Goal: Transaction & Acquisition: Purchase product/service

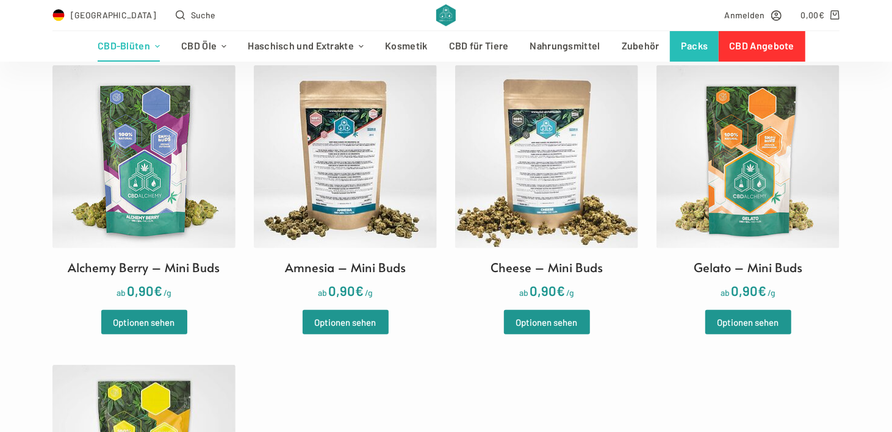
scroll to position [366, 0]
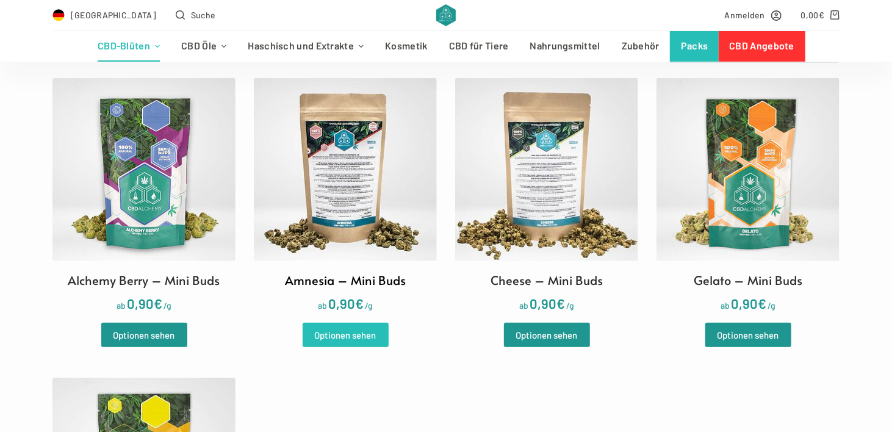
click at [342, 344] on link "Optionen sehen" at bounding box center [346, 335] width 86 height 24
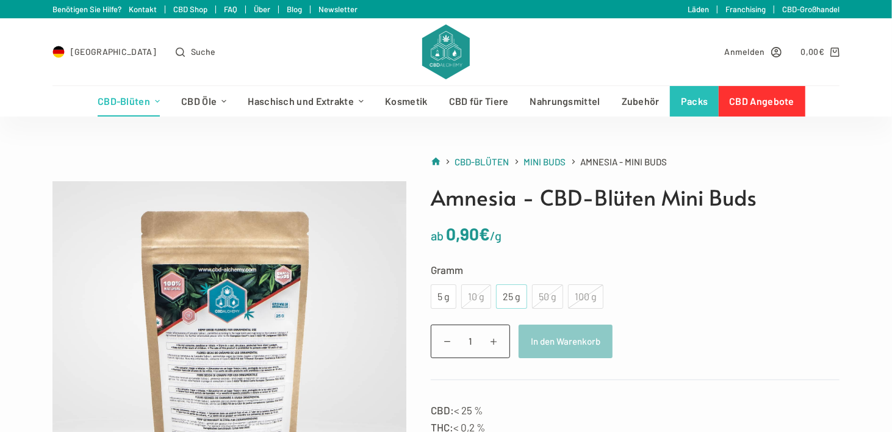
click at [513, 295] on div "25 g" at bounding box center [511, 297] width 16 height 16
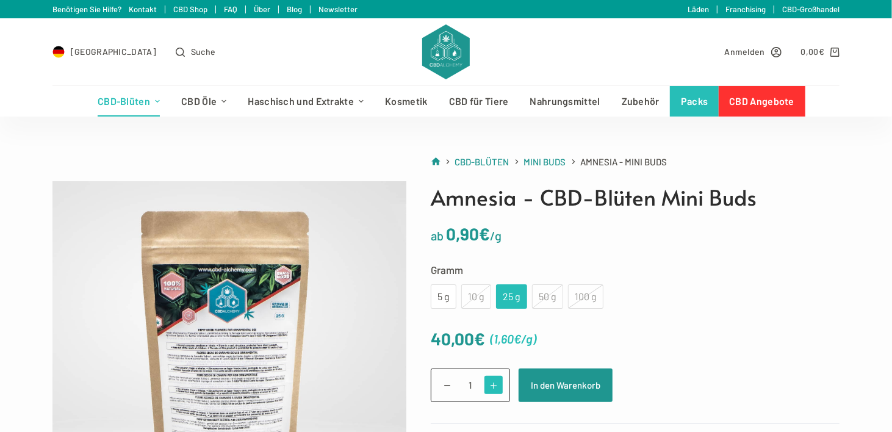
click at [495, 380] on span at bounding box center [494, 385] width 19 height 19
type input "4"
click at [533, 388] on button "In den Warenkorb" at bounding box center [566, 386] width 94 height 34
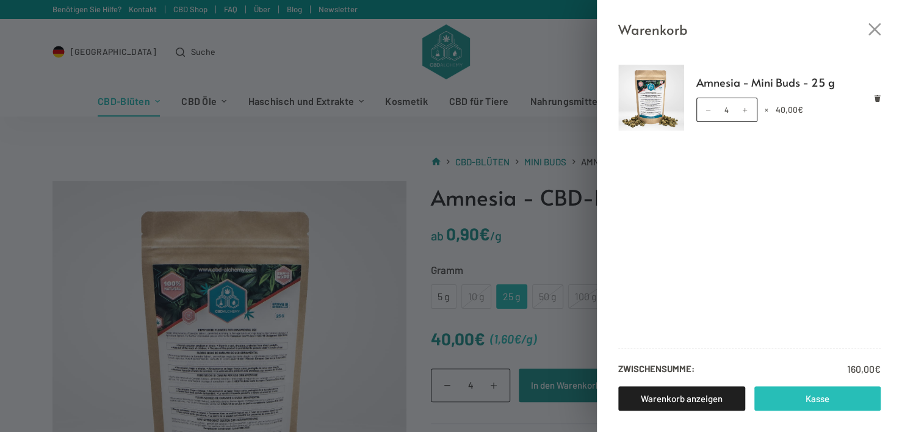
click at [782, 403] on link "Kasse" at bounding box center [817, 398] width 127 height 24
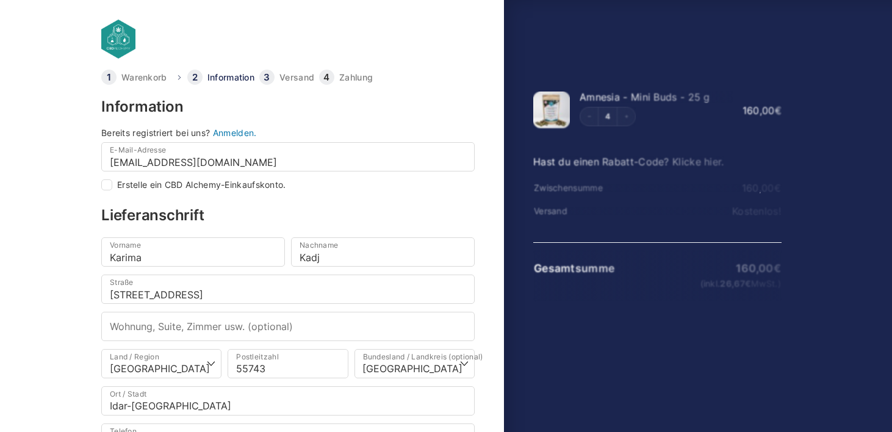
select select "DE-RP"
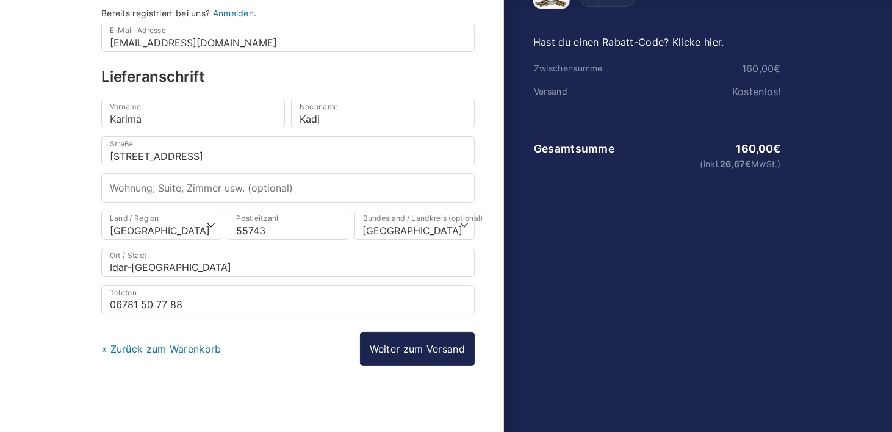
scroll to position [59, 0]
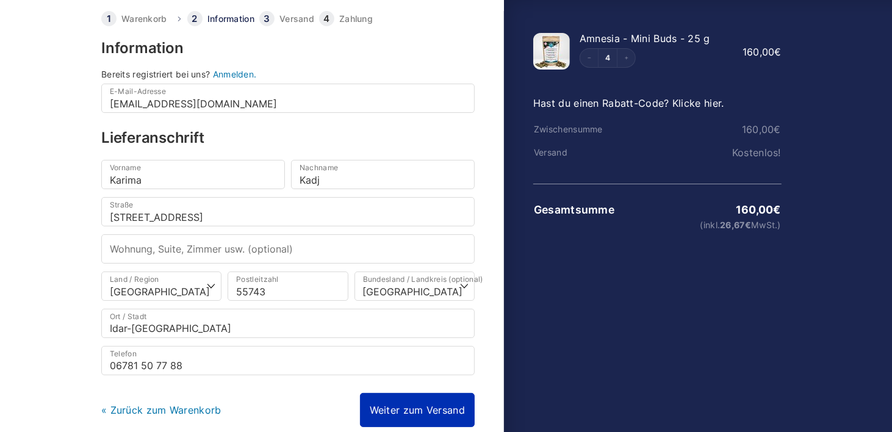
click at [433, 404] on link "Weiter zum Versand" at bounding box center [417, 410] width 115 height 34
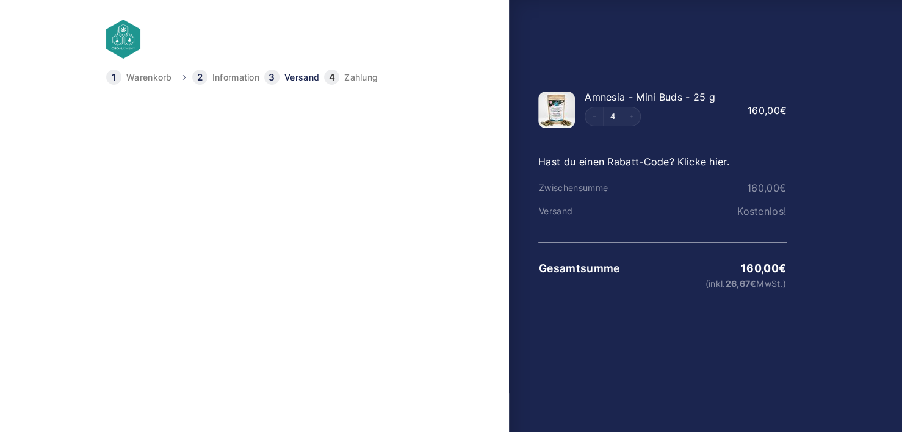
click at [411, 251] on link "Weiter zur Zahlung" at bounding box center [424, 254] width 109 height 34
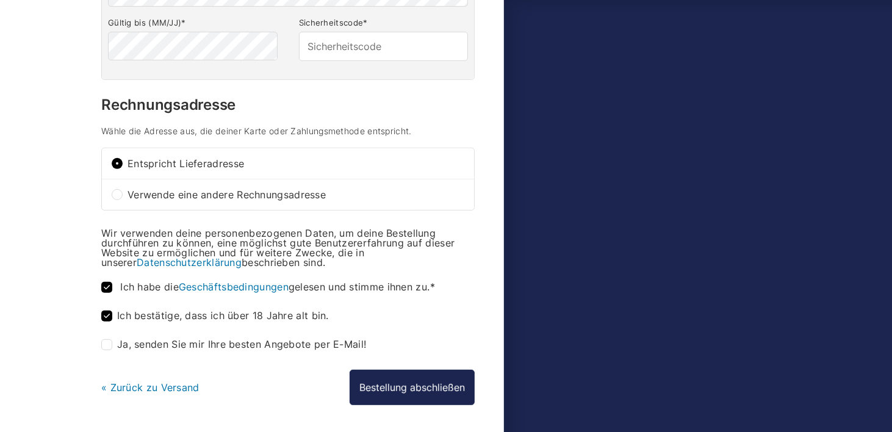
scroll to position [366, 0]
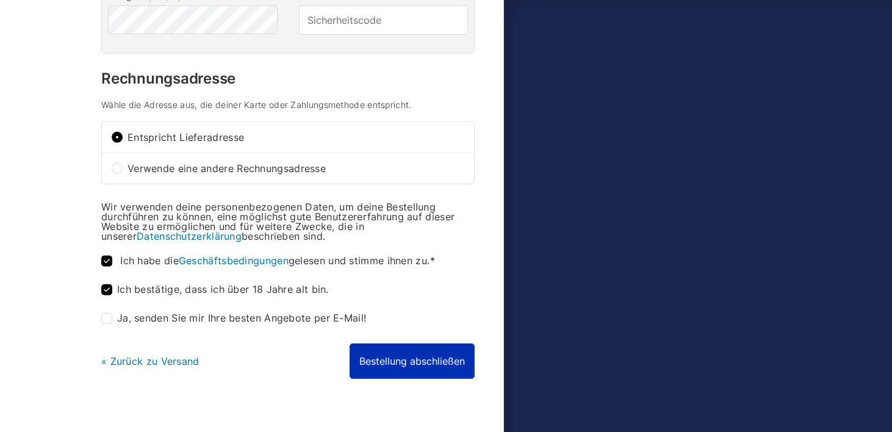
click at [399, 356] on button "Bestellung abschließen" at bounding box center [412, 361] width 125 height 35
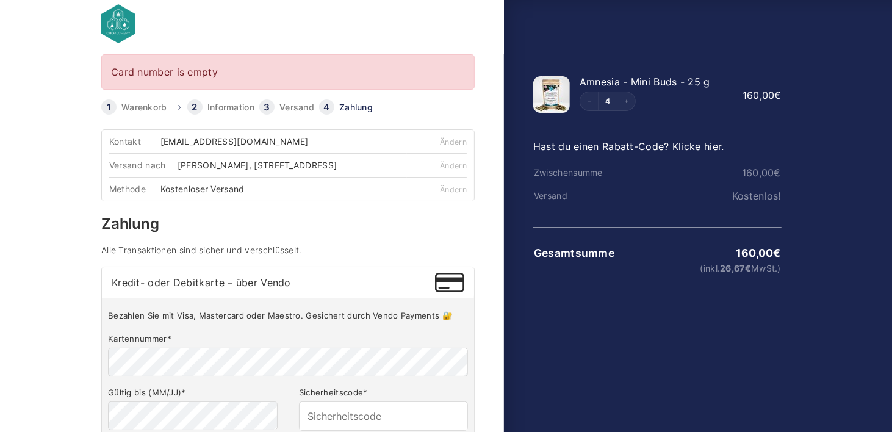
scroll to position [9, 0]
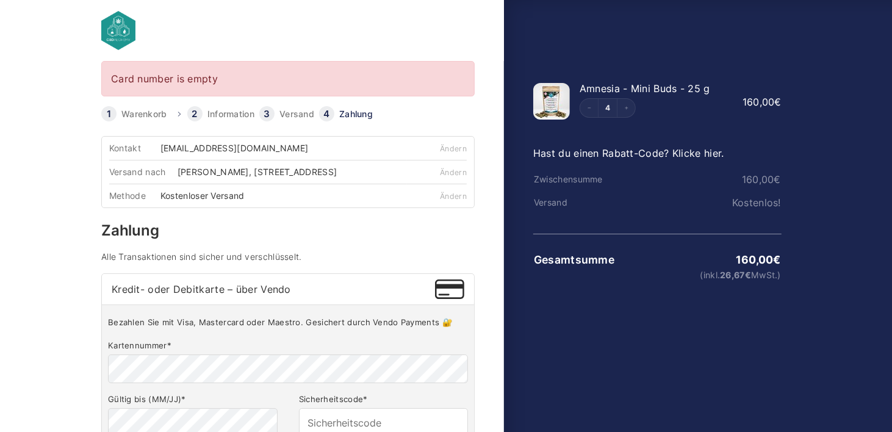
click at [223, 112] on link "Information" at bounding box center [230, 114] width 47 height 9
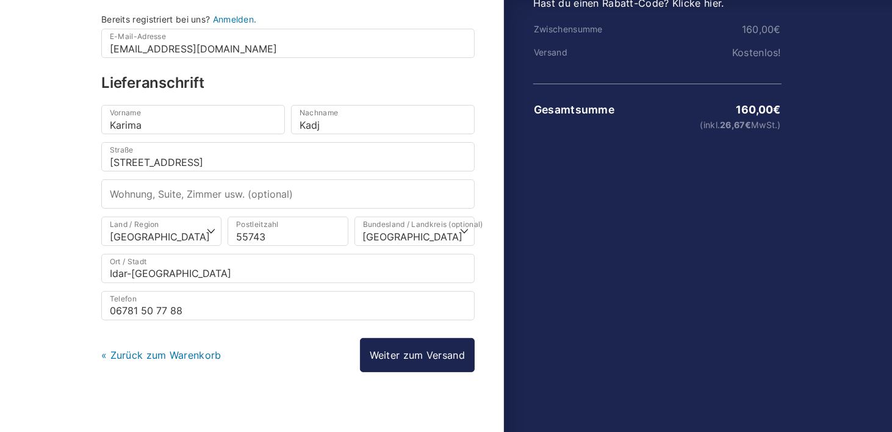
scroll to position [165, 0]
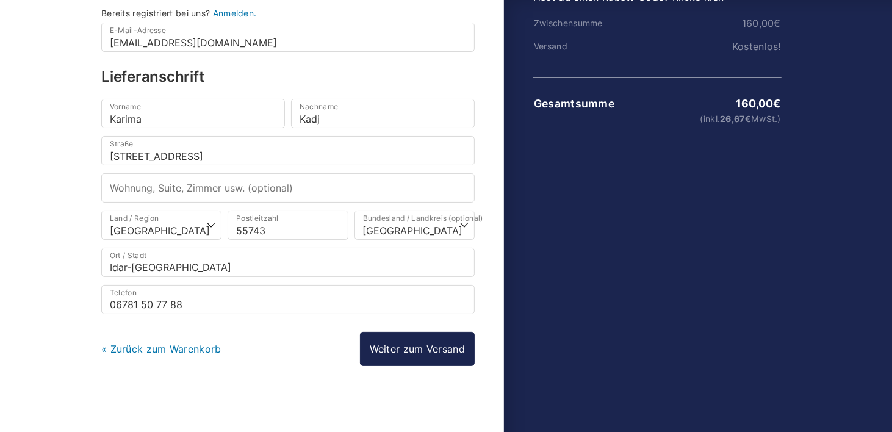
click at [173, 347] on link "« Zurück zum Warenkorb" at bounding box center [161, 349] width 120 height 12
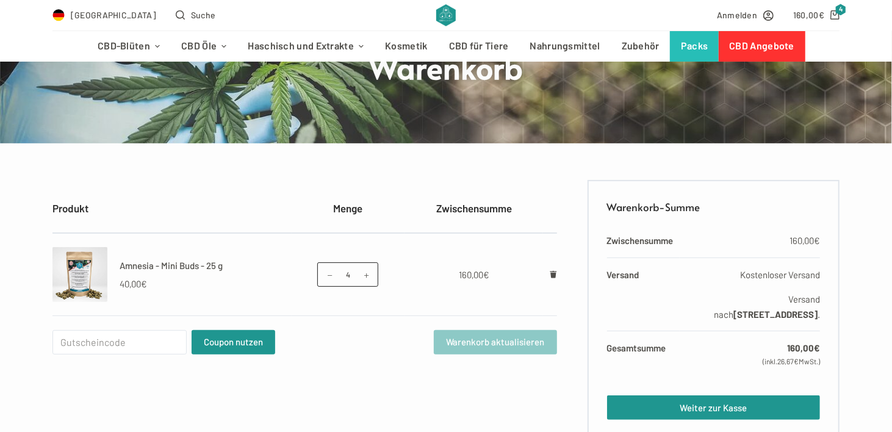
scroll to position [123, 0]
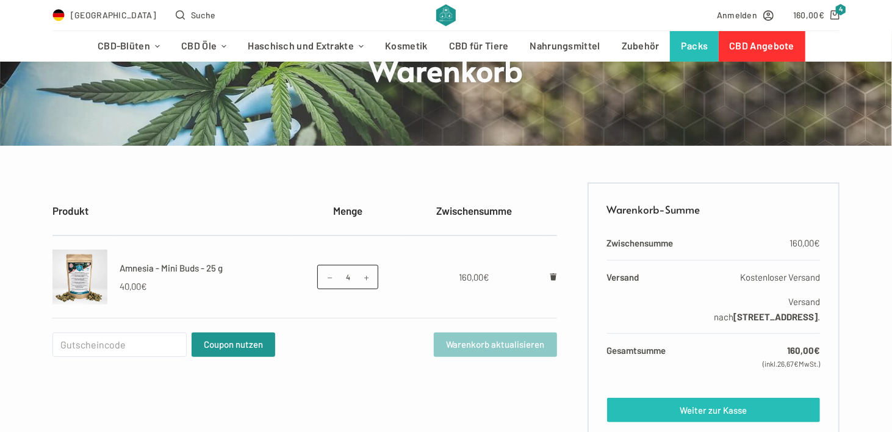
click at [727, 409] on link "Weiter zur Kasse" at bounding box center [713, 410] width 213 height 24
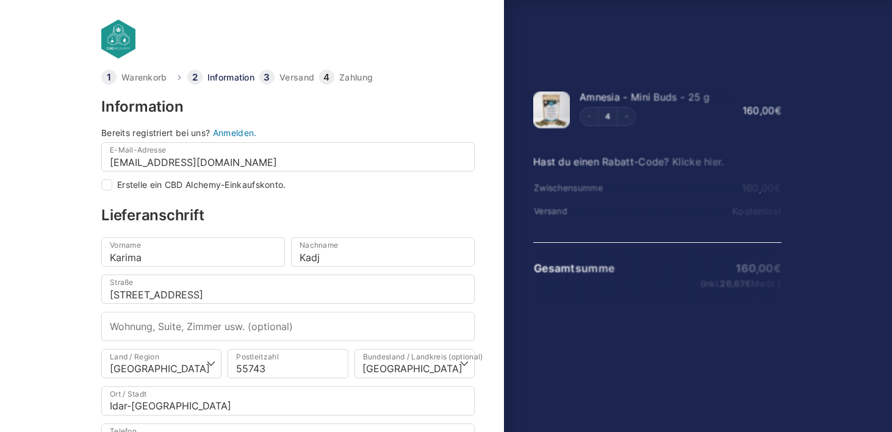
select select "DE-RP"
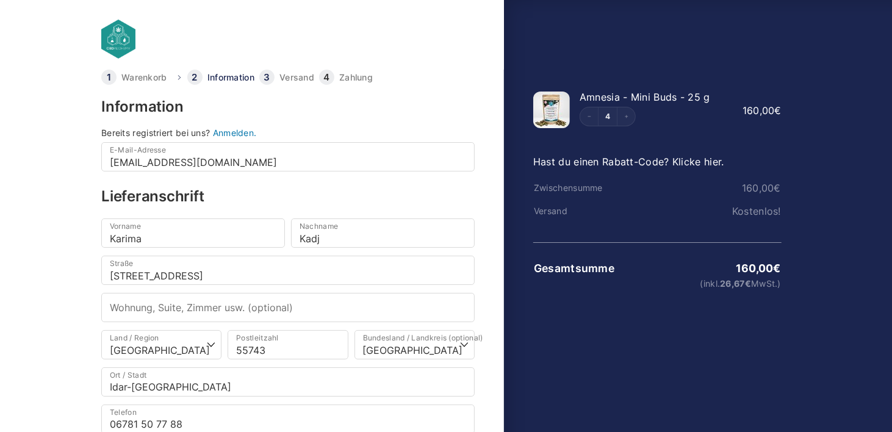
click at [231, 135] on link "Anmelden." at bounding box center [235, 133] width 44 height 10
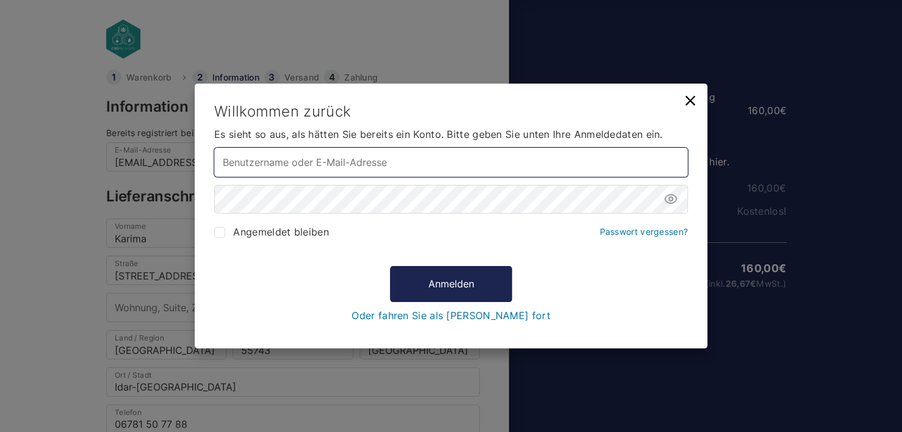
type input "[EMAIL_ADDRESS][DOMAIN_NAME]"
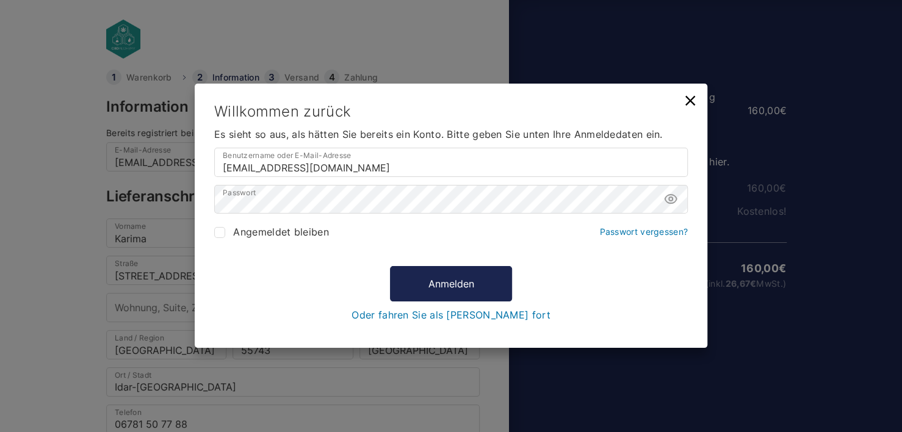
click at [410, 311] on link "Oder fahren Sie als Gast fort" at bounding box center [450, 315] width 198 height 11
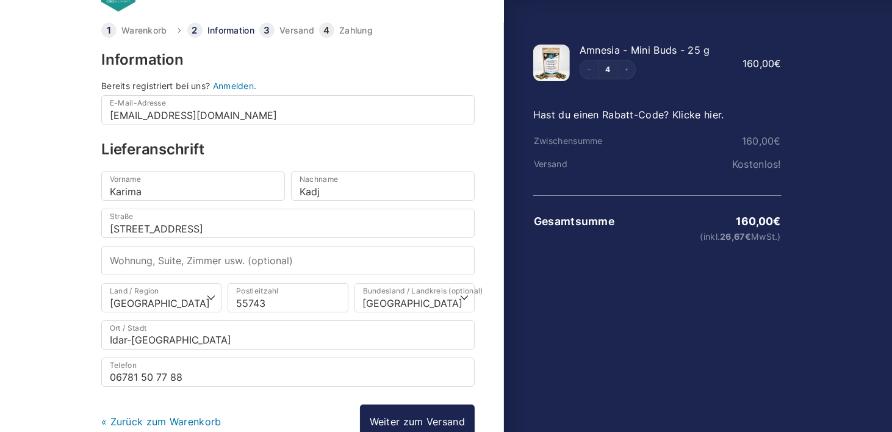
scroll to position [120, 0]
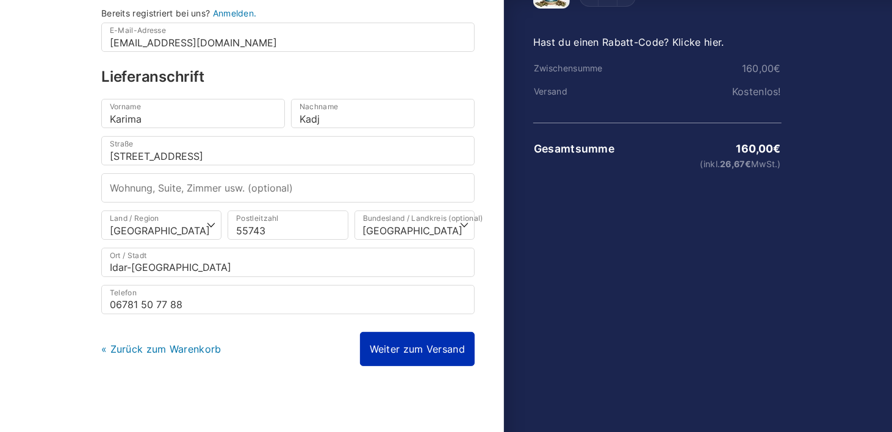
click at [407, 336] on link "Weiter zum Versand" at bounding box center [417, 349] width 115 height 34
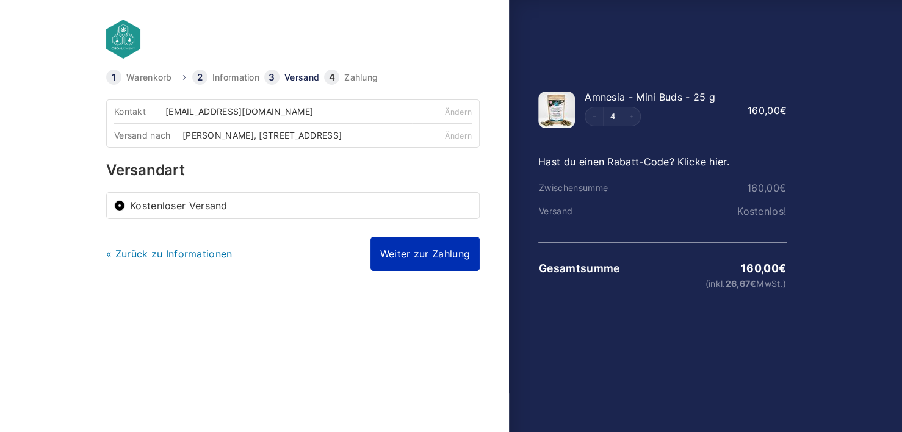
click at [382, 256] on link "Weiter zur Zahlung" at bounding box center [424, 254] width 109 height 34
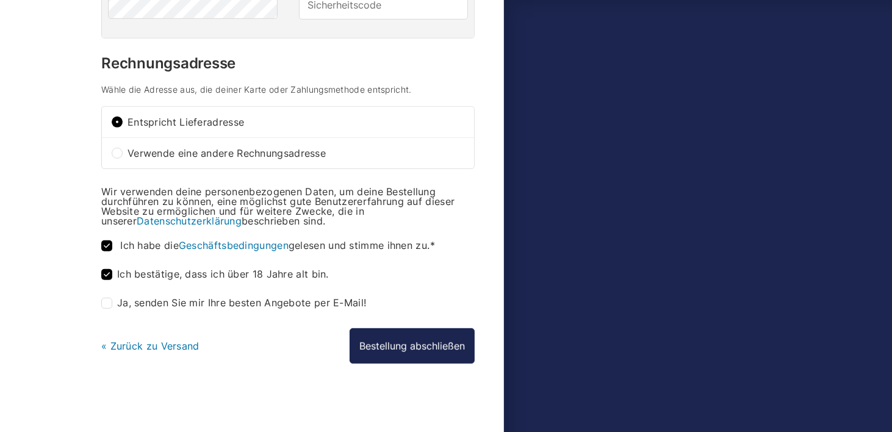
scroll to position [383, 0]
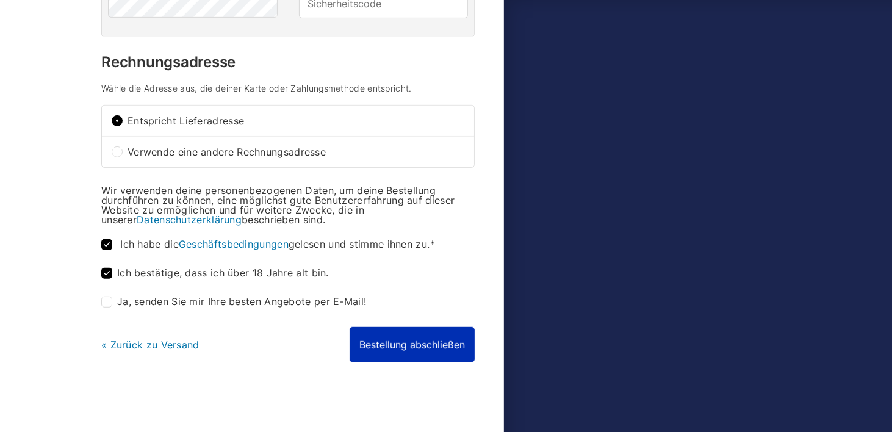
click at [373, 342] on button "Bestellung abschließen" at bounding box center [412, 344] width 125 height 35
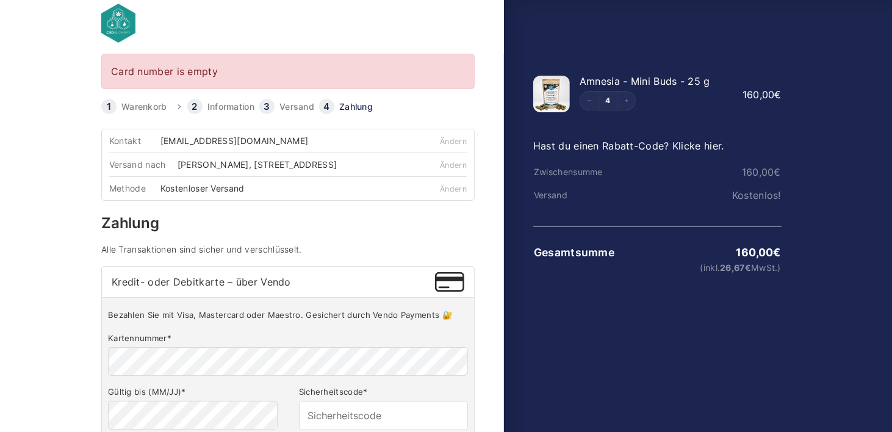
scroll to position [9, 0]
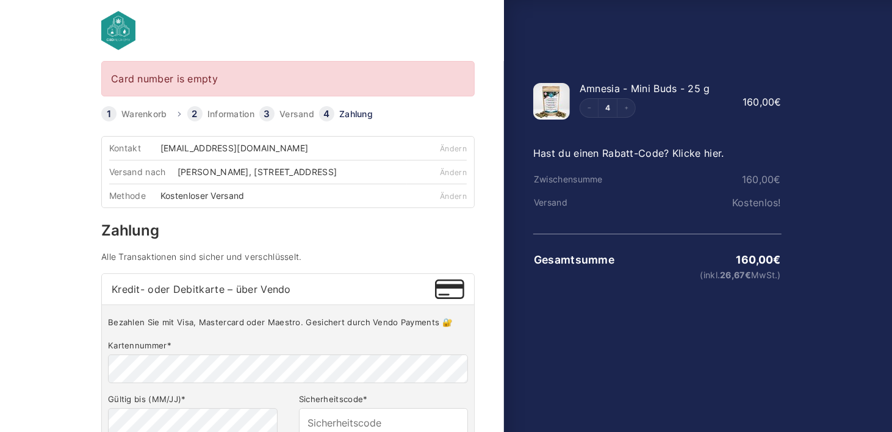
click at [760, 101] on bdi "160,00 €" at bounding box center [762, 102] width 39 height 12
click at [541, 101] on img at bounding box center [551, 101] width 37 height 37
click at [151, 110] on link "Warenkorb" at bounding box center [144, 114] width 46 height 9
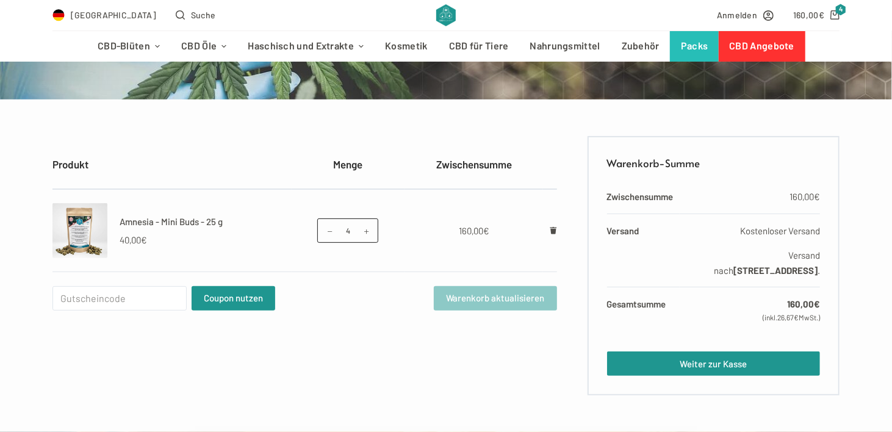
scroll to position [183, 0]
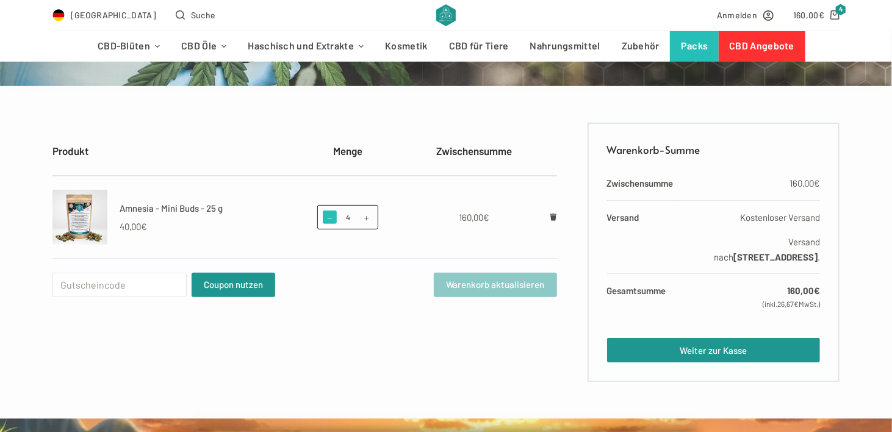
click at [328, 218] on span at bounding box center [329, 217] width 13 height 13
type input "0"
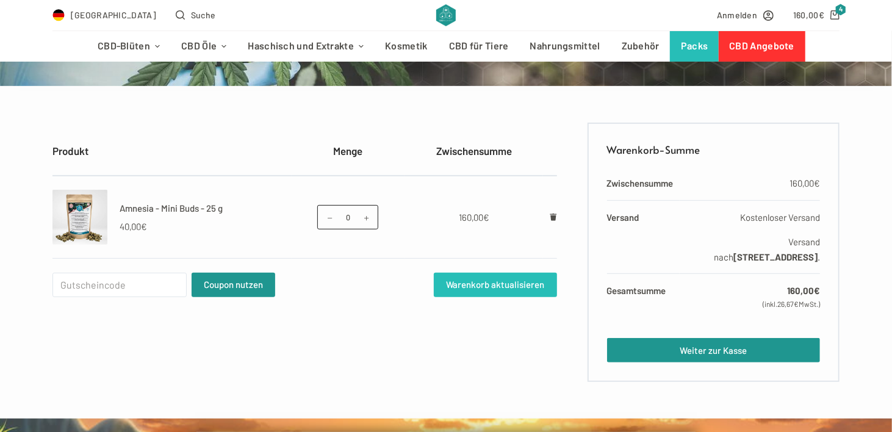
click at [546, 287] on button "Warenkorb aktualisieren" at bounding box center [495, 285] width 123 height 24
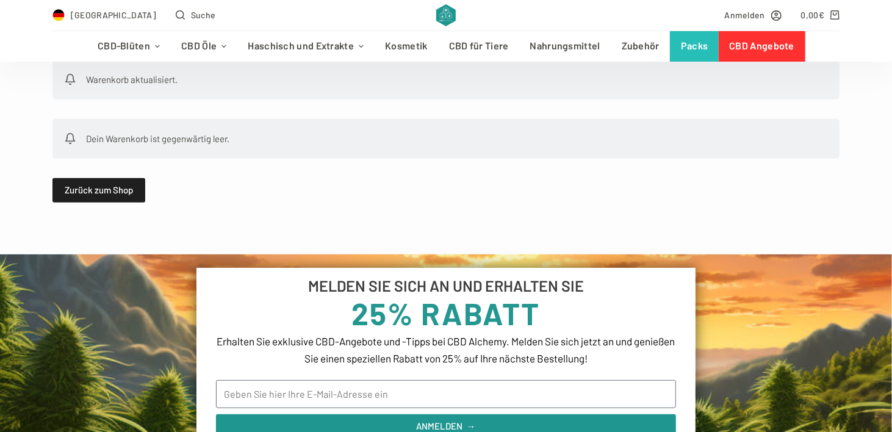
scroll to position [244, 0]
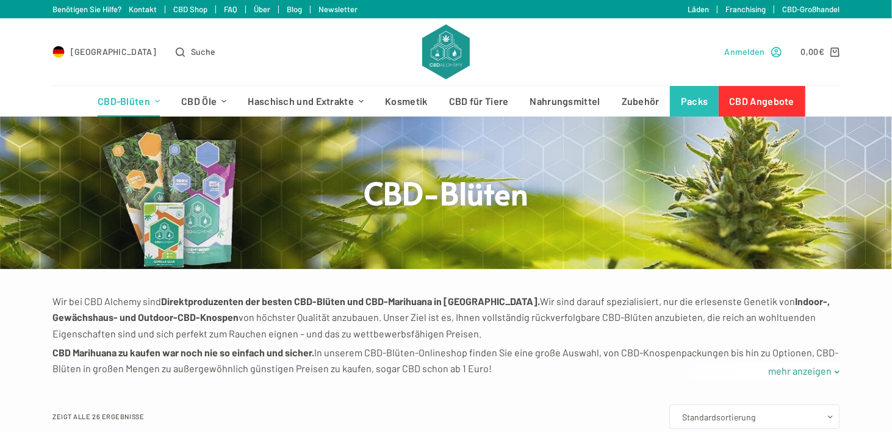
click at [773, 54] on icon "Anmelden" at bounding box center [776, 52] width 10 height 10
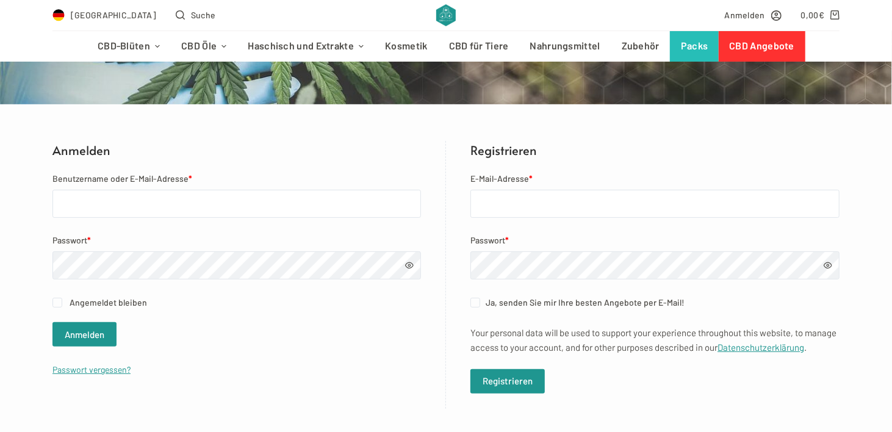
scroll to position [183, 0]
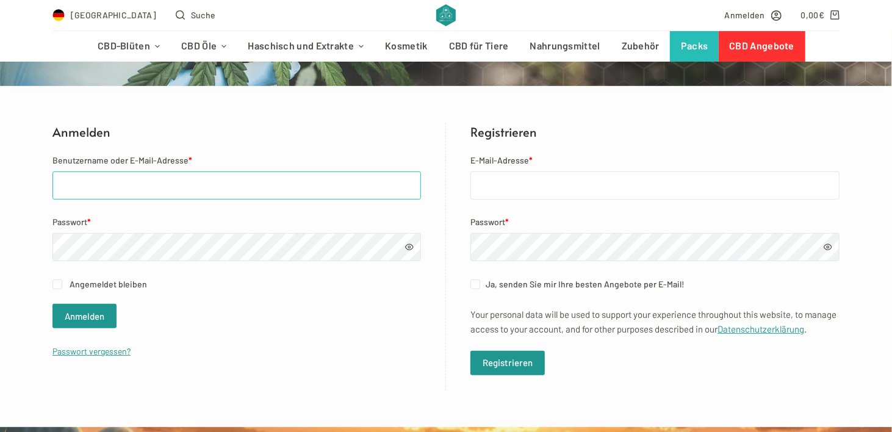
type input "[EMAIL_ADDRESS][DOMAIN_NAME]"
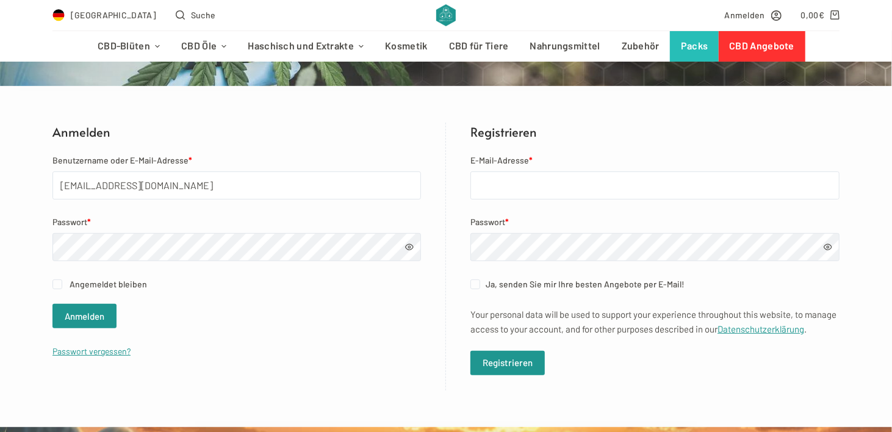
click at [407, 248] on span at bounding box center [409, 247] width 9 height 9
click at [46, 241] on div "Anmelden Benutzername oder E-Mail-Adresse * sos70@gmx.de Passwort * Angemeldet …" at bounding box center [446, 257] width 892 height 268
drag, startPoint x: 133, startPoint y: 179, endPoint x: 36, endPoint y: 174, distance: 97.1
click at [36, 174] on div "Anmelden Benutzername oder E-Mail-Adresse * sos70@gmx.de Passwort * Angemeldet …" at bounding box center [446, 257] width 892 height 268
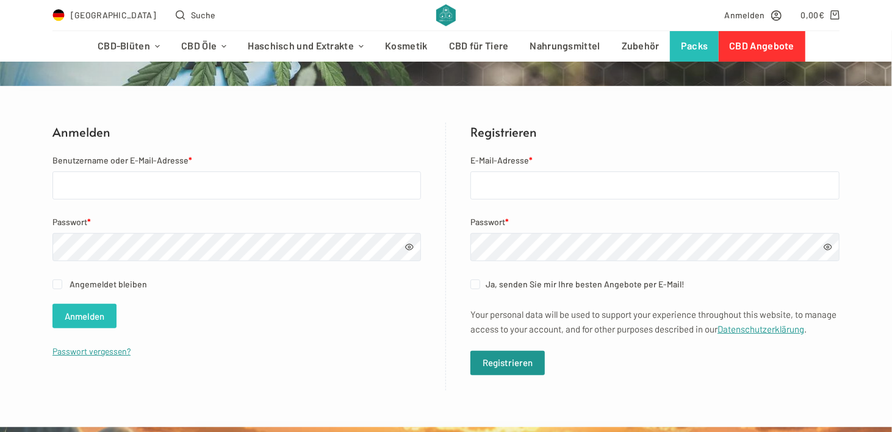
click at [93, 317] on button "Anmelden" at bounding box center [84, 316] width 64 height 24
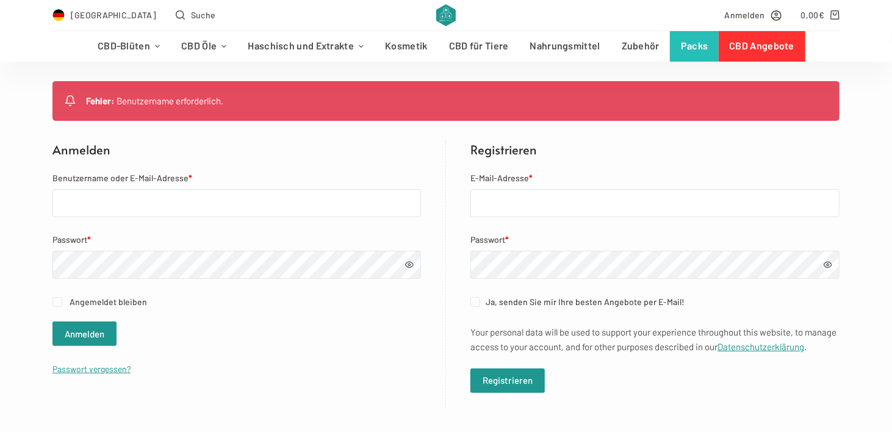
scroll to position [244, 0]
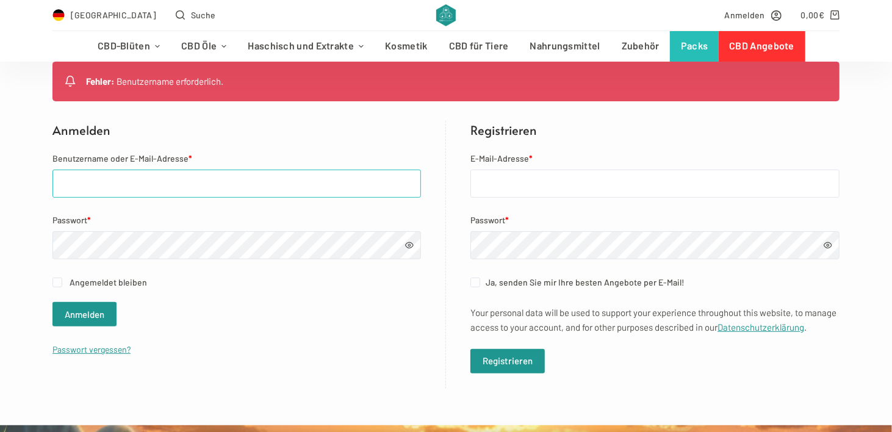
type input "sos70@gmx.de"
click at [538, 185] on input "E-Mail-Adresse *" at bounding box center [654, 184] width 369 height 28
type input "[EMAIL_ADDRESS][DOMAIN_NAME]"
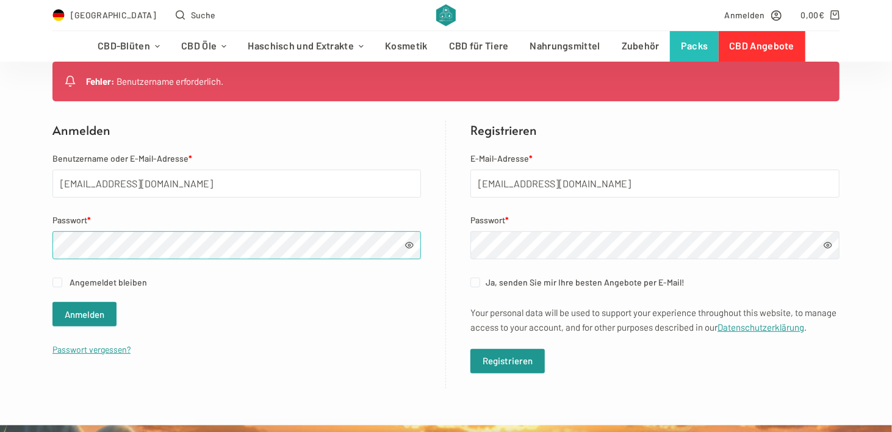
click at [39, 239] on div "Fehler: Benutzername erforderlich. Anmelden Benutzername oder E-Mail-Adresse * …" at bounding box center [446, 225] width 892 height 327
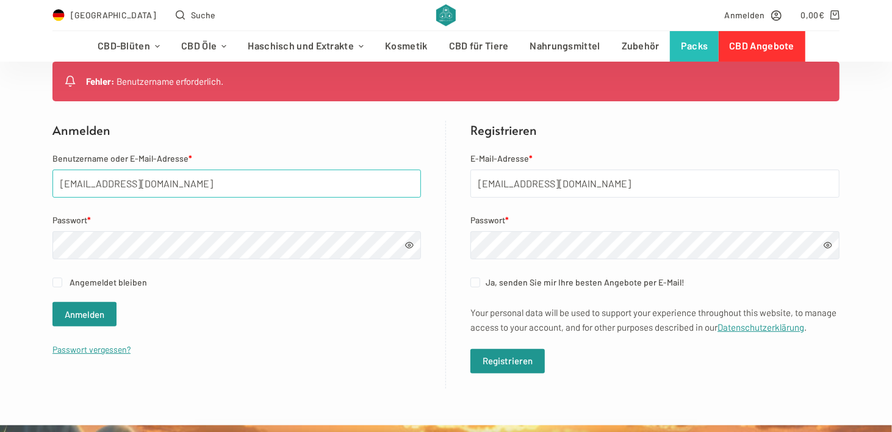
drag, startPoint x: 136, startPoint y: 188, endPoint x: 35, endPoint y: 175, distance: 102.2
click at [35, 175] on div "Fehler: Benutzername erforderlich. Anmelden Benutzername oder E-Mail-Adresse * …" at bounding box center [446, 225] width 892 height 327
drag, startPoint x: 559, startPoint y: 181, endPoint x: 469, endPoint y: 190, distance: 90.7
click at [469, 190] on div "Registrieren E-Mail-Adresse * sos70@gmx.de Passwort * Ja, senden Sie mir Ihre b…" at bounding box center [643, 255] width 394 height 268
click at [214, 182] on input "Benutzername oder E-Mail-Adresse *" at bounding box center [236, 184] width 369 height 28
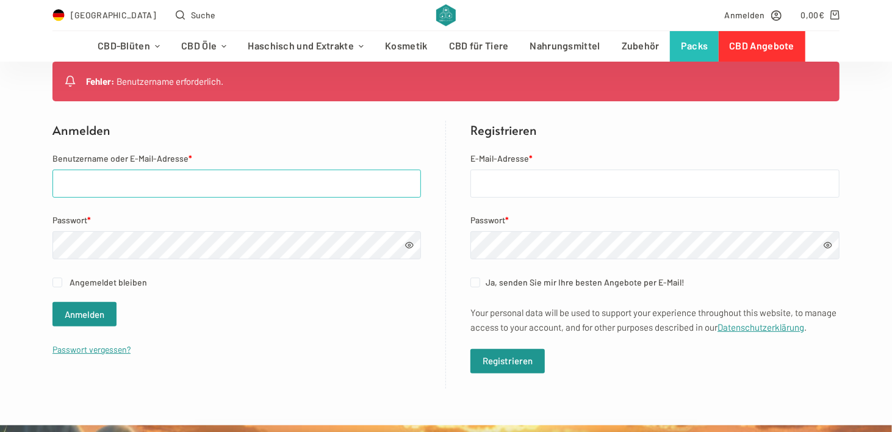
type input "[EMAIL_ADDRESS][DOMAIN_NAME]"
click at [79, 312] on button "Anmelden" at bounding box center [84, 314] width 64 height 24
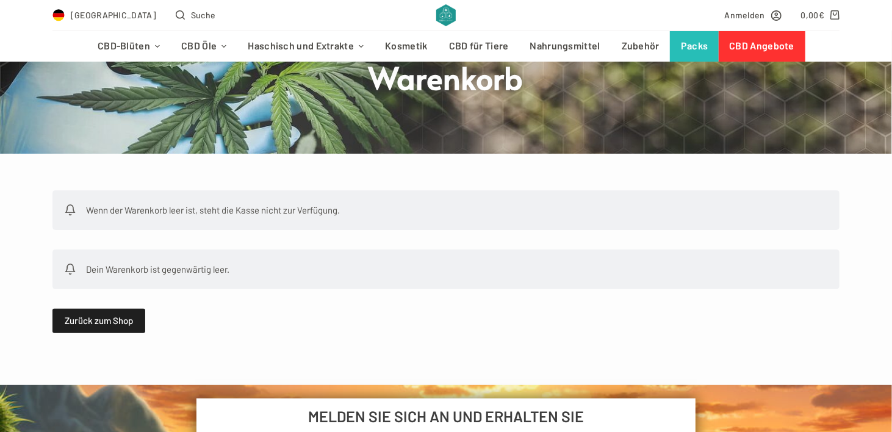
scroll to position [84, 0]
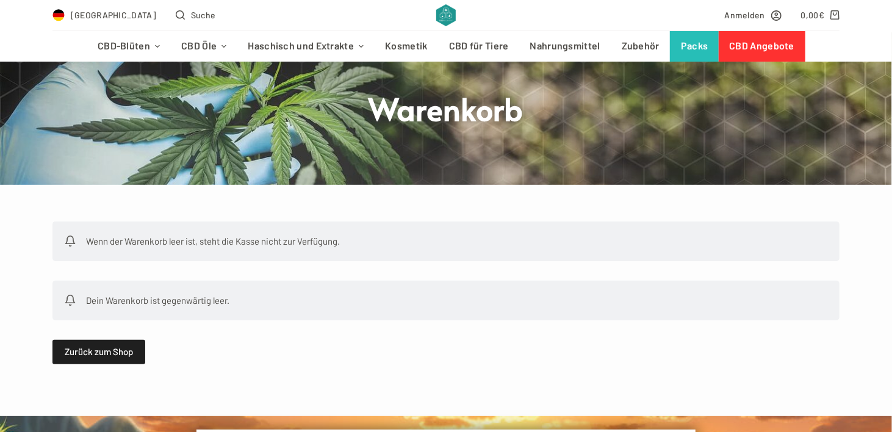
click at [195, 297] on div "Dein Warenkorb ist gegenwärtig leer." at bounding box center [445, 301] width 787 height 40
click at [112, 350] on link "Zurück zum Shop" at bounding box center [98, 352] width 93 height 24
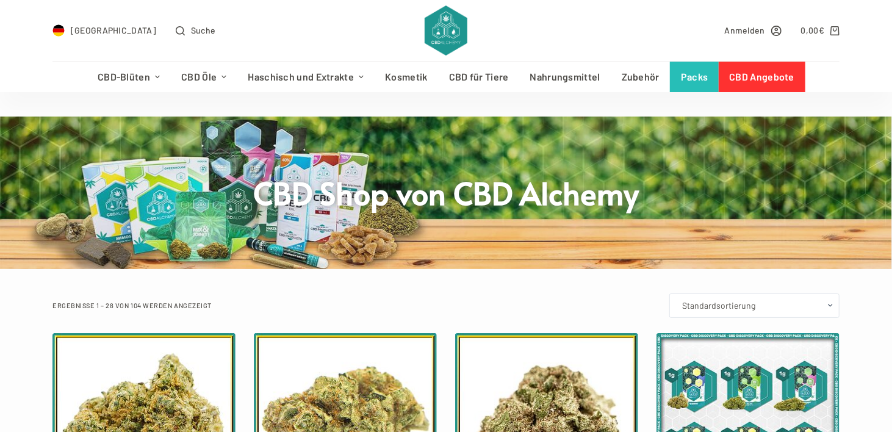
scroll to position [61, 0]
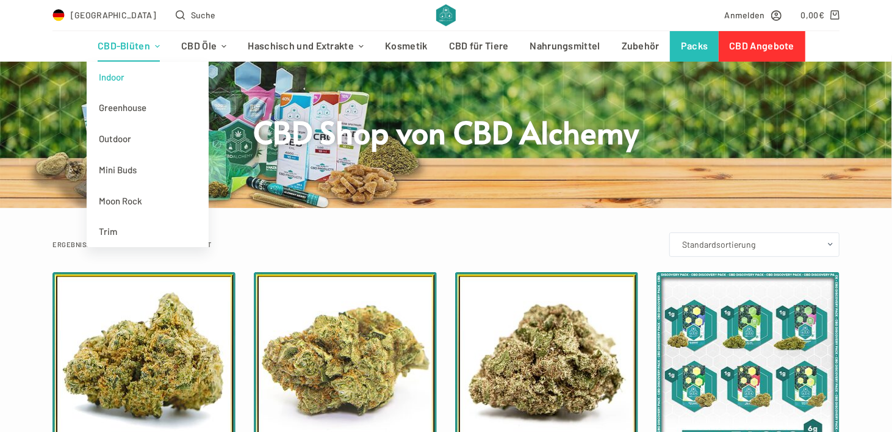
click at [146, 82] on link "Indoor" at bounding box center [148, 77] width 122 height 31
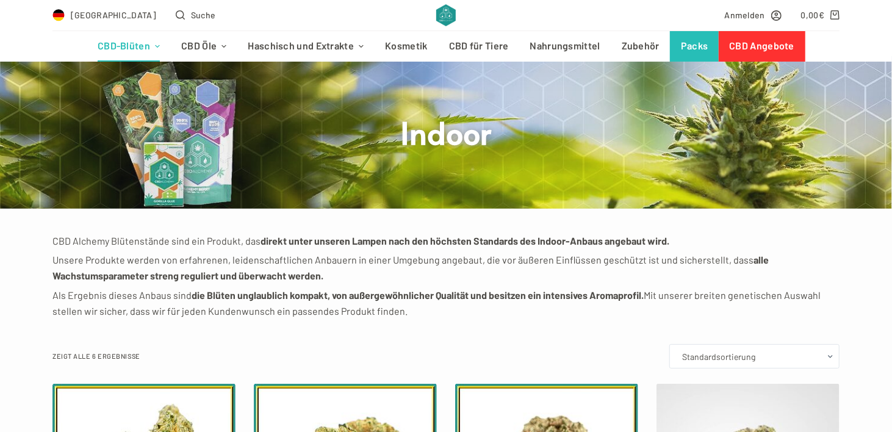
scroll to position [61, 0]
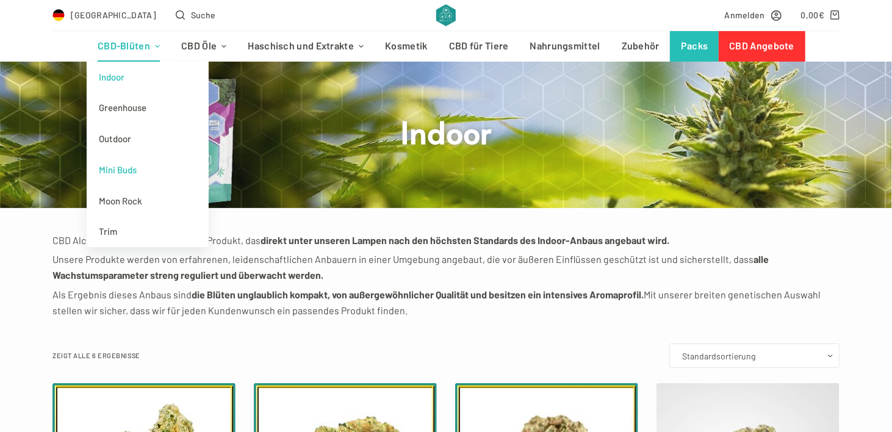
click at [132, 168] on link "Mini Buds" at bounding box center [148, 169] width 122 height 31
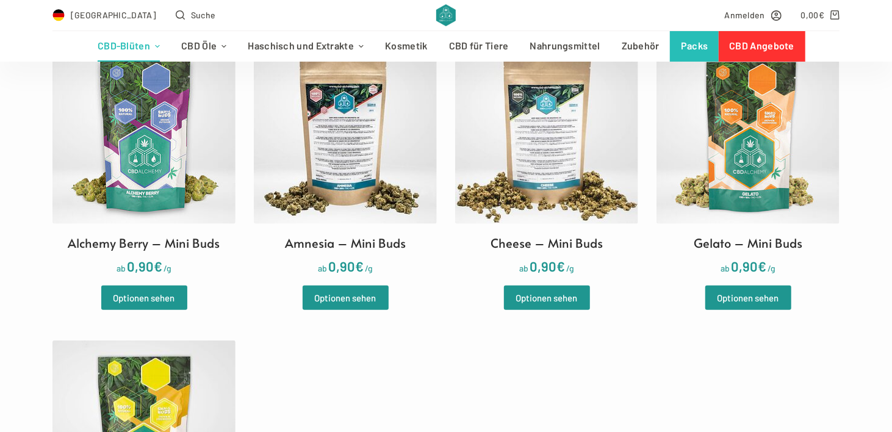
scroll to position [427, 0]
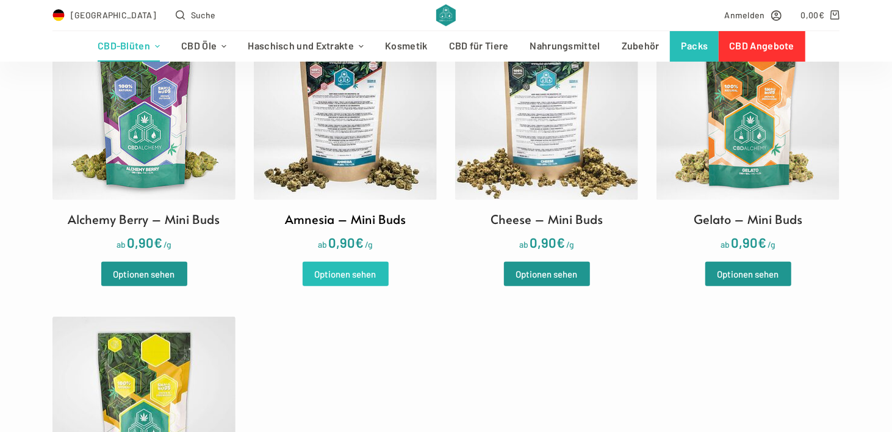
click at [363, 272] on link "Optionen sehen" at bounding box center [346, 274] width 86 height 24
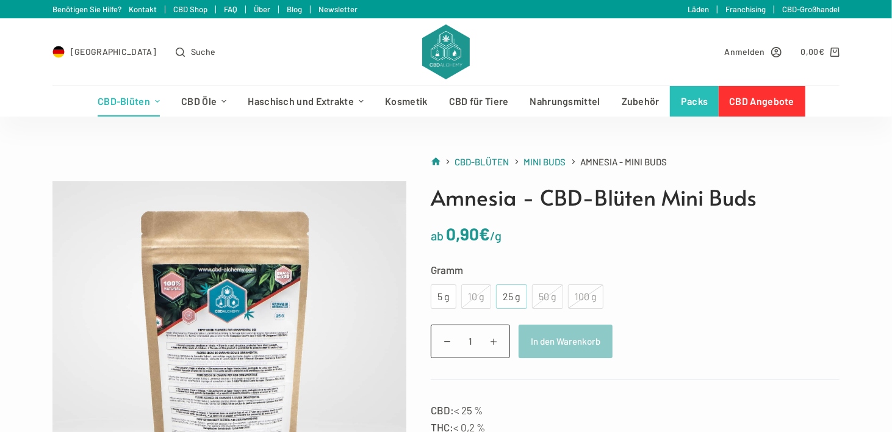
click at [509, 300] on div "25 g" at bounding box center [511, 297] width 16 height 16
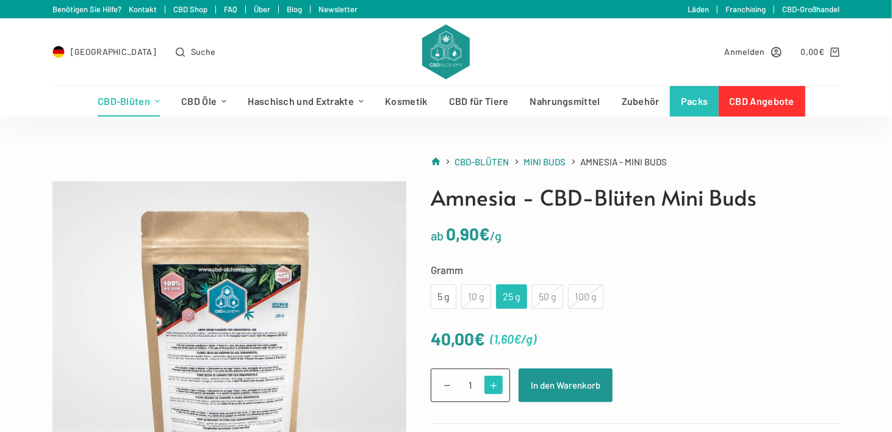
click at [494, 384] on span at bounding box center [494, 385] width 19 height 19
type input "4"
click at [530, 387] on button "In den Warenkorb" at bounding box center [566, 386] width 94 height 34
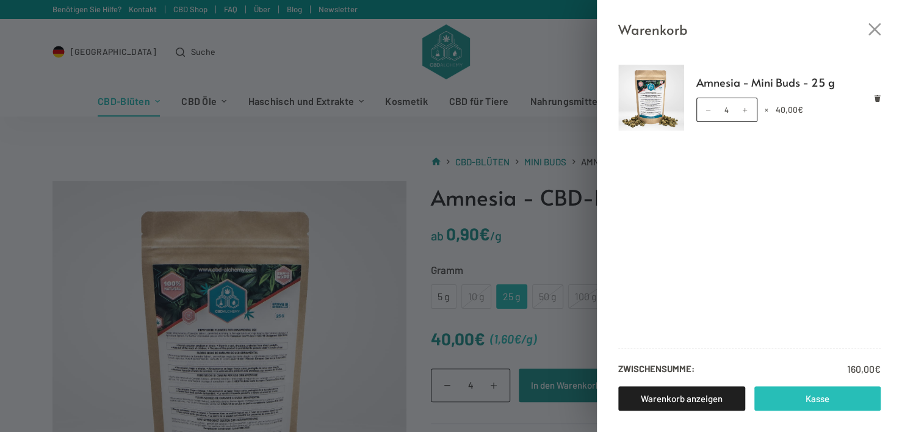
click at [796, 402] on link "Kasse" at bounding box center [817, 398] width 127 height 24
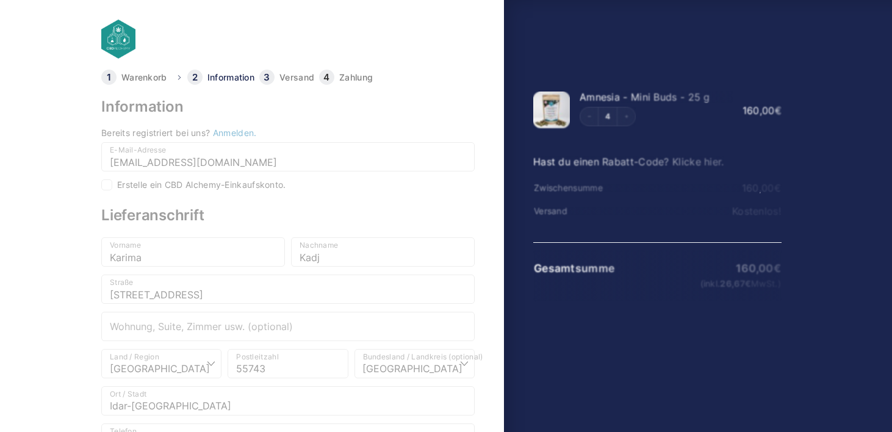
select select "DE-RP"
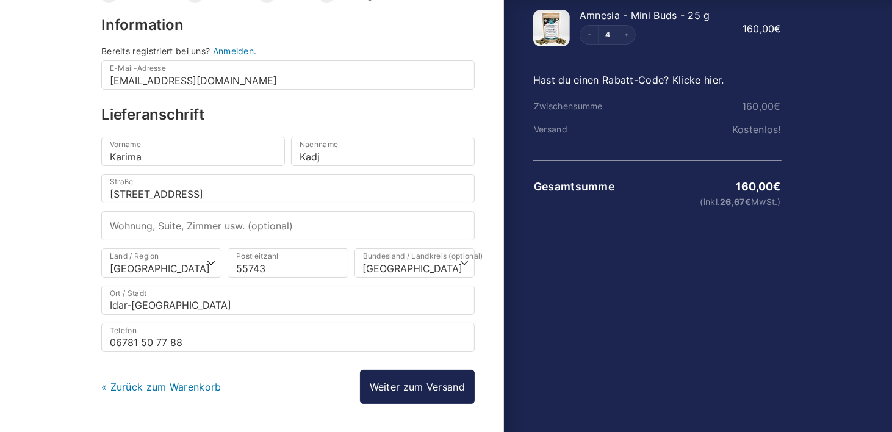
scroll to position [120, 0]
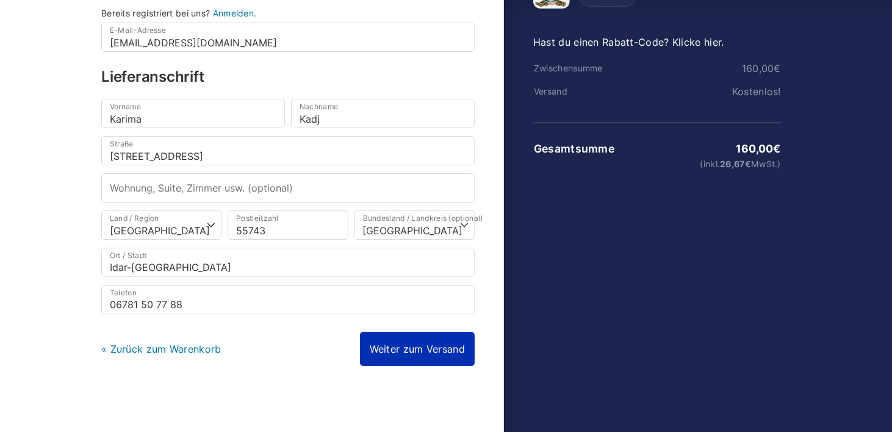
click at [441, 342] on link "Weiter zum Versand" at bounding box center [417, 349] width 115 height 34
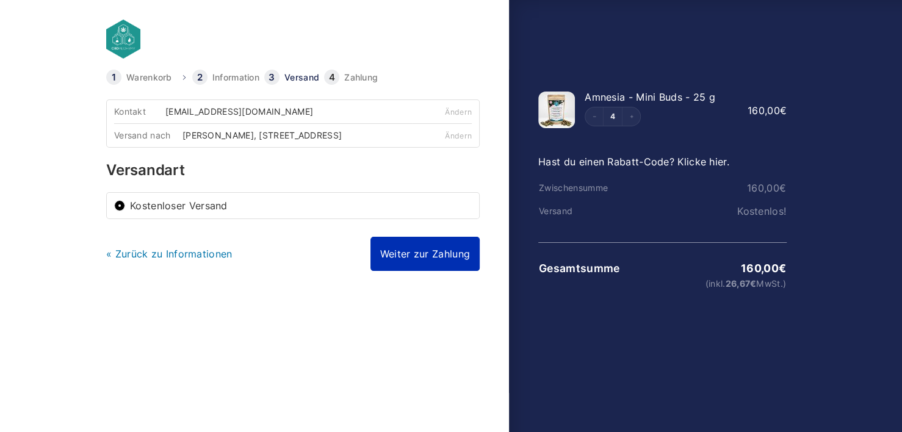
click at [427, 261] on link "Weiter zur Zahlung" at bounding box center [424, 254] width 109 height 34
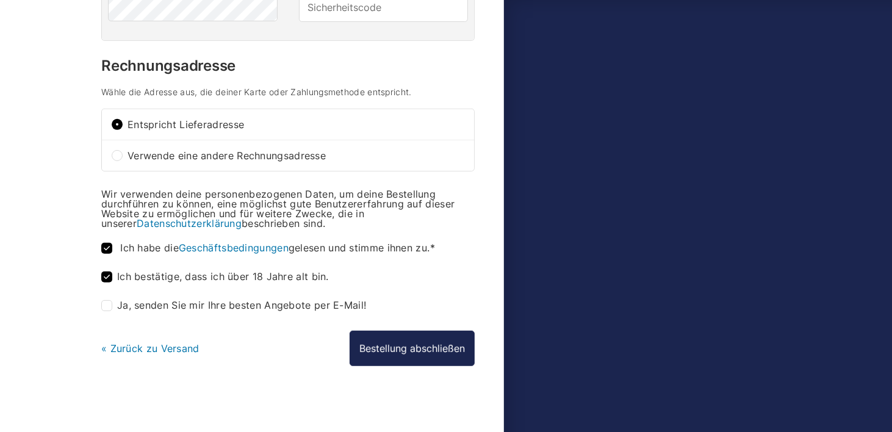
scroll to position [383, 0]
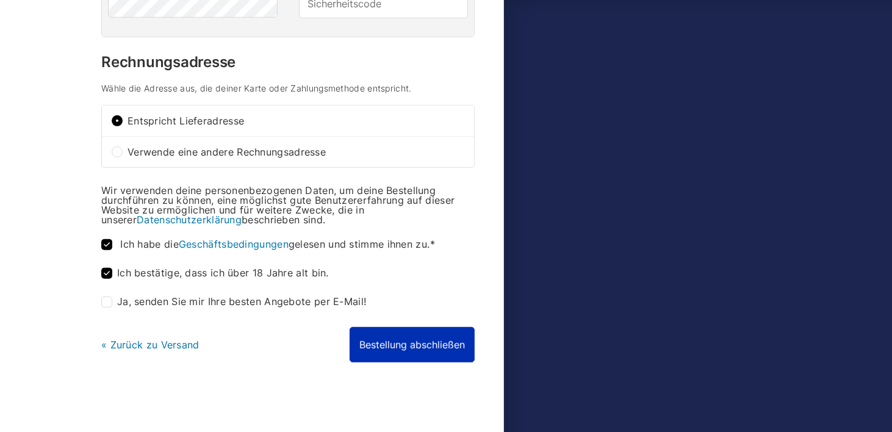
click at [404, 348] on button "Bestellung abschließen" at bounding box center [412, 344] width 125 height 35
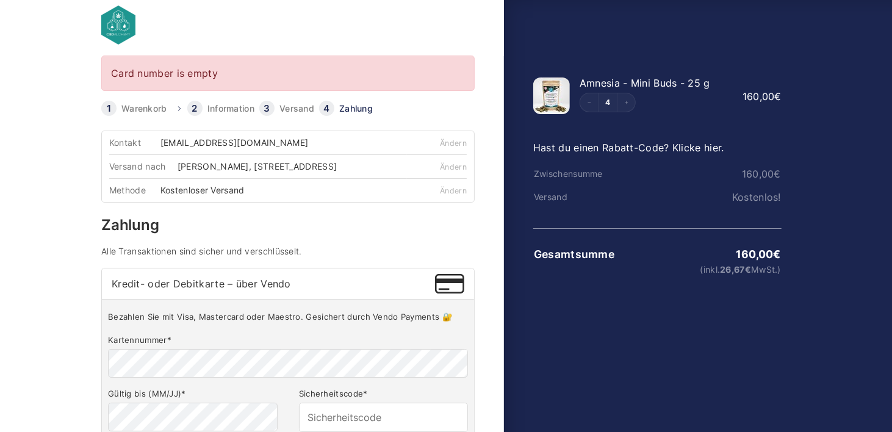
scroll to position [9, 0]
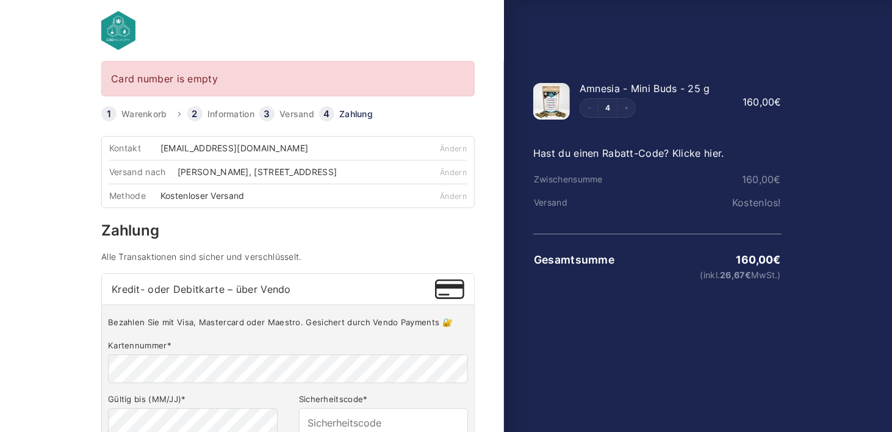
click at [153, 113] on link "Warenkorb" at bounding box center [144, 114] width 46 height 9
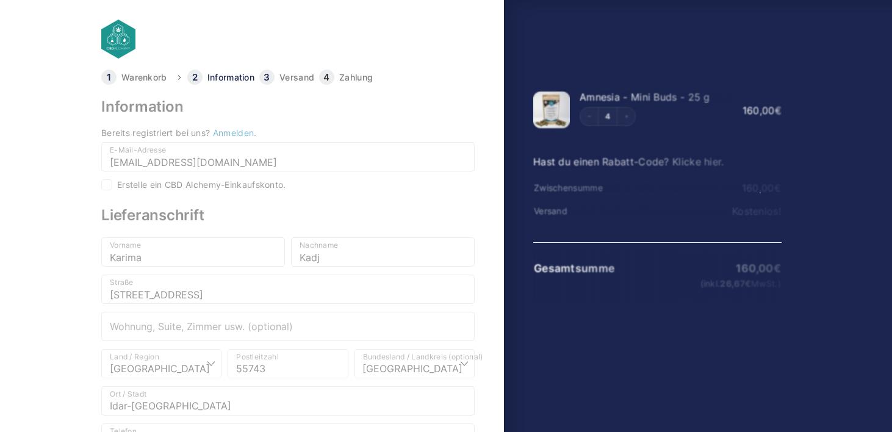
select select "DE-RP"
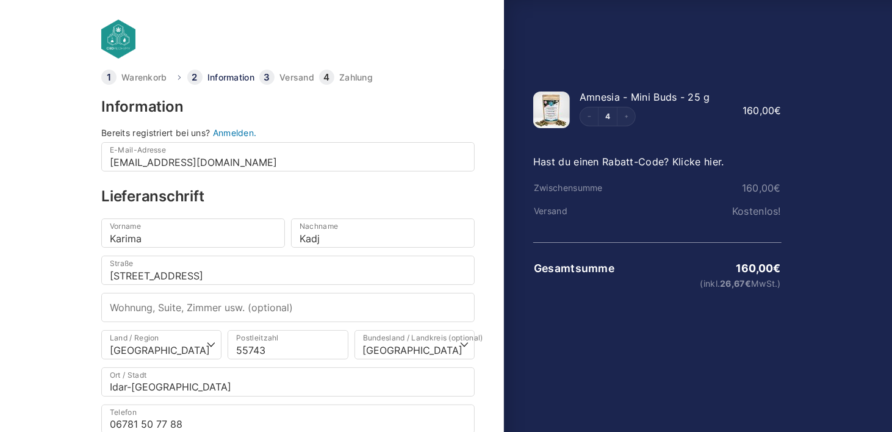
click at [219, 74] on link "Information" at bounding box center [230, 77] width 47 height 9
click at [157, 75] on link "Warenkorb" at bounding box center [144, 77] width 46 height 9
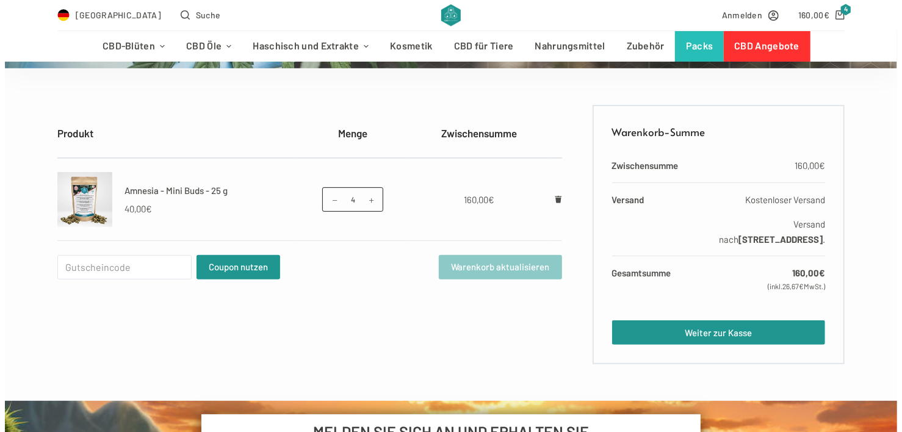
scroll to position [183, 0]
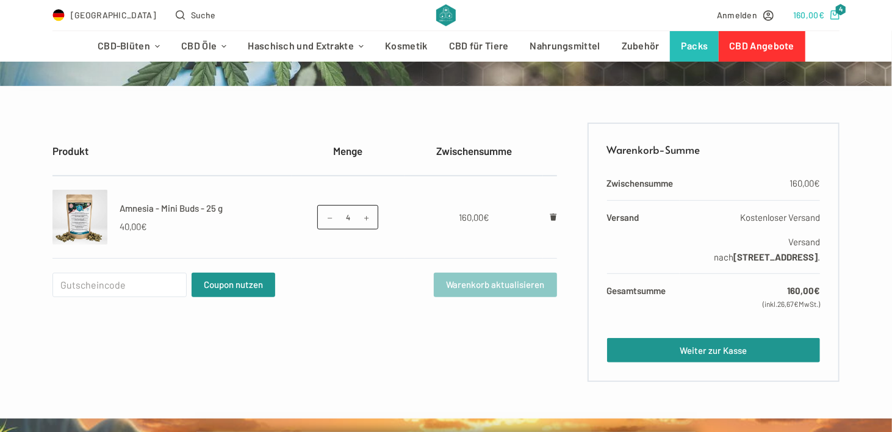
click at [839, 9] on span "4" at bounding box center [840, 10] width 11 height 12
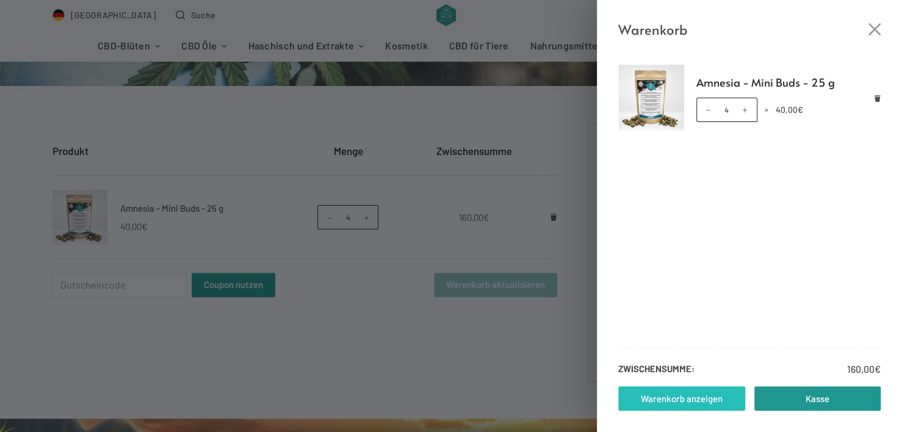
click at [678, 394] on link "Warenkorb anzeigen" at bounding box center [681, 398] width 127 height 24
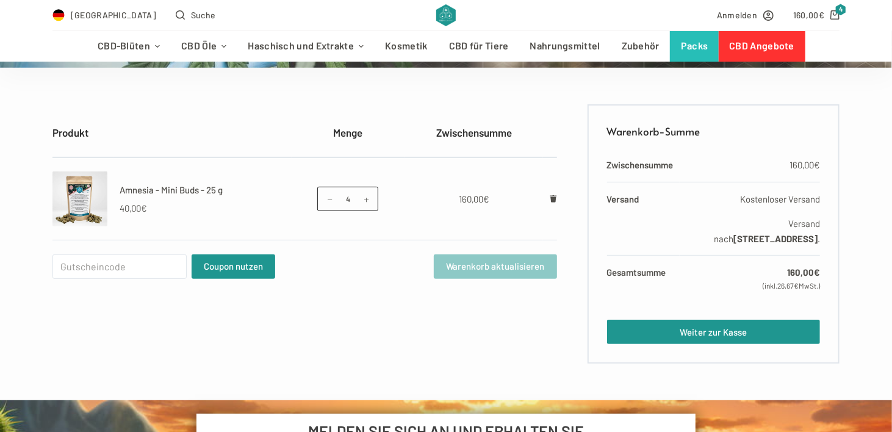
scroll to position [183, 0]
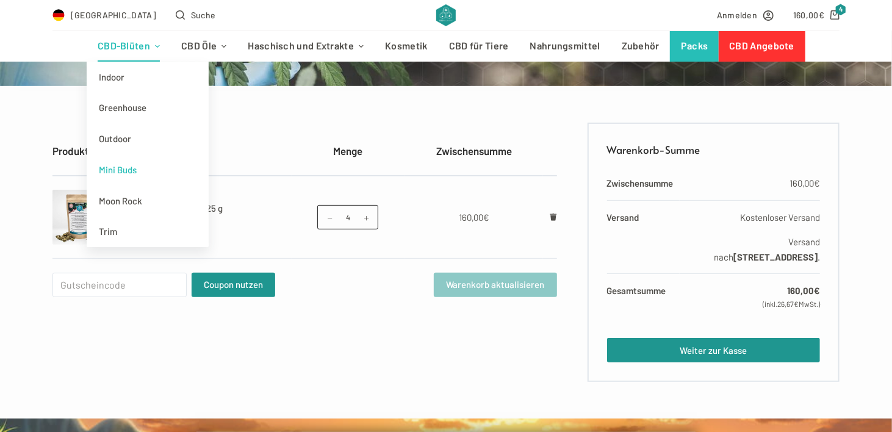
click at [132, 171] on link "Mini Buds" at bounding box center [148, 169] width 122 height 31
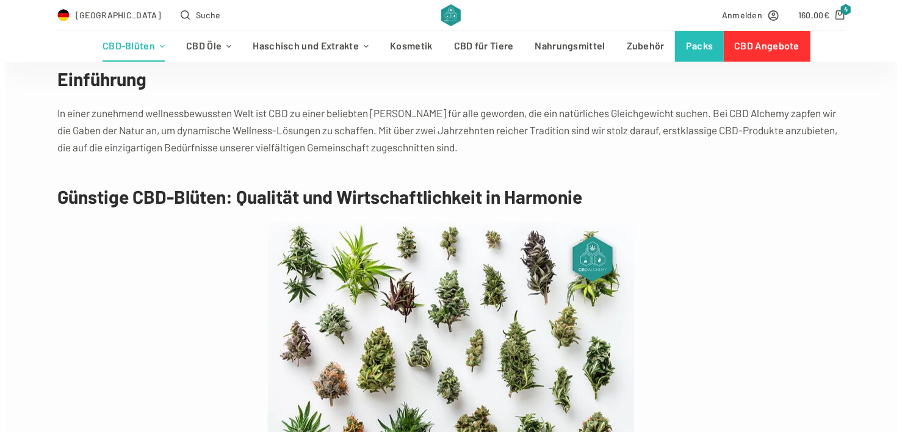
scroll to position [4393, 0]
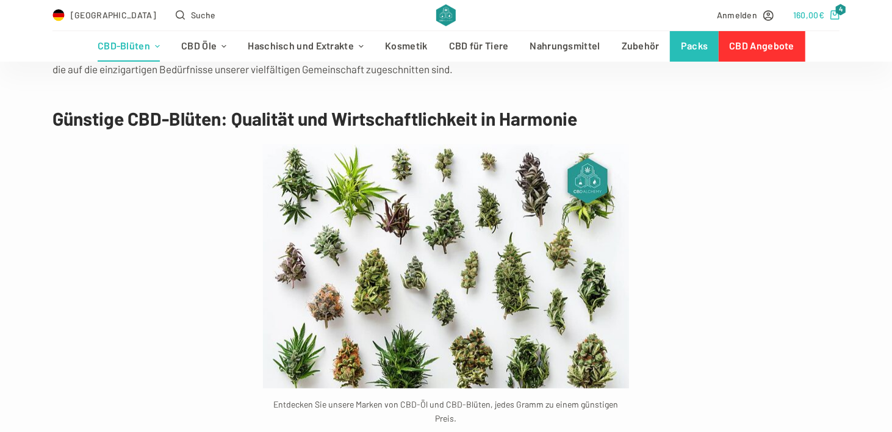
click at [834, 18] on icon "Shopping cart" at bounding box center [834, 14] width 9 height 9
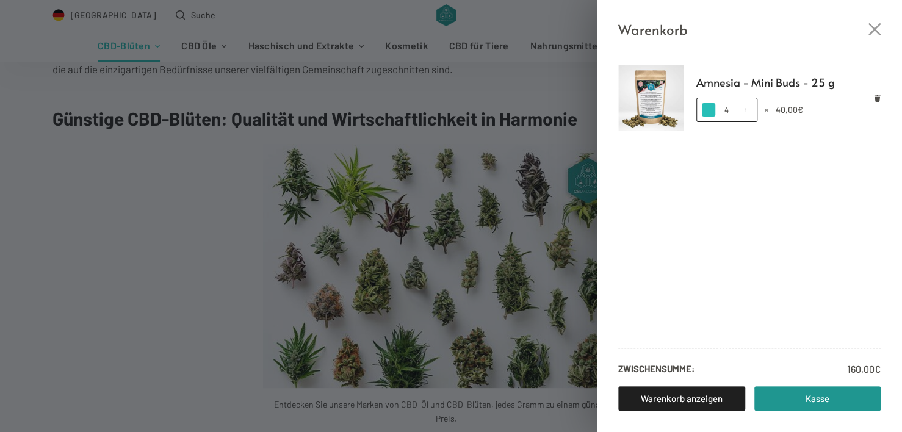
click at [705, 109] on span at bounding box center [708, 109] width 13 height 13
type input "2"
click at [705, 109] on span at bounding box center [708, 109] width 13 height 13
type input "2"
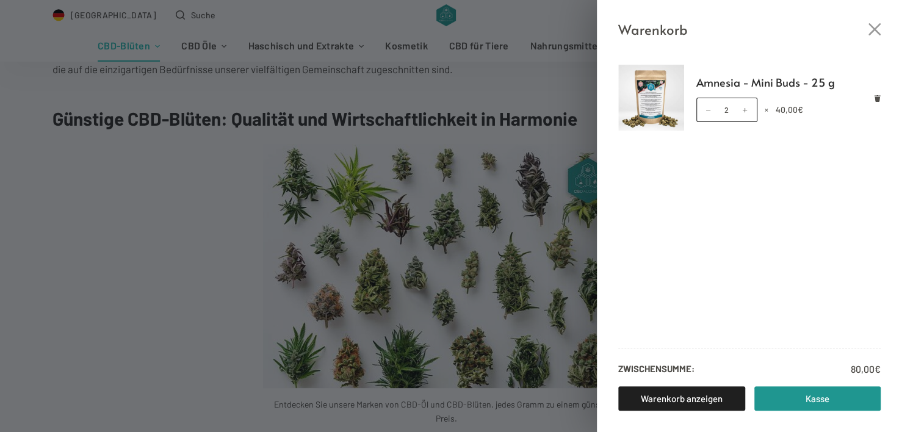
click at [705, 109] on span at bounding box center [708, 109] width 13 height 13
type input "0"
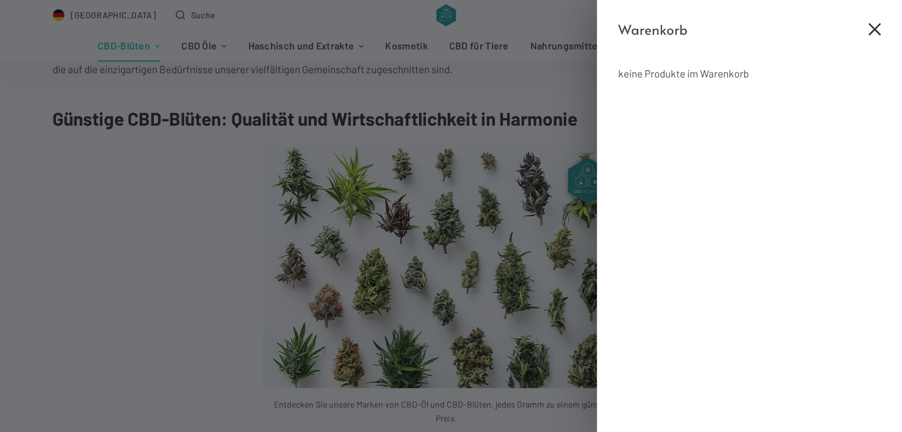
click at [870, 29] on icon "Close cart drawer" at bounding box center [874, 29] width 12 height 12
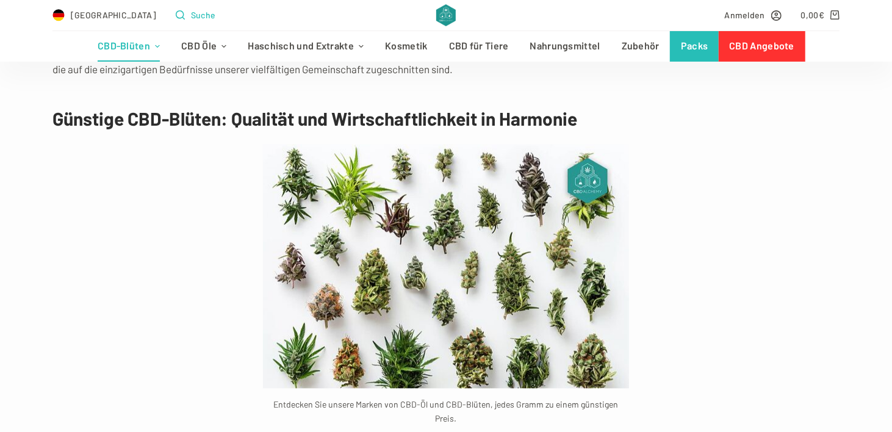
click at [191, 14] on span "Suche" at bounding box center [203, 15] width 25 height 14
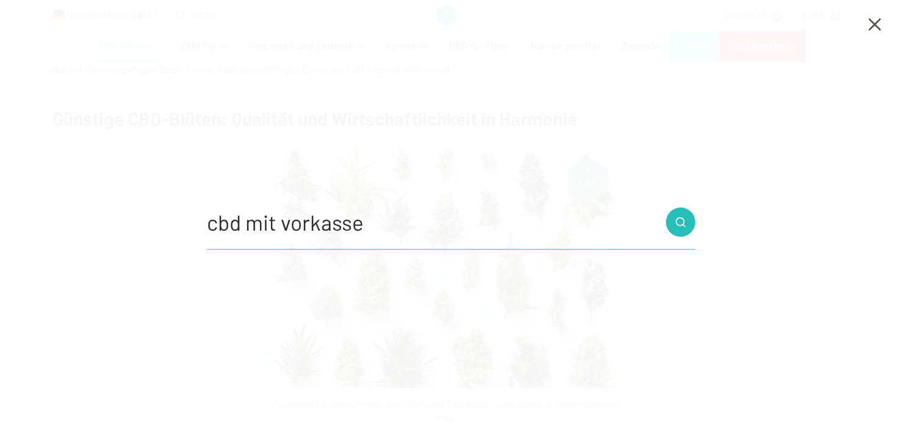
type input "cbd mit vorkasse"
click at [666, 207] on button "Such-Button" at bounding box center [680, 221] width 29 height 29
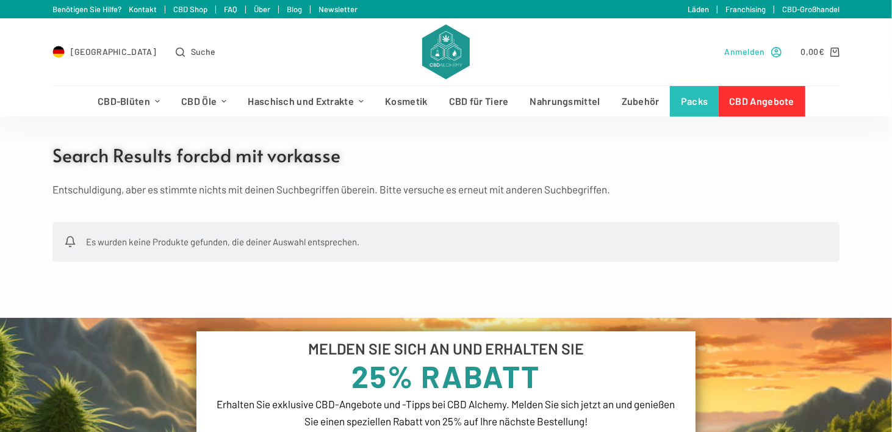
click at [765, 51] on link "Anmelden" at bounding box center [752, 52] width 57 height 14
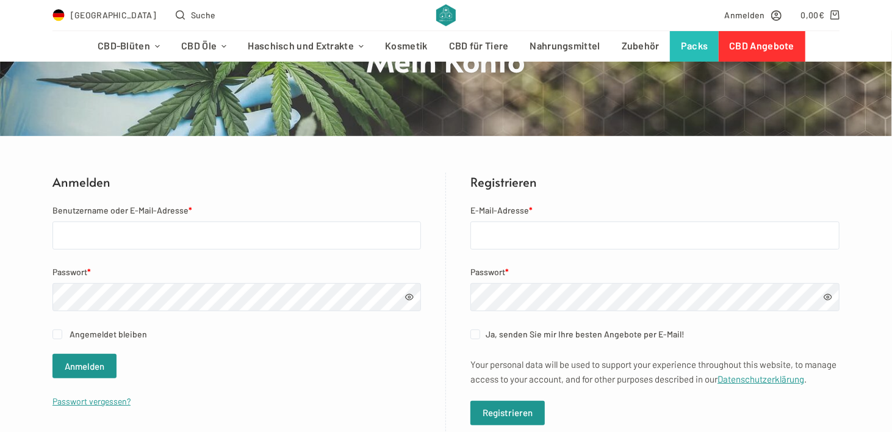
scroll to position [183, 0]
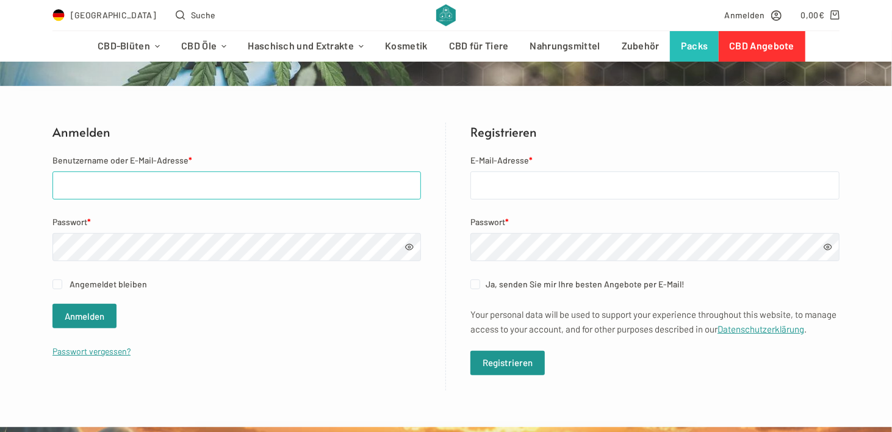
type input "[EMAIL_ADDRESS][DOMAIN_NAME]"
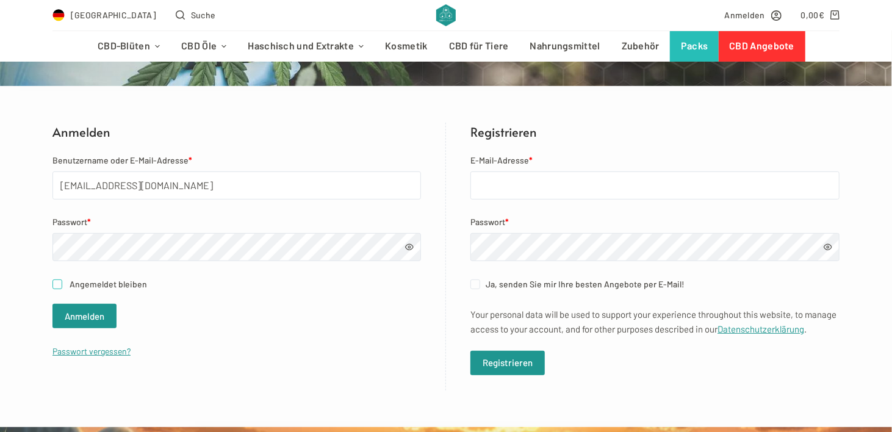
click at [61, 285] on input "Angemeldet bleiben" at bounding box center [57, 284] width 10 height 10
checkbox input "true"
click at [542, 193] on input "E-Mail-Adresse *" at bounding box center [654, 185] width 369 height 28
type input "[EMAIL_ADDRESS][DOMAIN_NAME]"
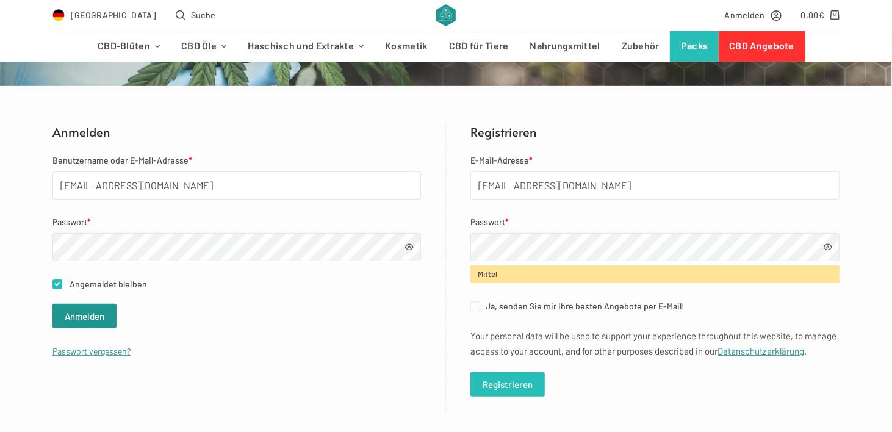
click at [492, 397] on button "Registrieren" at bounding box center [507, 384] width 74 height 24
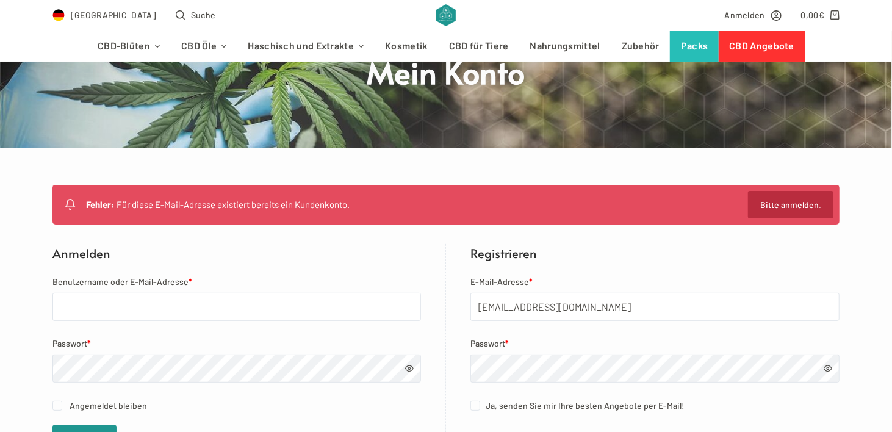
scroll to position [183, 0]
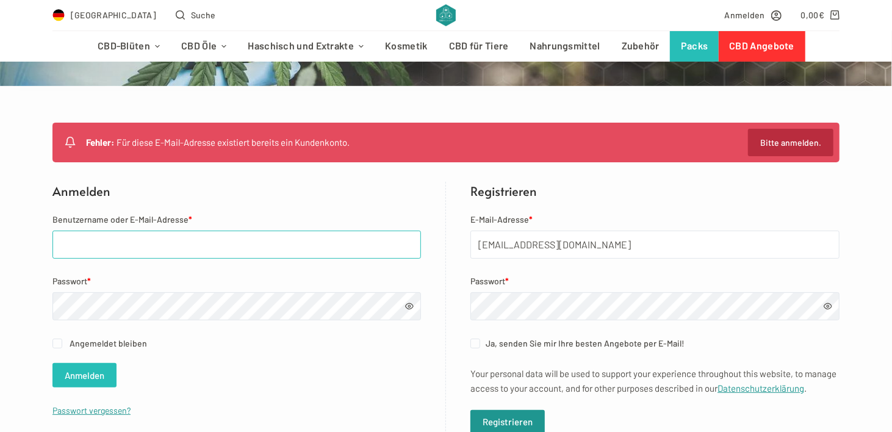
type input "[EMAIL_ADDRESS][DOMAIN_NAME]"
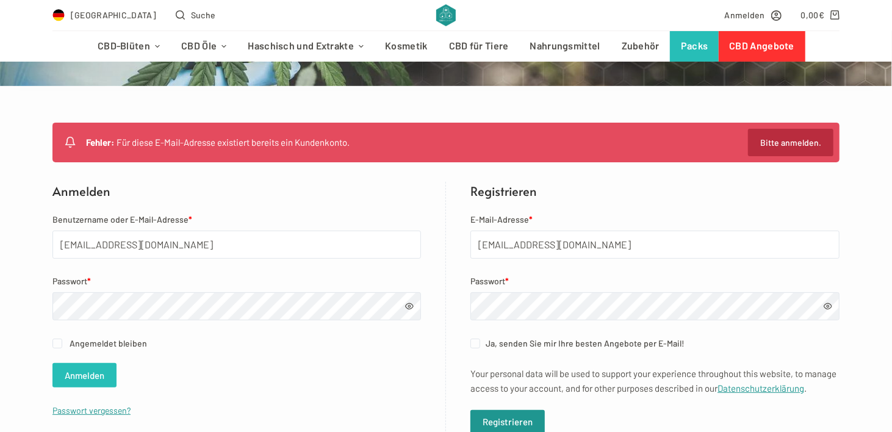
click at [102, 374] on button "Anmelden" at bounding box center [84, 375] width 64 height 24
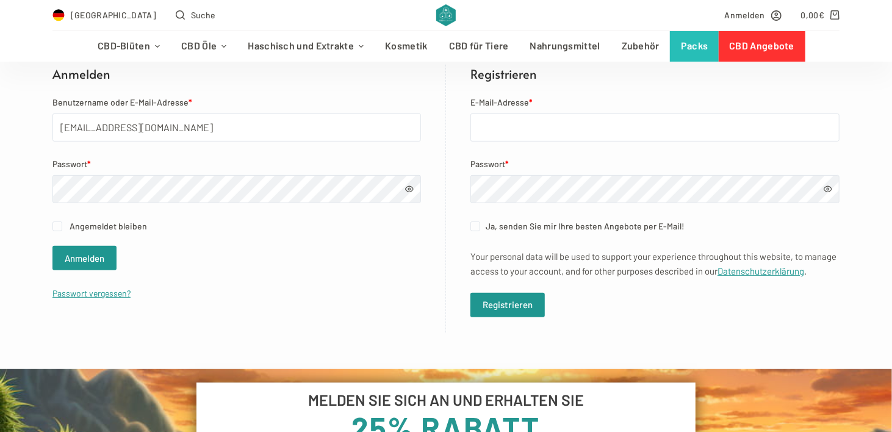
scroll to position [305, 0]
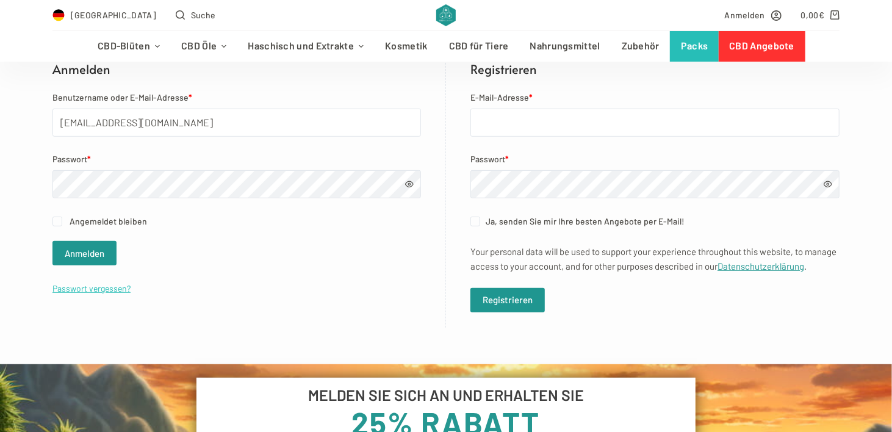
click at [101, 287] on link "Passwort vergessen?" at bounding box center [91, 288] width 78 height 10
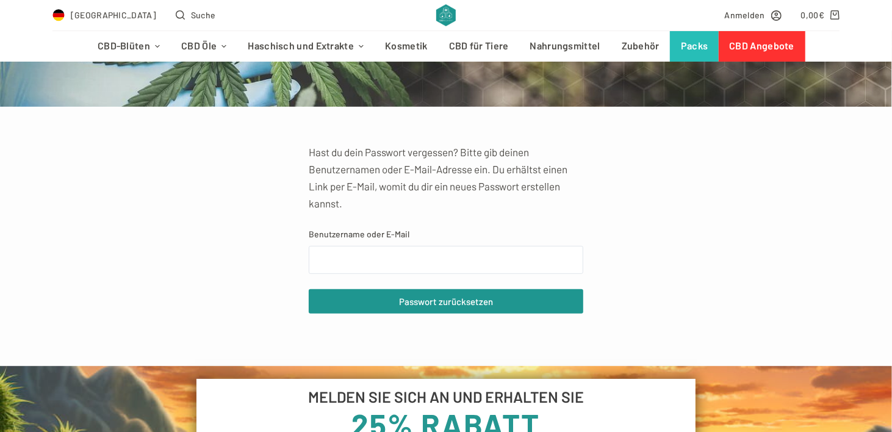
scroll to position [183, 0]
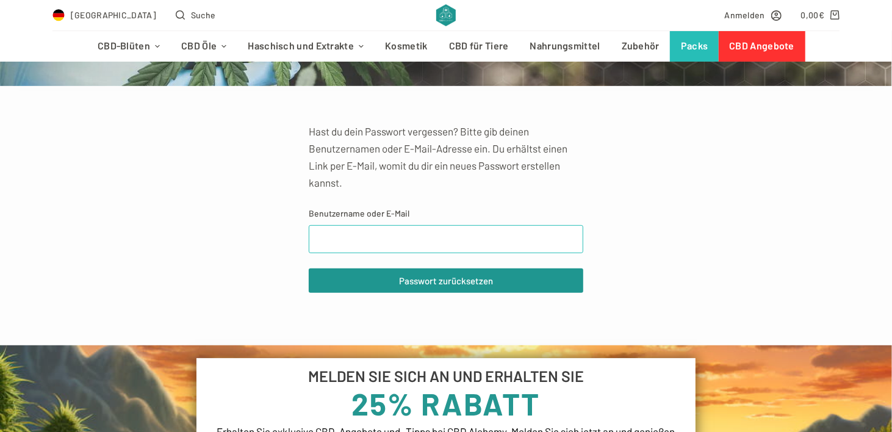
click at [345, 241] on input "Benutzername oder E-Mail" at bounding box center [446, 239] width 275 height 28
type input "sos70@gmx.de"
click at [309, 268] on button "Passwort zurücksetzen" at bounding box center [446, 280] width 275 height 24
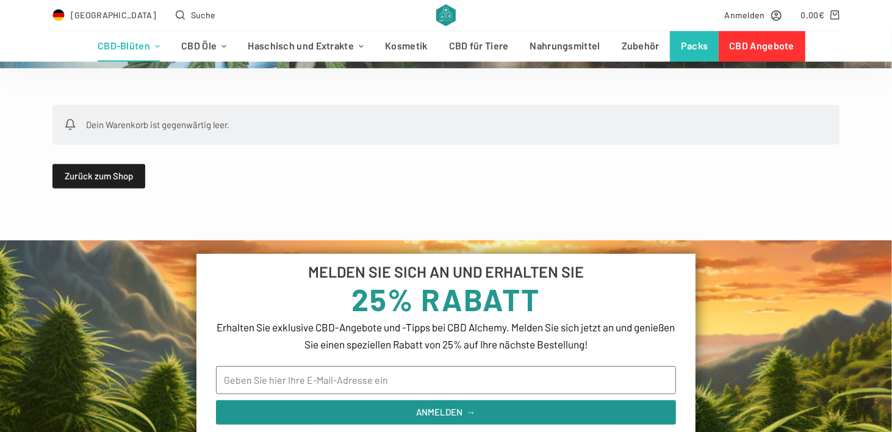
scroll to position [183, 0]
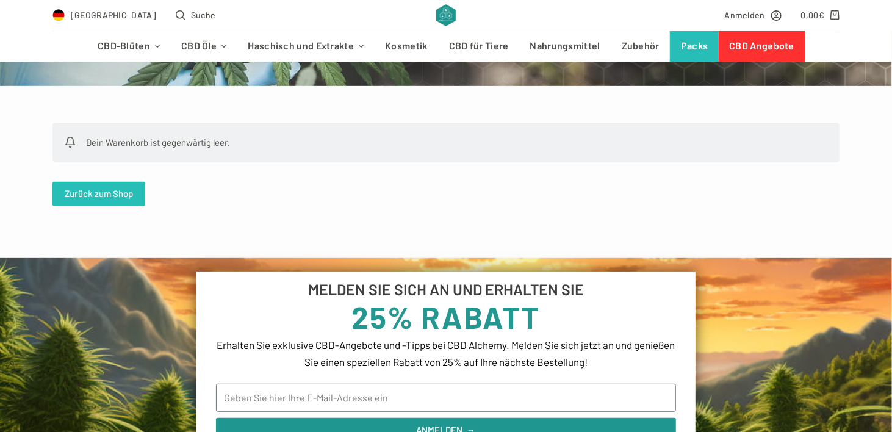
click at [115, 189] on link "Zurück zum Shop" at bounding box center [98, 194] width 93 height 24
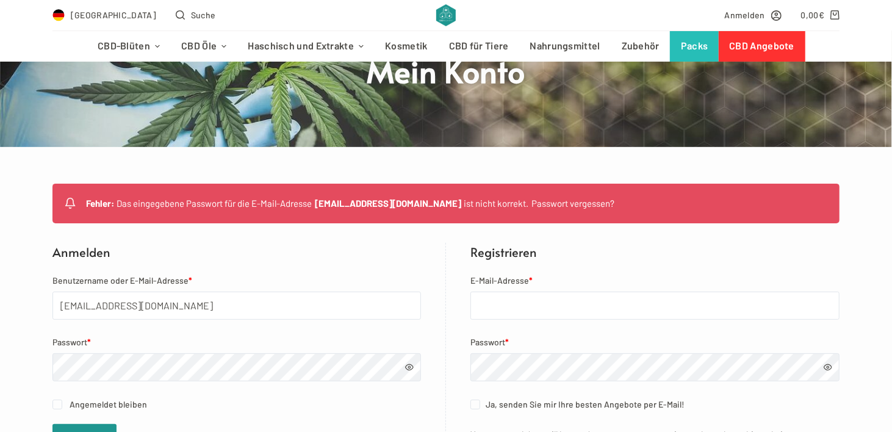
scroll to position [183, 0]
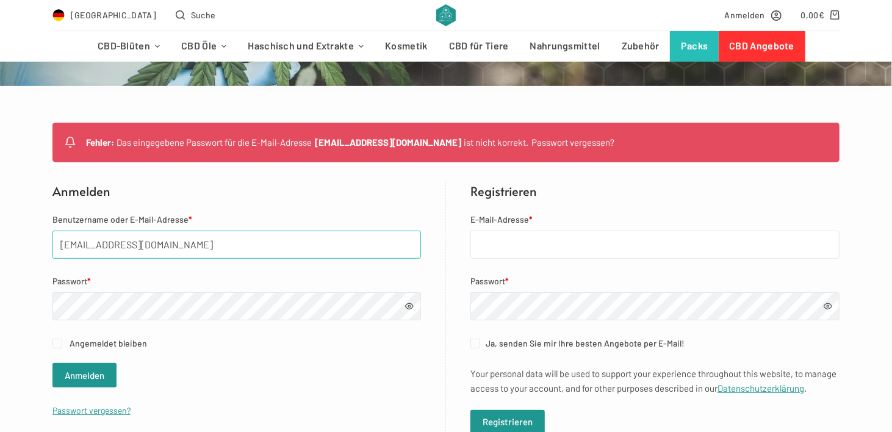
click at [143, 243] on input "sos70@gmx.de" at bounding box center [236, 245] width 369 height 28
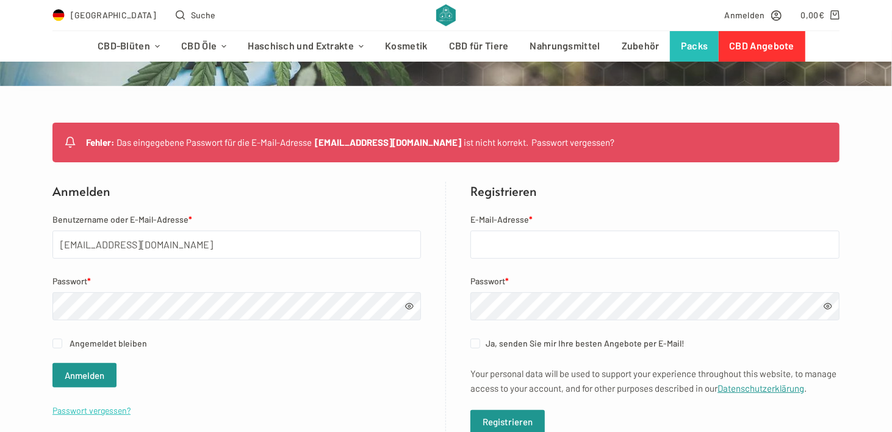
click at [90, 414] on link "Passwort vergessen?" at bounding box center [91, 410] width 78 height 10
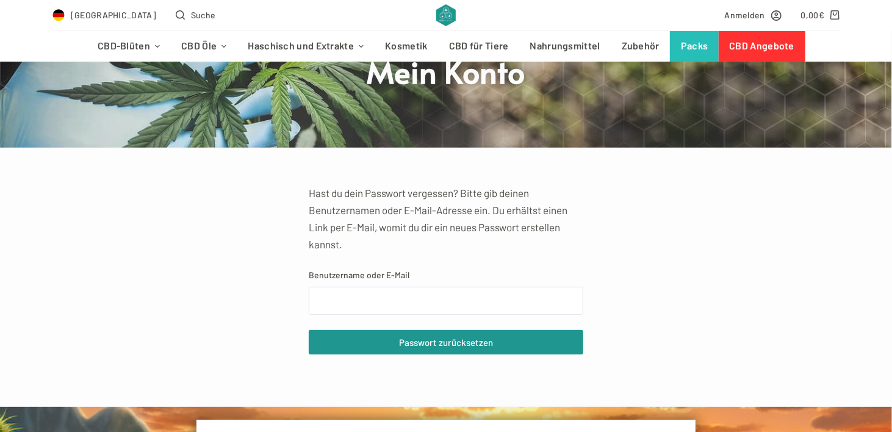
scroll to position [122, 0]
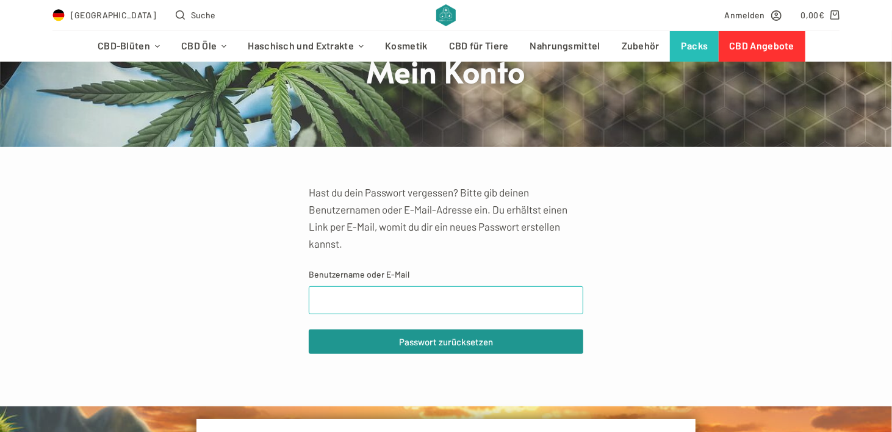
click at [350, 300] on input "Benutzername oder E-Mail" at bounding box center [446, 300] width 275 height 28
type input "[EMAIL_ADDRESS][DOMAIN_NAME]"
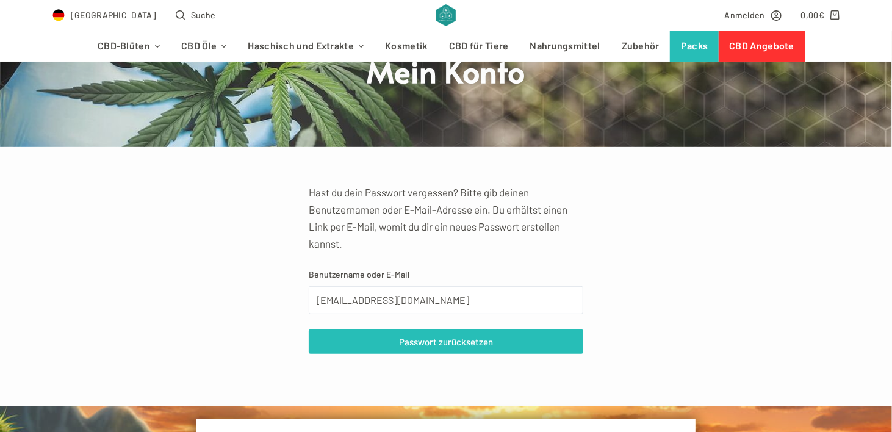
click at [379, 335] on button "Passwort zurücksetzen" at bounding box center [446, 342] width 275 height 24
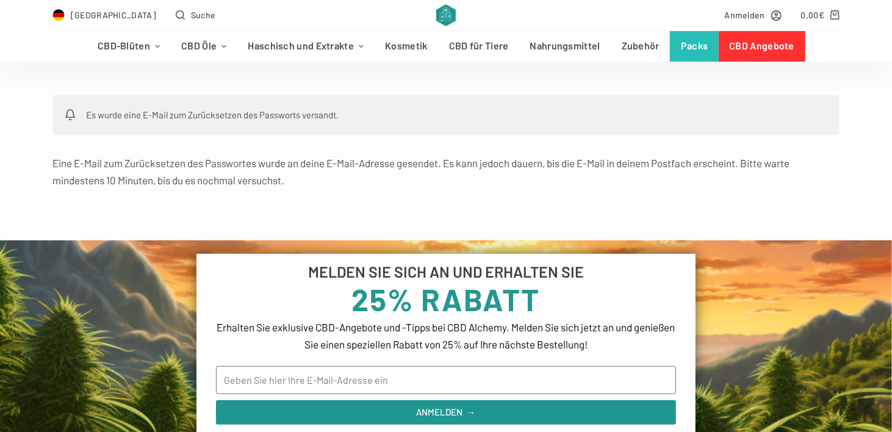
scroll to position [244, 0]
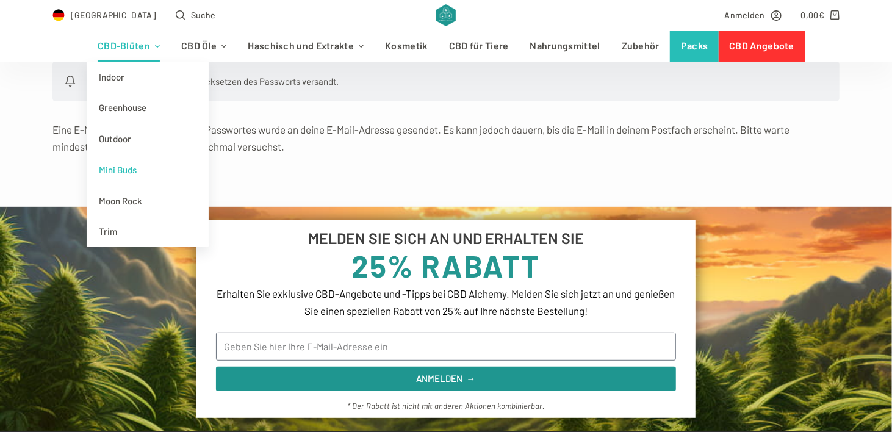
click at [129, 170] on link "Mini Buds" at bounding box center [148, 169] width 122 height 31
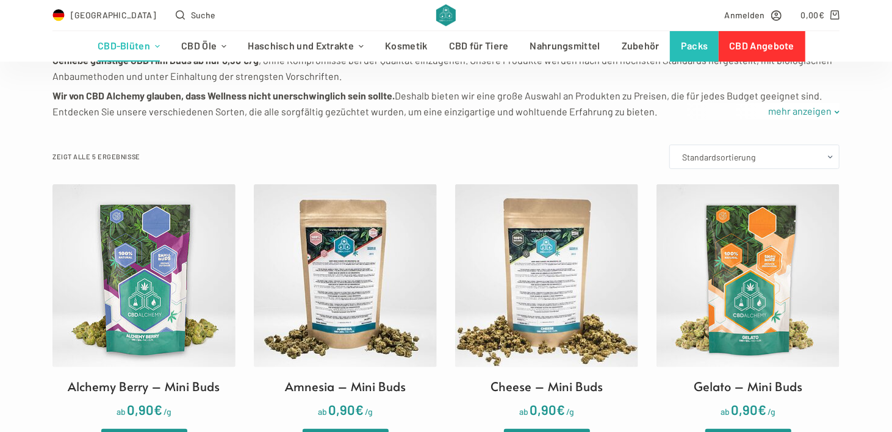
scroll to position [305, 0]
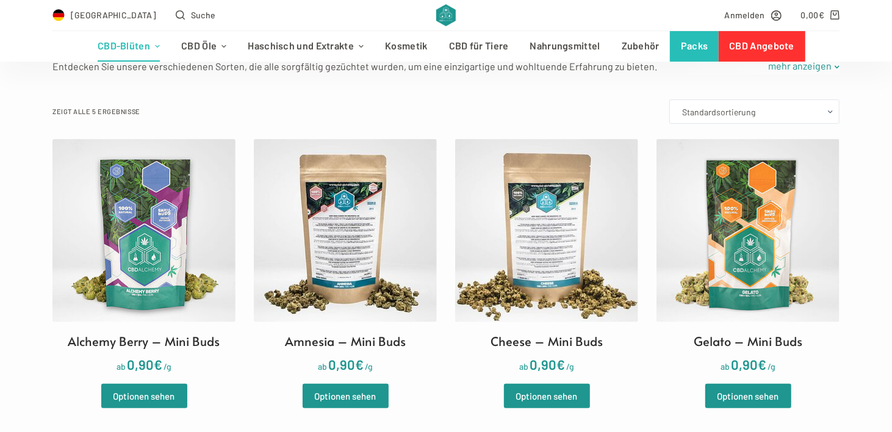
click at [299, 240] on img at bounding box center [345, 230] width 183 height 183
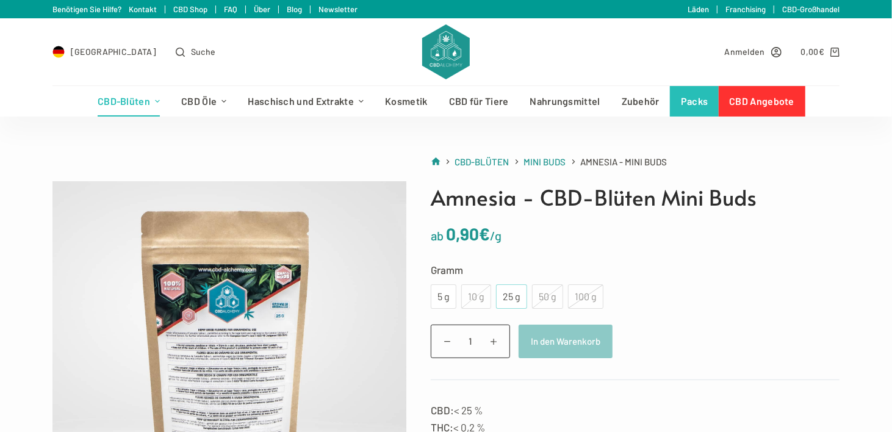
click at [513, 298] on div "25 g" at bounding box center [511, 297] width 16 height 16
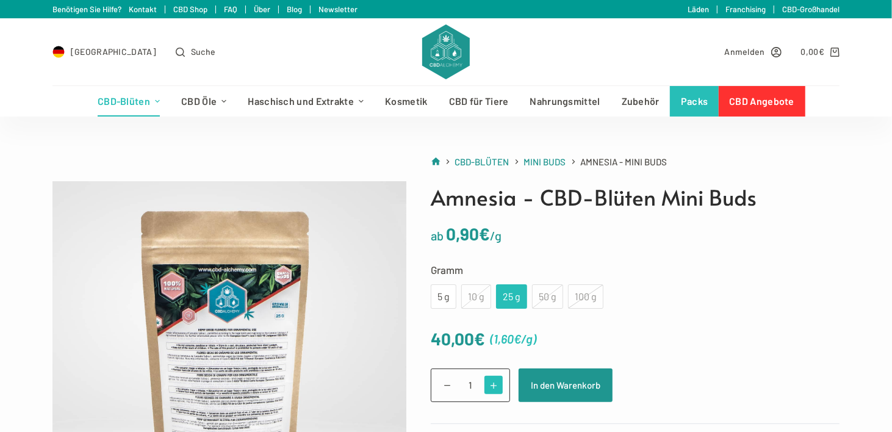
click at [491, 388] on span at bounding box center [494, 385] width 19 height 19
type input "4"
click at [536, 392] on button "In den Warenkorb" at bounding box center [566, 386] width 94 height 34
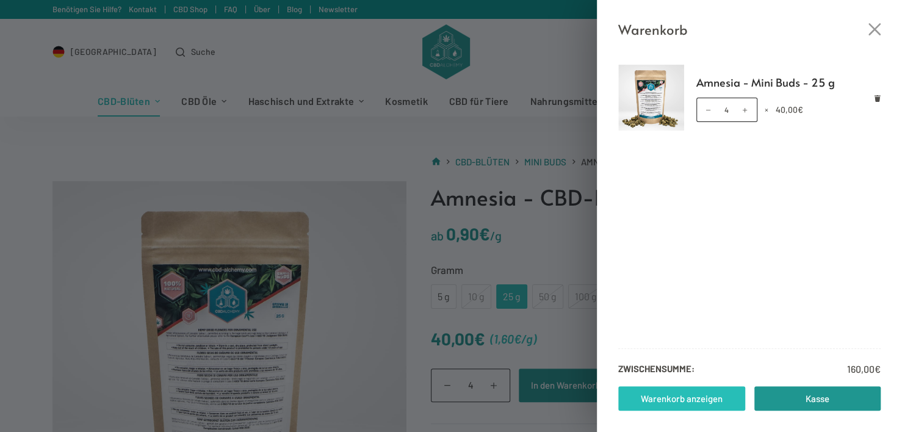
click at [675, 405] on link "Warenkorb anzeigen" at bounding box center [681, 398] width 127 height 24
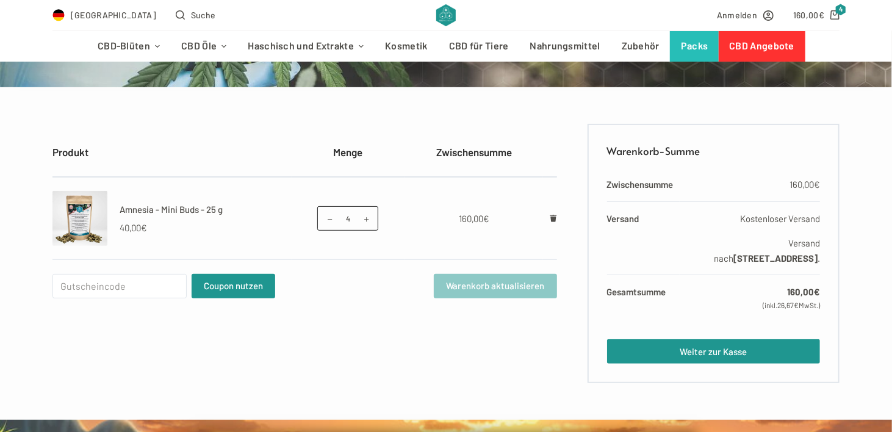
scroll to position [183, 0]
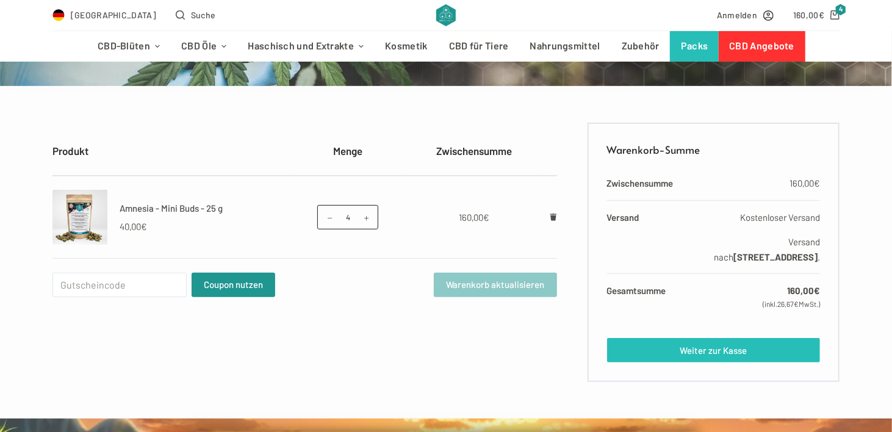
click at [636, 350] on link "Weiter zur Kasse" at bounding box center [713, 350] width 213 height 24
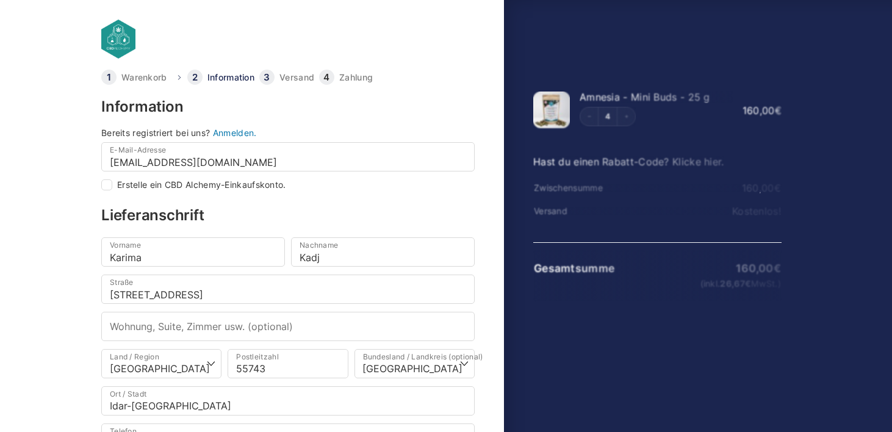
select select "DE-RP"
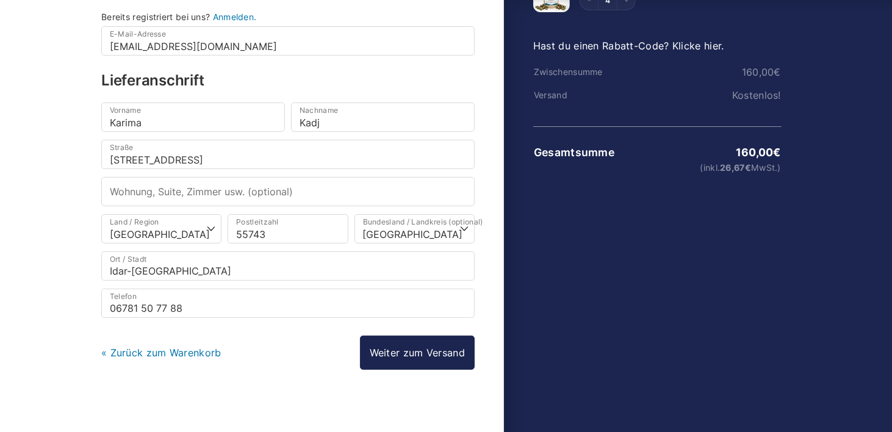
scroll to position [120, 0]
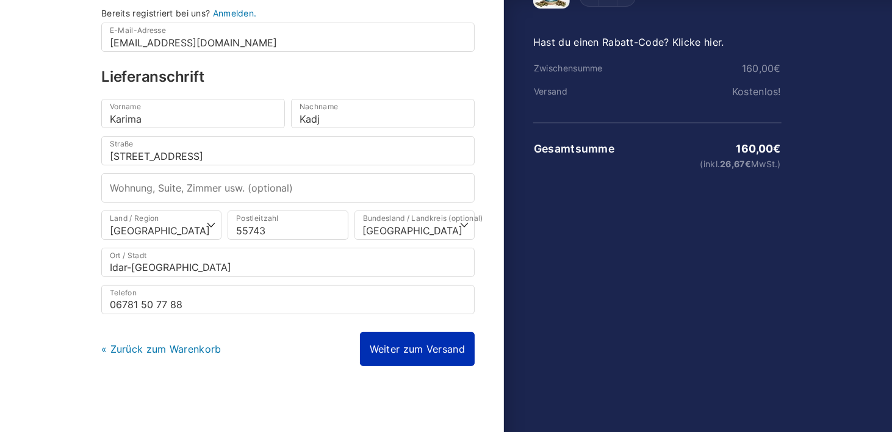
click at [408, 344] on link "Weiter zum Versand" at bounding box center [417, 349] width 115 height 34
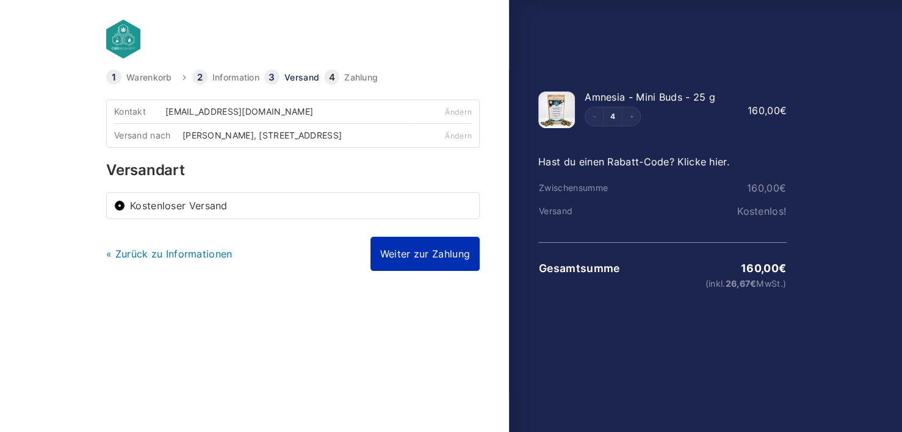
click at [403, 258] on link "Weiter zur Zahlung" at bounding box center [424, 254] width 109 height 34
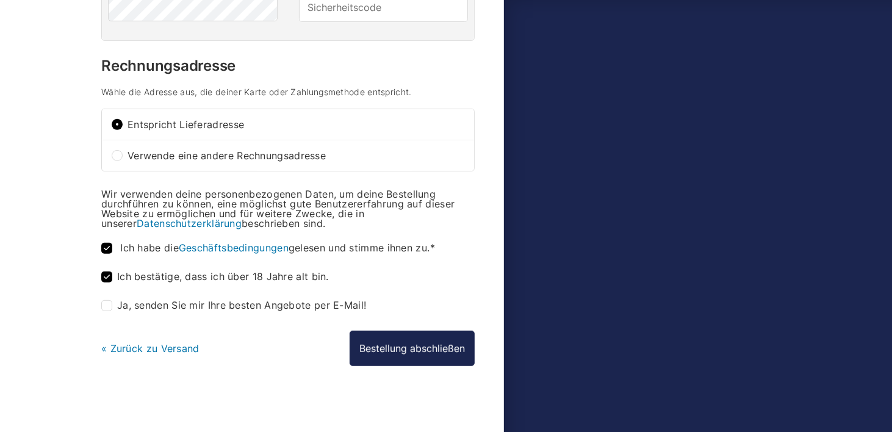
scroll to position [383, 0]
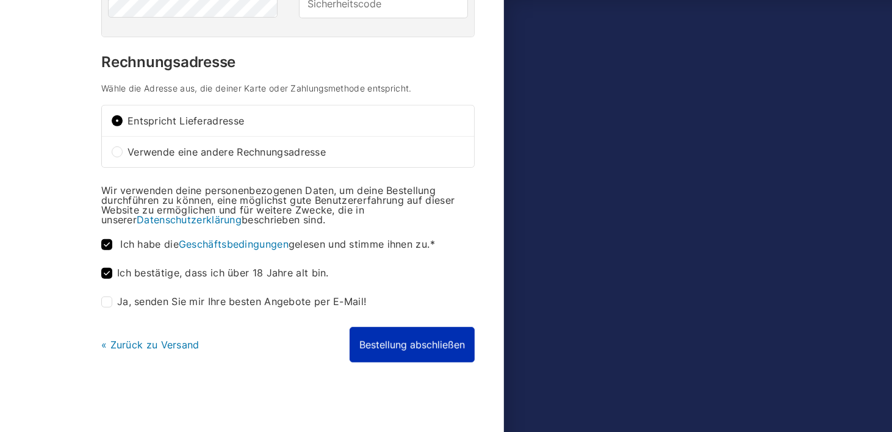
click at [385, 337] on button "Bestellung abschließen" at bounding box center [412, 344] width 125 height 35
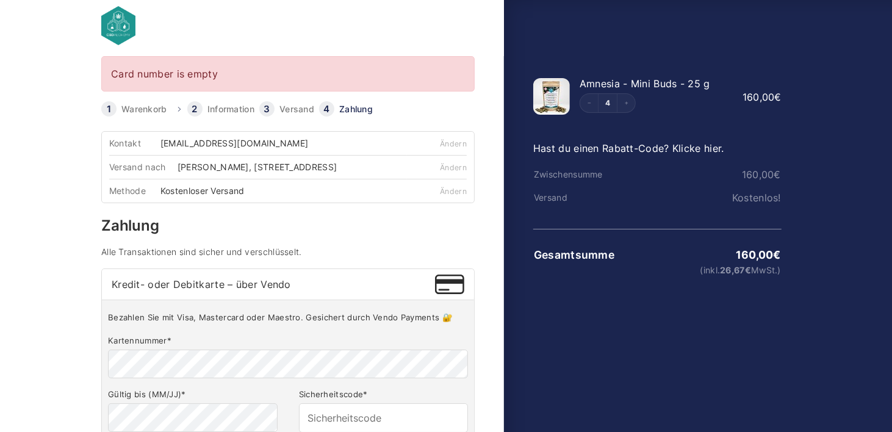
scroll to position [9, 0]
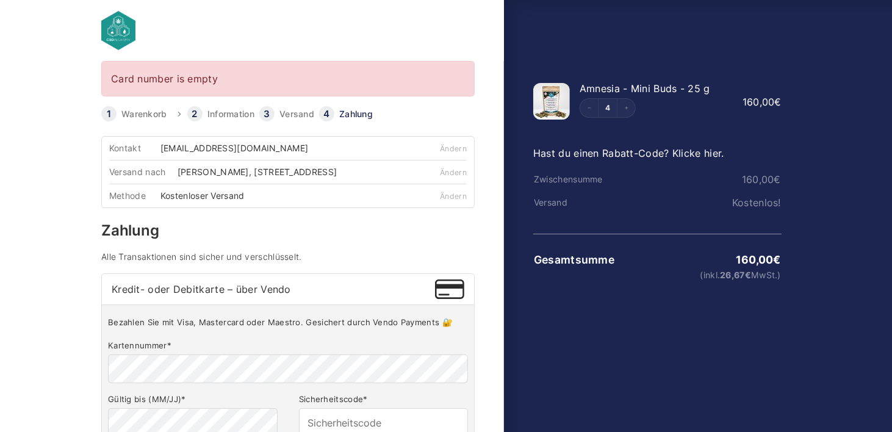
drag, startPoint x: 242, startPoint y: 149, endPoint x: 236, endPoint y: 146, distance: 7.4
click at [236, 146] on div "Kontakt sos70@gmx.de" at bounding box center [258, 148] width 298 height 23
click at [162, 111] on link "Warenkorb" at bounding box center [144, 114] width 46 height 9
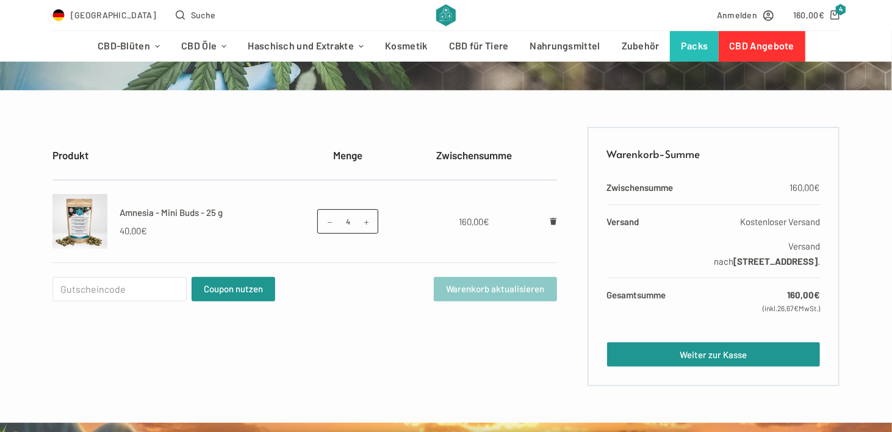
scroll to position [183, 0]
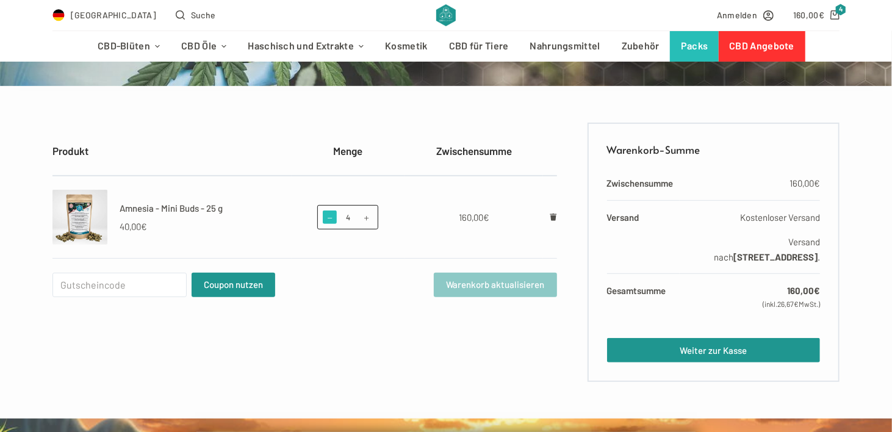
click at [330, 217] on span at bounding box center [329, 217] width 13 height 13
type input "0"
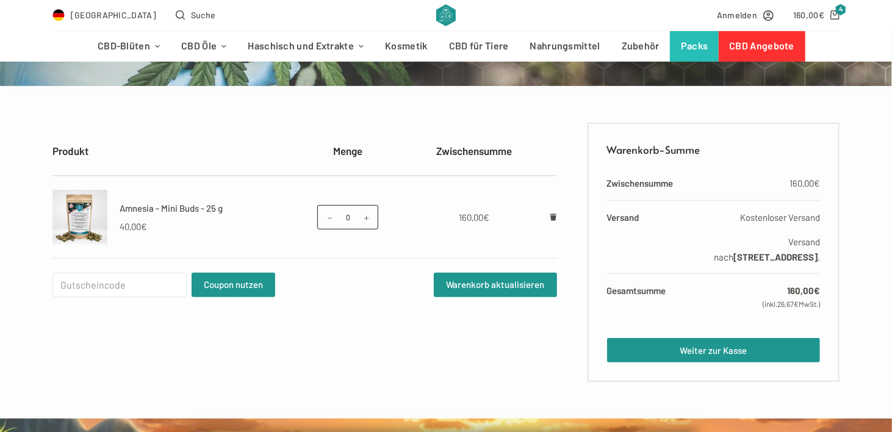
click at [405, 312] on form "Produkt Menge Zwischensumme Amnesia - Mini Buds - 25 g 40,00 € Amnesia - Mini B…" at bounding box center [304, 252] width 505 height 259
click at [445, 277] on button "Warenkorb aktualisieren" at bounding box center [495, 285] width 123 height 24
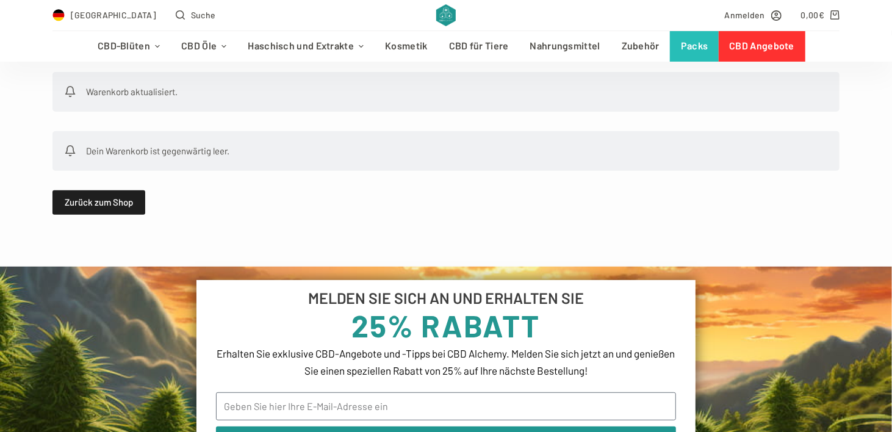
scroll to position [244, 0]
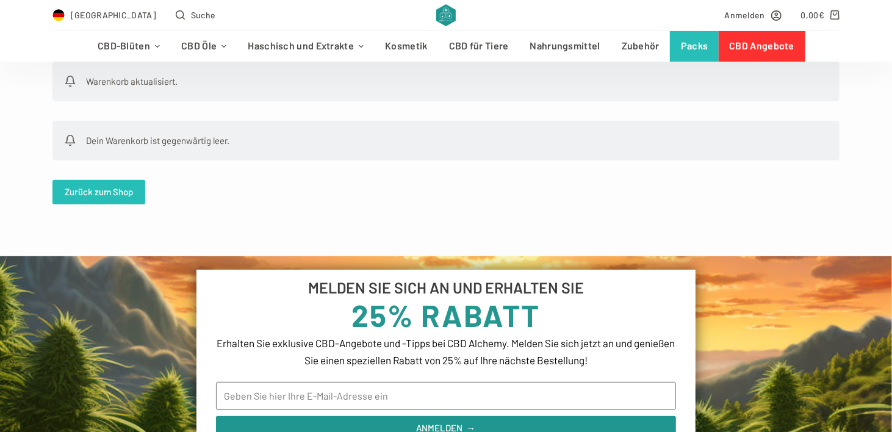
click at [135, 187] on link "Zurück zum Shop" at bounding box center [98, 192] width 93 height 24
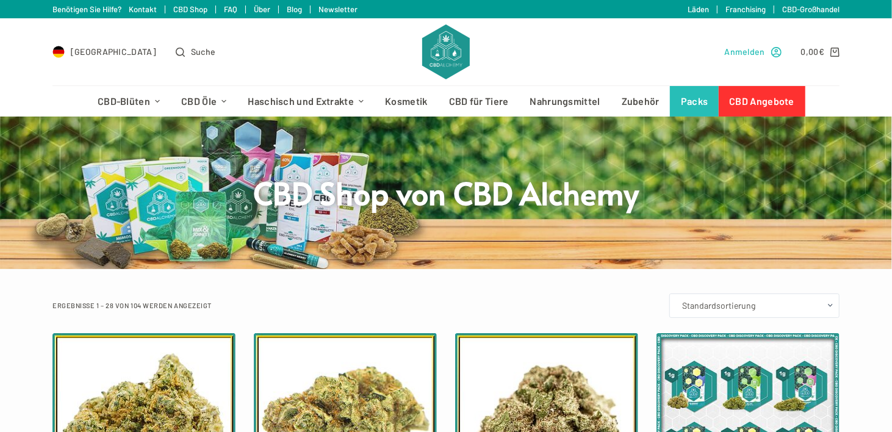
click at [771, 51] on icon "Anmelden" at bounding box center [776, 52] width 10 height 10
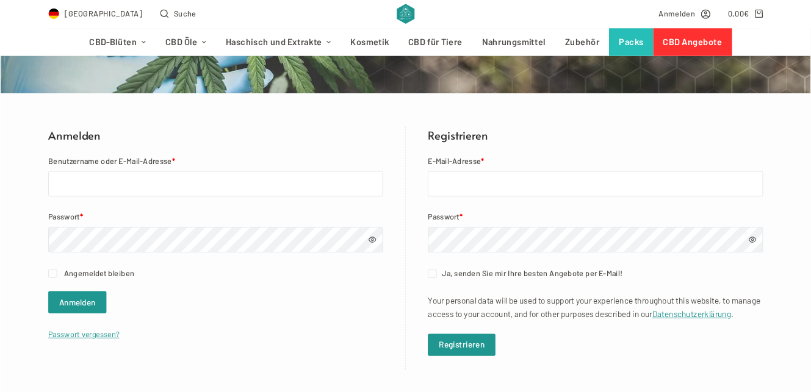
scroll to position [183, 0]
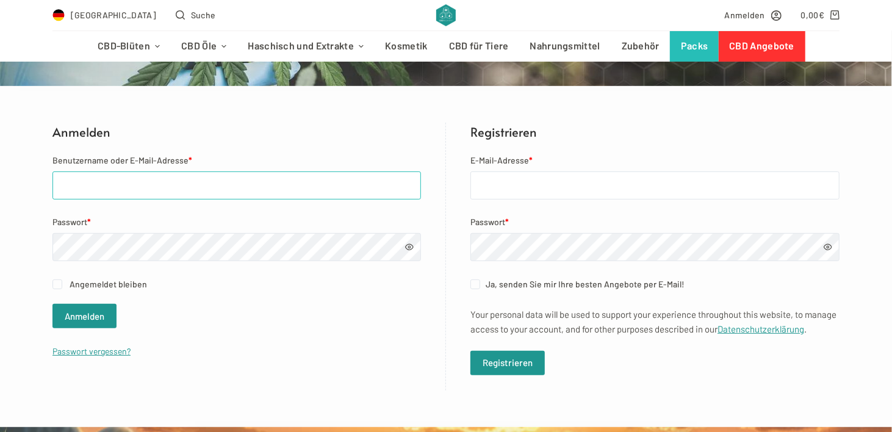
type input "sos70@gmx.de"
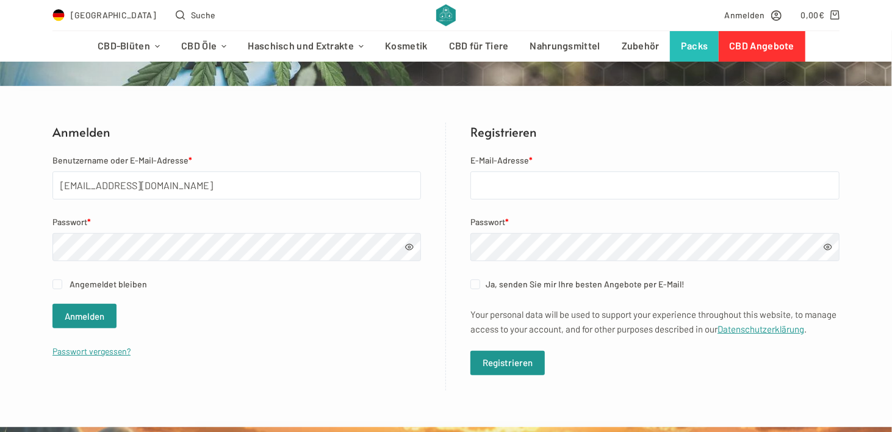
click at [408, 245] on span at bounding box center [409, 247] width 9 height 9
click at [45, 243] on div "Anmelden Benutzername oder E-Mail-Adresse * sos70@gmx.de Passwort * Angemeldet …" at bounding box center [446, 257] width 892 height 268
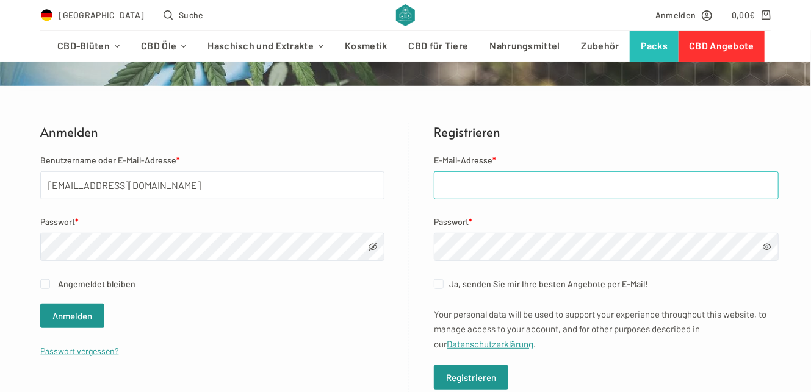
click at [495, 184] on input "E-Mail-Adresse *" at bounding box center [606, 185] width 345 height 28
type input "[EMAIL_ADDRESS][DOMAIN_NAME]"
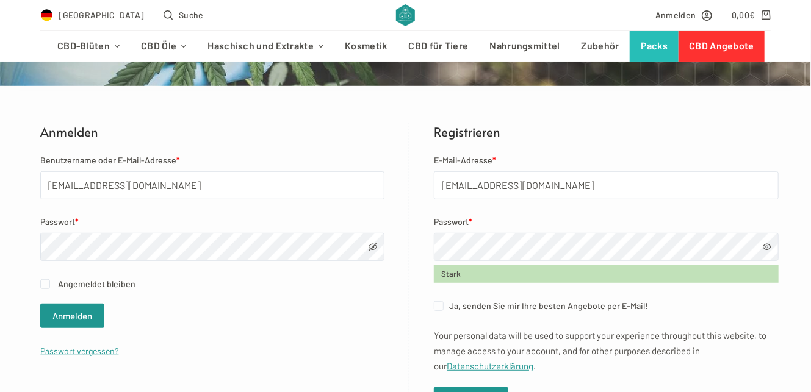
click at [370, 248] on span at bounding box center [373, 247] width 9 height 9
click at [43, 283] on input "Angemeldet bleiben" at bounding box center [45, 284] width 10 height 10
checkbox input "true"
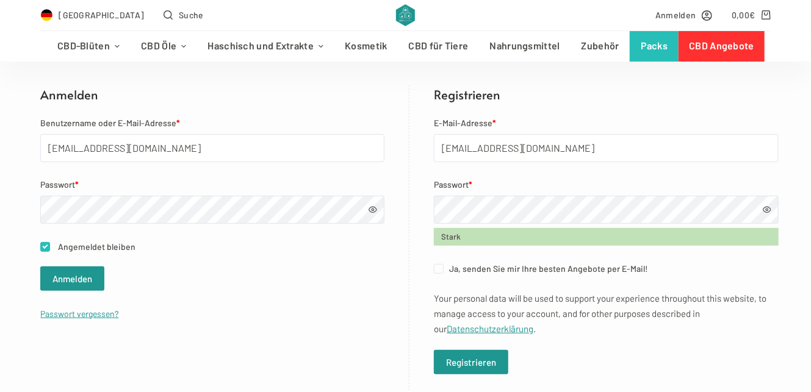
scroll to position [294, 0]
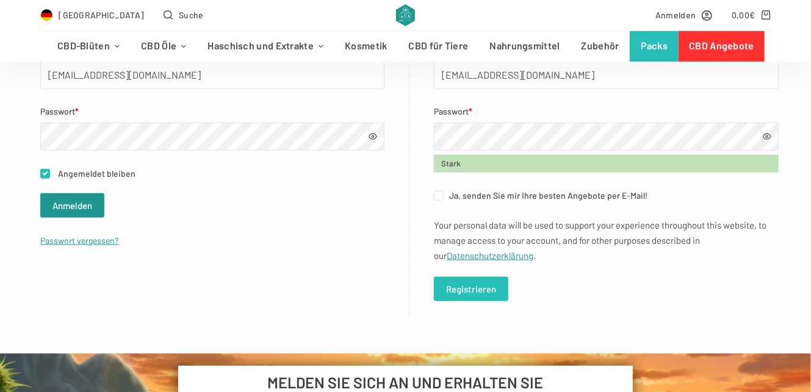
click at [485, 292] on button "Registrieren" at bounding box center [471, 289] width 74 height 24
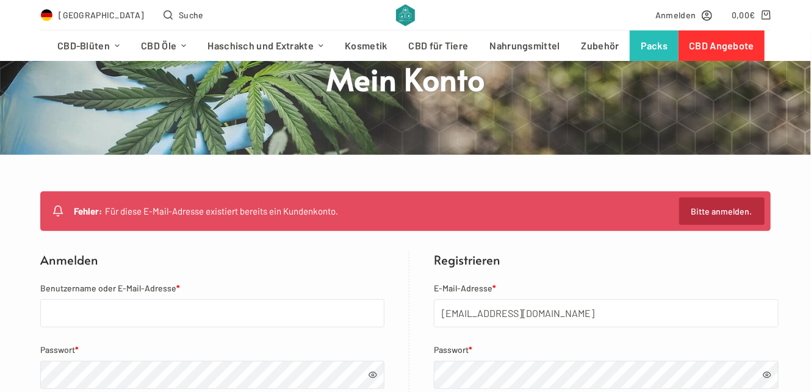
scroll to position [166, 0]
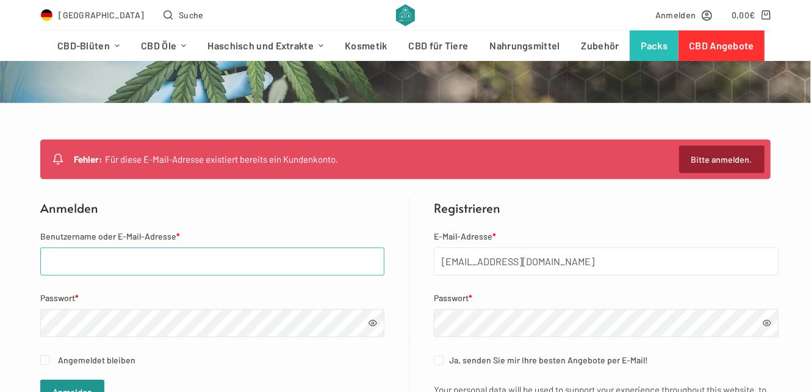
type input "[EMAIL_ADDRESS][DOMAIN_NAME]"
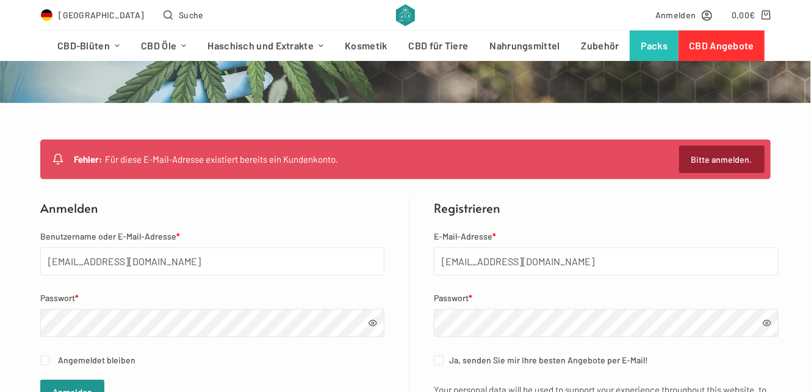
click at [708, 157] on link "Bitte anmelden." at bounding box center [721, 159] width 85 height 27
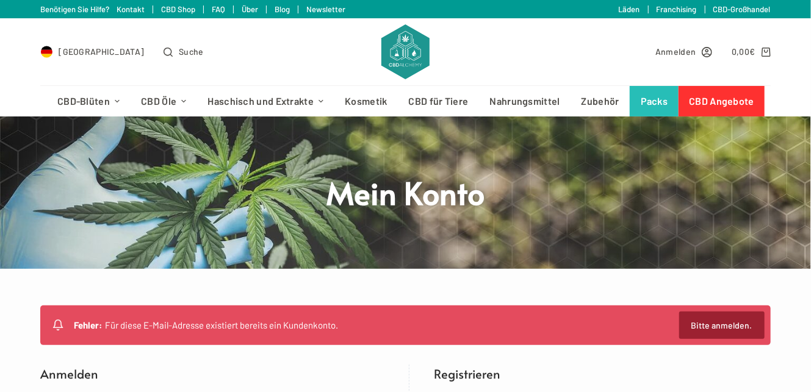
click at [705, 327] on link "Bitte anmelden." at bounding box center [721, 325] width 85 height 27
click at [703, 326] on link "Bitte anmelden." at bounding box center [721, 325] width 85 height 27
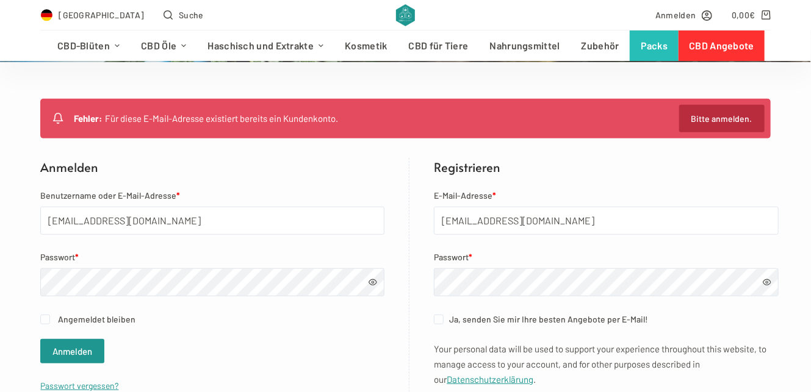
scroll to position [222, 0]
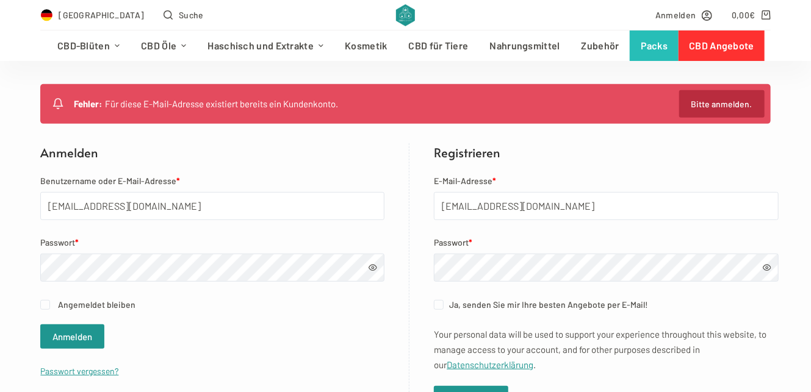
click at [369, 267] on span at bounding box center [373, 268] width 9 height 9
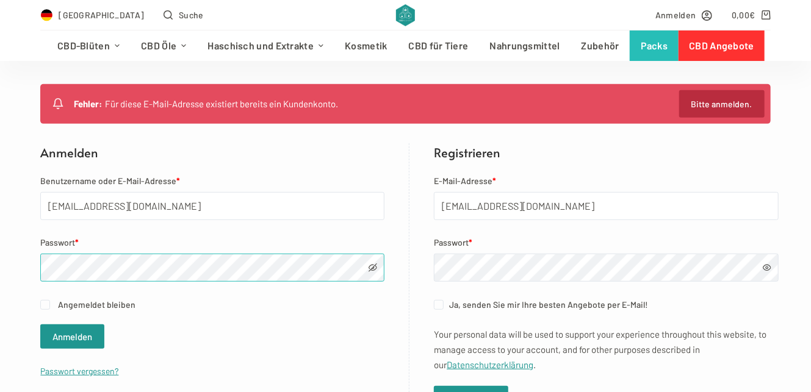
click at [30, 252] on div "Fehler: Für diese E-Mail-Adresse existiert bereits ein Kundenkonto. Bitte anmel…" at bounding box center [405, 255] width 811 height 342
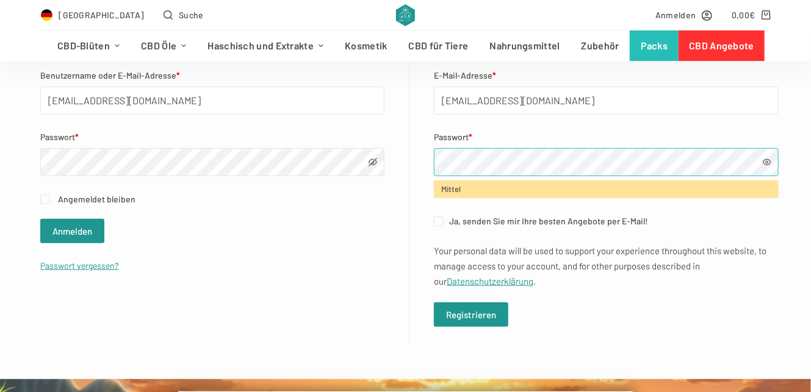
scroll to position [333, 0]
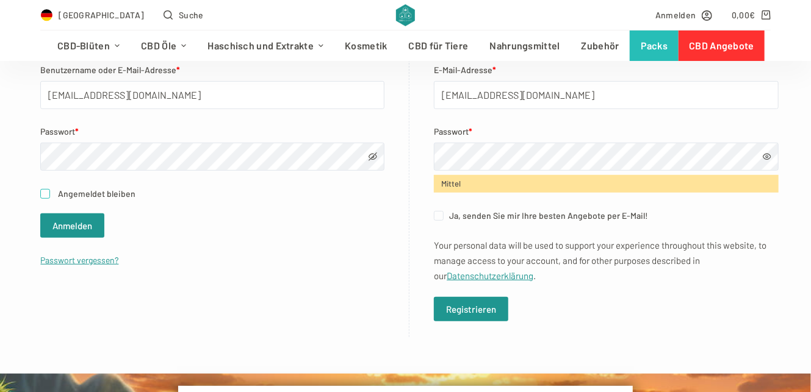
click at [42, 195] on input "Angemeldet bleiben" at bounding box center [45, 194] width 10 height 10
checkbox input "true"
click at [552, 264] on p "Your personal data will be used to support your experience throughout this webs…" at bounding box center [606, 260] width 345 height 45
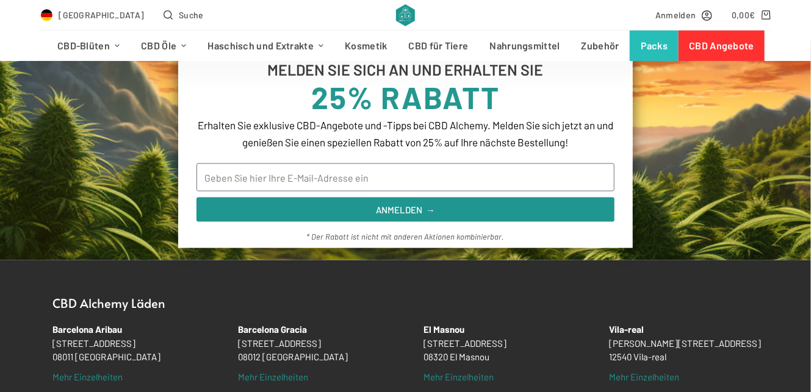
scroll to position [555, 0]
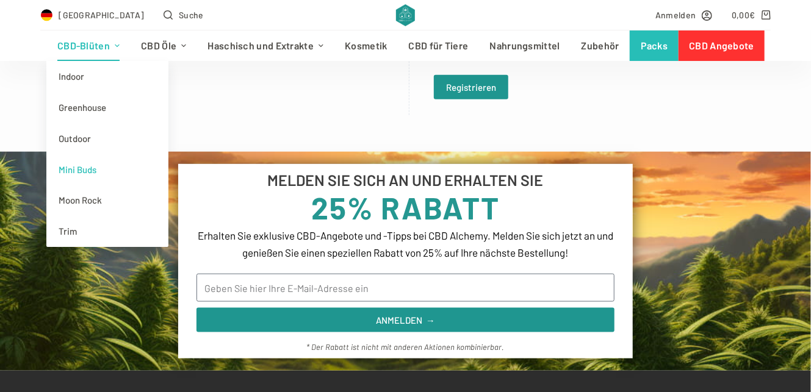
click at [90, 171] on link "Mini Buds" at bounding box center [107, 169] width 122 height 31
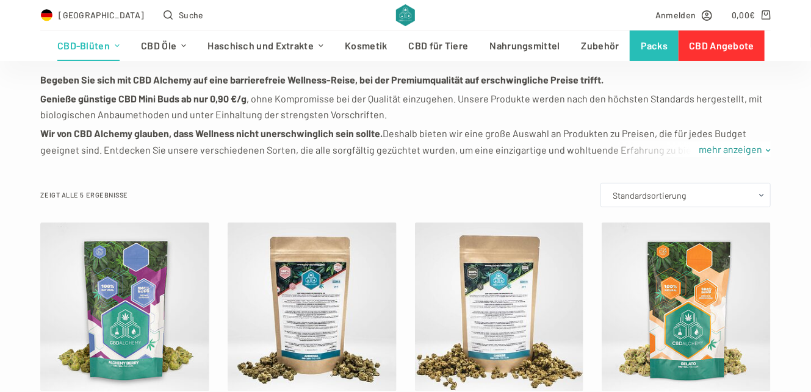
scroll to position [333, 0]
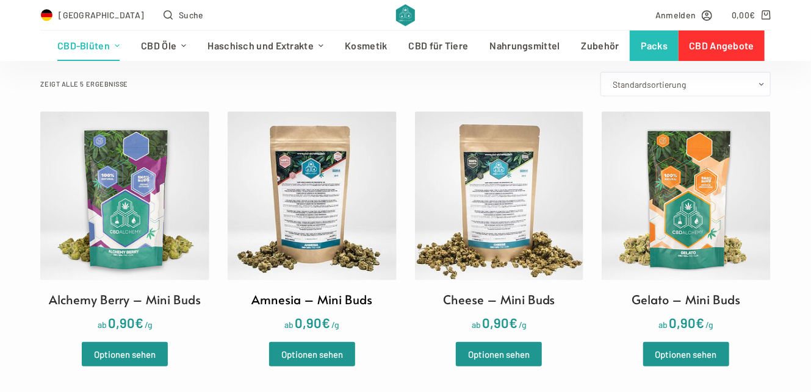
click at [270, 217] on img at bounding box center [312, 196] width 169 height 169
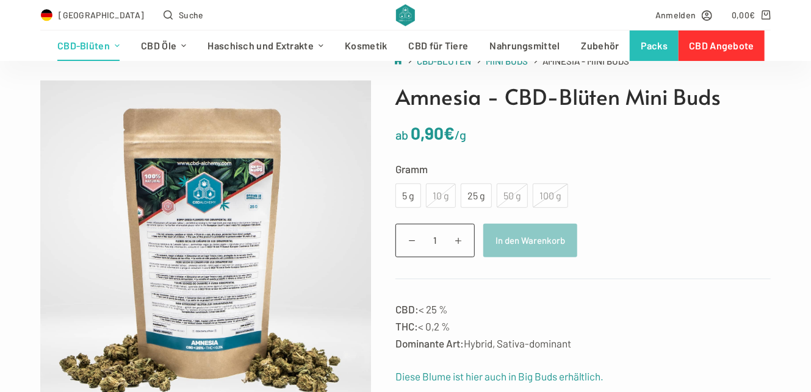
scroll to position [110, 0]
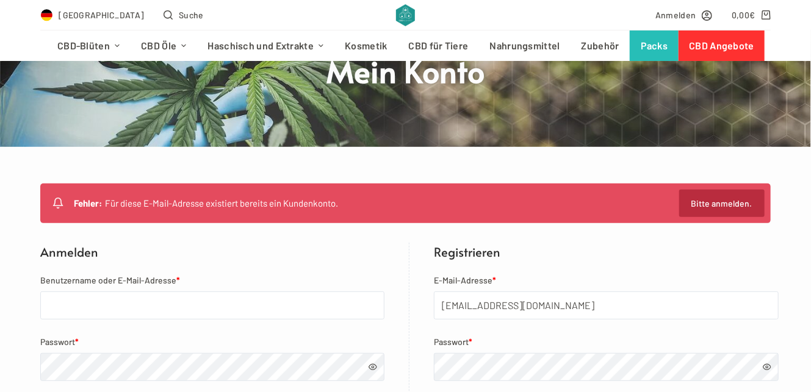
scroll to position [166, 0]
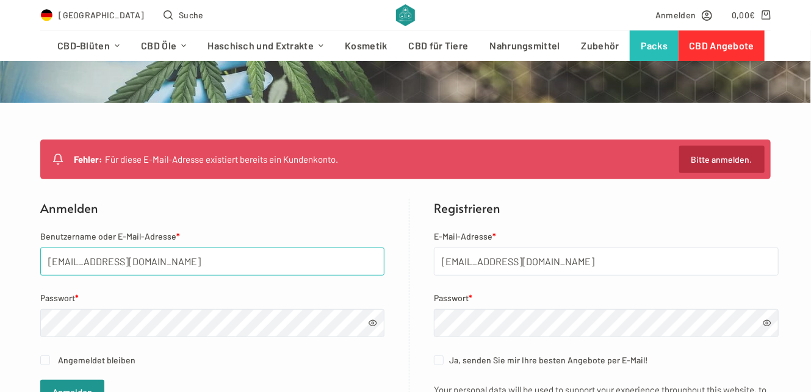
drag, startPoint x: 103, startPoint y: 262, endPoint x: 34, endPoint y: 251, distance: 69.1
click at [34, 251] on div "Fehler: Für diese E-Mail-Adresse existiert bereits ein Kundenkonto. Bitte anmel…" at bounding box center [405, 311] width 811 height 342
drag, startPoint x: 156, startPoint y: 264, endPoint x: 42, endPoint y: 251, distance: 114.8
click at [42, 251] on input "karimakadj18gmail@.com" at bounding box center [212, 262] width 344 height 28
type input "karimakadj18gmail@.com"
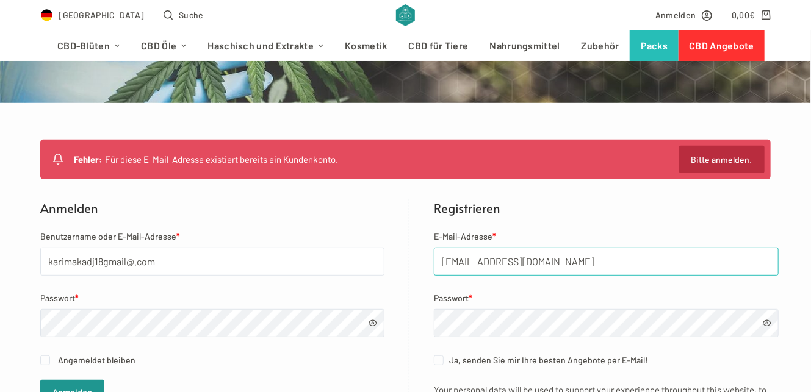
click at [496, 262] on input "[EMAIL_ADDRESS][DOMAIN_NAME]" at bounding box center [606, 262] width 345 height 28
paste input "karimakadj18gmail@.com"
type input "karimakadj18gmail@.com"
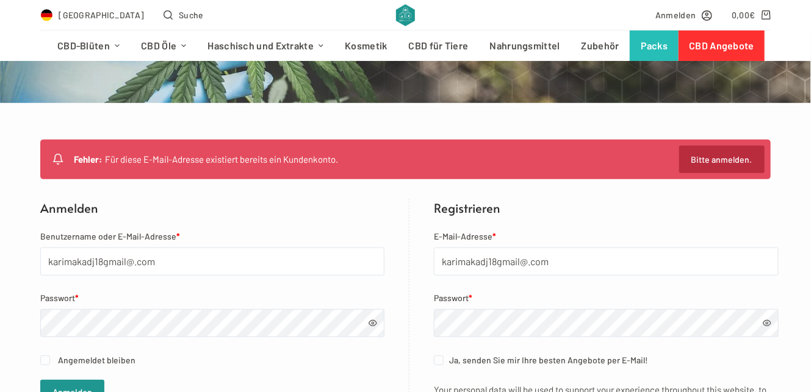
click at [370, 324] on span at bounding box center [373, 323] width 9 height 9
click at [765, 321] on span at bounding box center [767, 323] width 9 height 9
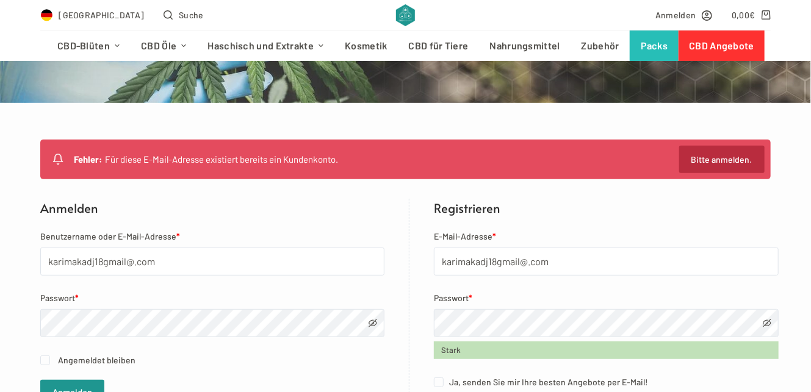
click at [765, 321] on span at bounding box center [767, 323] width 9 height 9
click at [370, 322] on span at bounding box center [373, 323] width 9 height 9
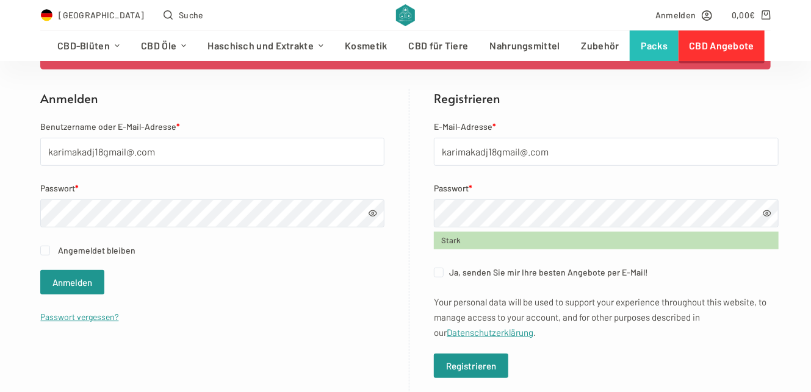
scroll to position [277, 0]
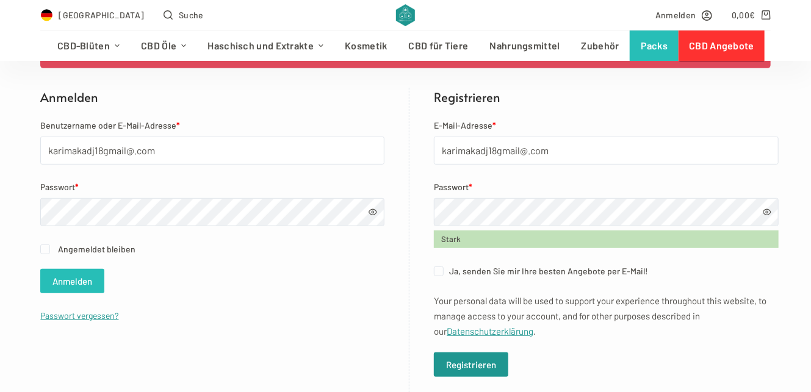
click at [67, 283] on button "Anmelden" at bounding box center [72, 281] width 64 height 24
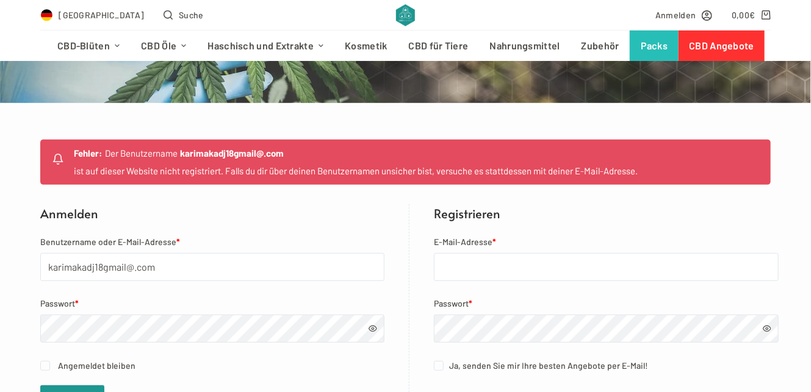
scroll to position [222, 0]
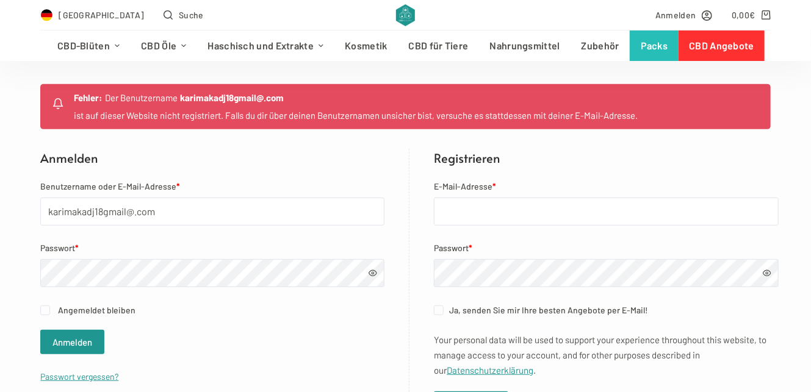
click at [369, 271] on span at bounding box center [373, 273] width 9 height 9
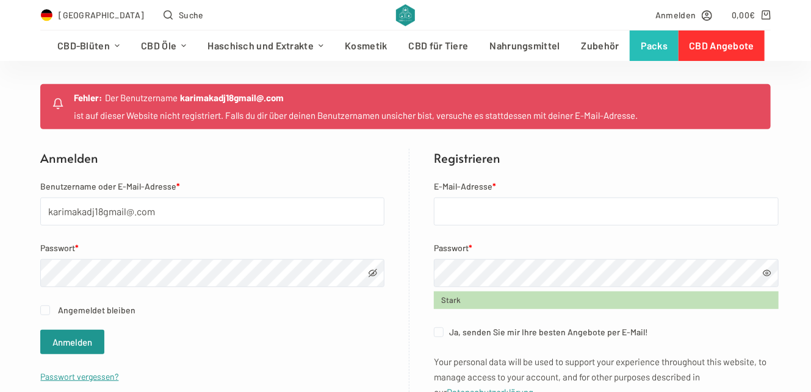
click at [763, 276] on span at bounding box center [767, 273] width 9 height 9
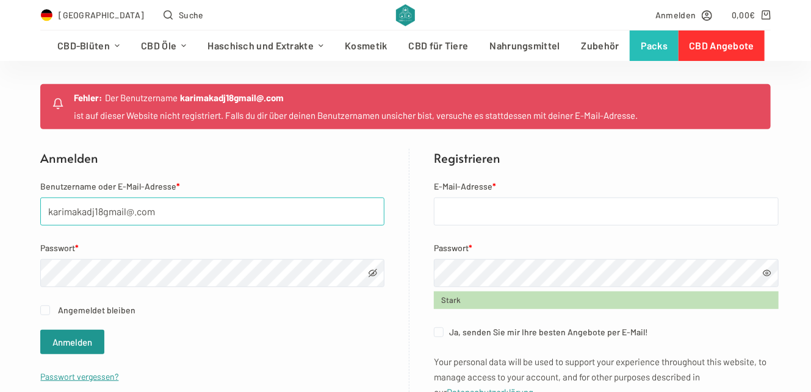
drag, startPoint x: 162, startPoint y: 212, endPoint x: 34, endPoint y: 201, distance: 129.2
click at [34, 201] on div "Fehler: Der Benutzername karimakadj18gmail@.com ist auf dieser Website nicht re…" at bounding box center [405, 269] width 811 height 370
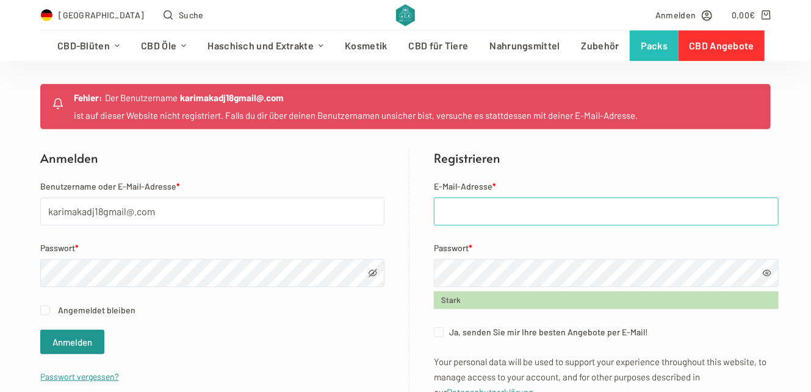
click at [450, 208] on input "E-Mail-Adresse *" at bounding box center [606, 212] width 345 height 28
paste input "karimakadj18gmail@.com"
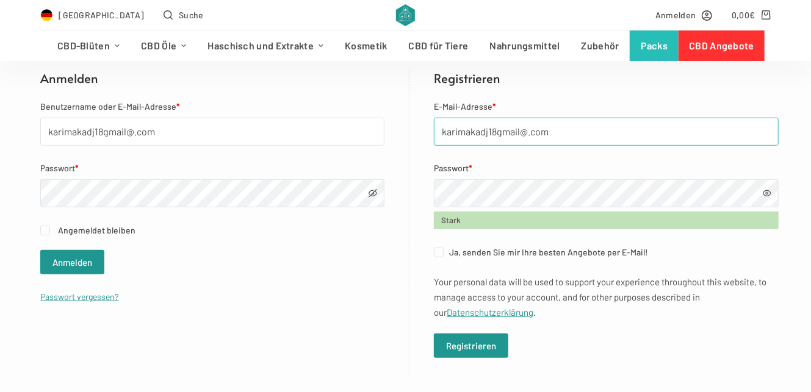
scroll to position [333, 0]
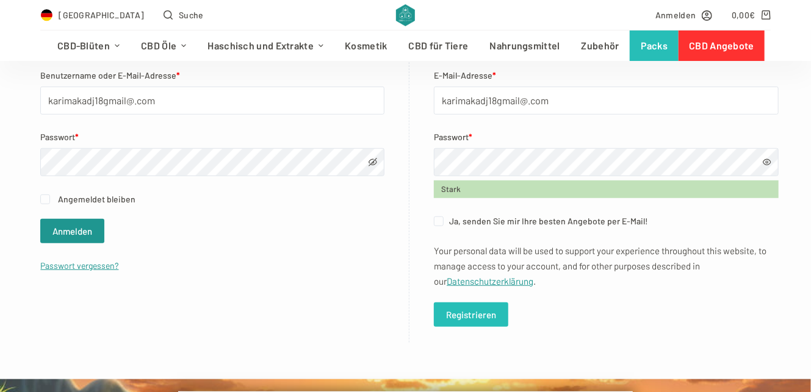
click at [443, 308] on button "Registrieren" at bounding box center [471, 315] width 74 height 24
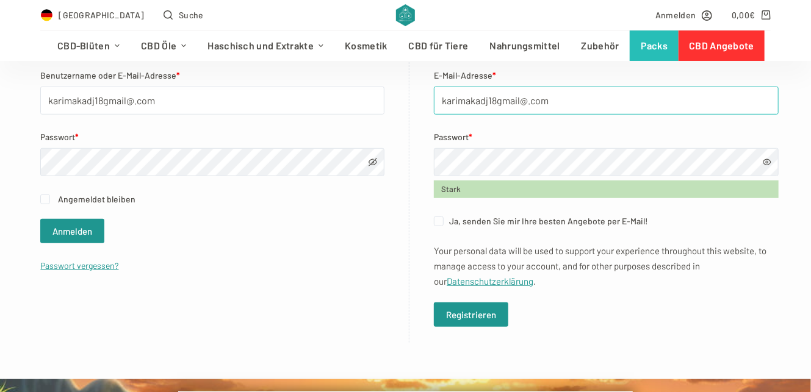
click at [492, 101] on input "karimakadj18gmail@.com" at bounding box center [606, 101] width 345 height 28
click at [529, 99] on input "[DOMAIN_NAME]@.com" at bounding box center [606, 101] width 345 height 28
type input "[DOMAIN_NAME]@com"
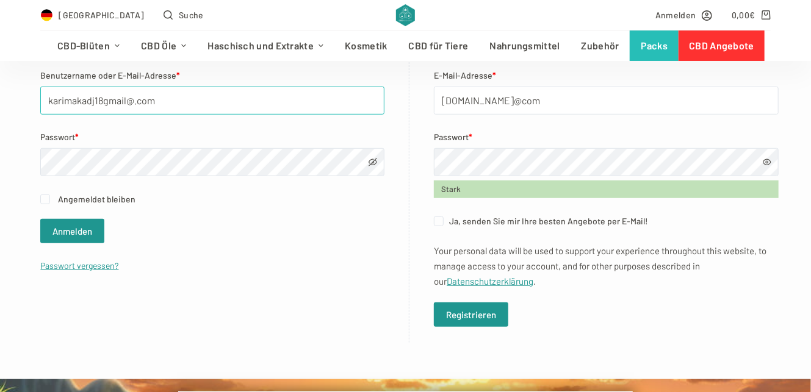
click at [134, 100] on input "karimakadj18gmail@.com" at bounding box center [212, 101] width 344 height 28
click at [99, 102] on input "karimakadj18gmail@com" at bounding box center [212, 101] width 344 height 28
type input "[DOMAIN_NAME]@com"
click at [370, 160] on span at bounding box center [373, 162] width 9 height 9
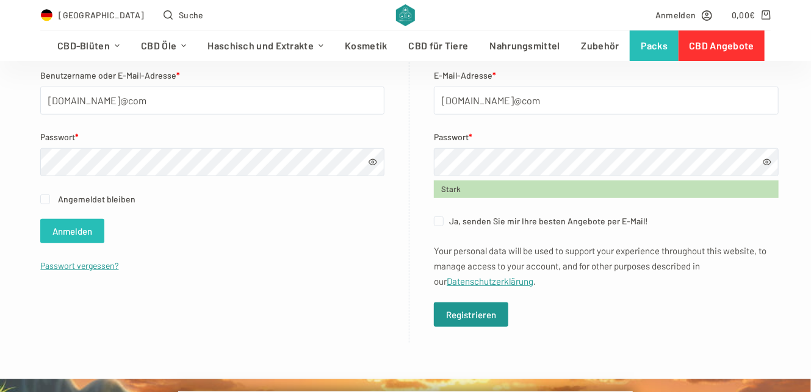
click at [63, 227] on button "Anmelden" at bounding box center [72, 231] width 64 height 24
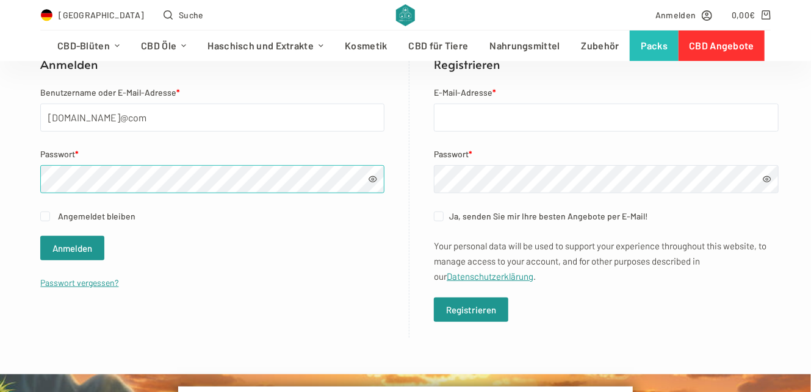
scroll to position [333, 0]
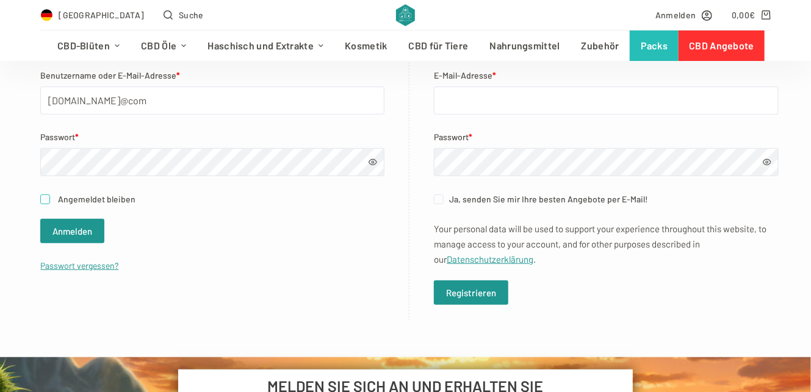
click at [40, 196] on input "Angemeldet bleiben" at bounding box center [45, 200] width 10 height 10
checkbox input "true"
click at [369, 163] on span at bounding box center [373, 162] width 9 height 9
click at [465, 97] on input "E-Mail-Adresse *" at bounding box center [606, 101] width 345 height 28
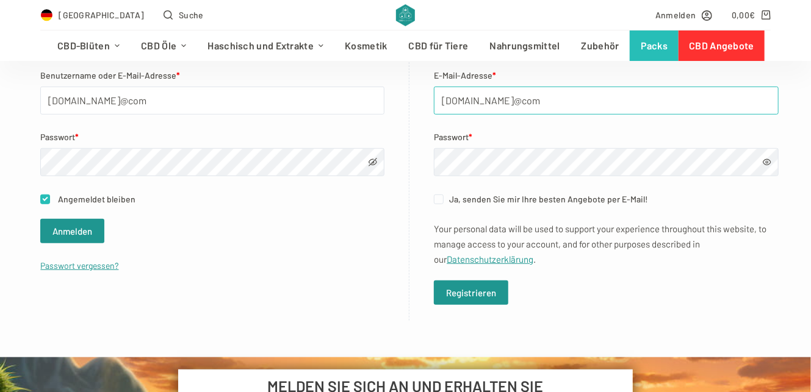
type input "karimakadj18.gmail@com"
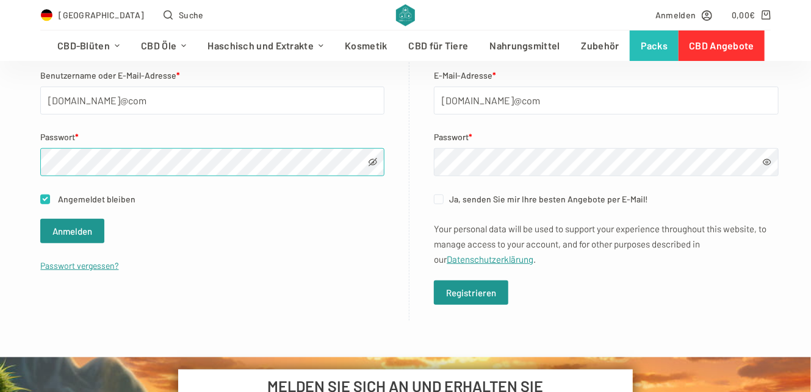
click at [36, 158] on div "Fehler: Der Benutzername karimakadj18.gmail@com ist auf dieser Website nicht re…" at bounding box center [405, 147] width 811 height 348
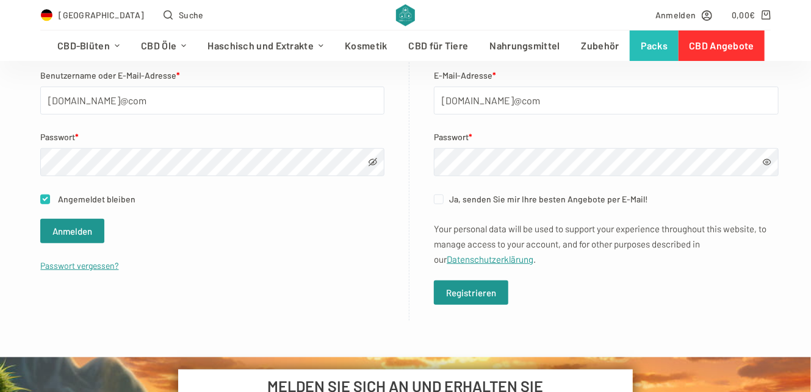
click at [763, 161] on span at bounding box center [767, 162] width 9 height 9
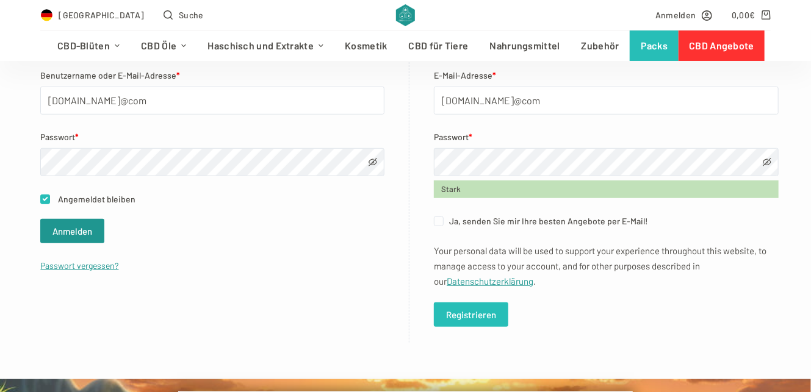
click at [495, 317] on button "Registrieren" at bounding box center [471, 315] width 74 height 24
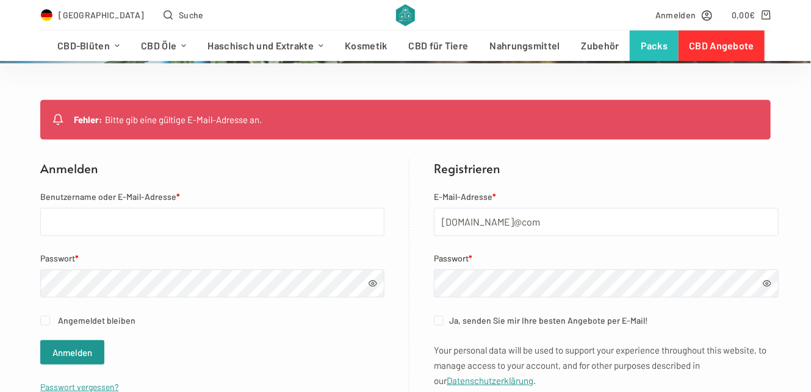
scroll to position [222, 0]
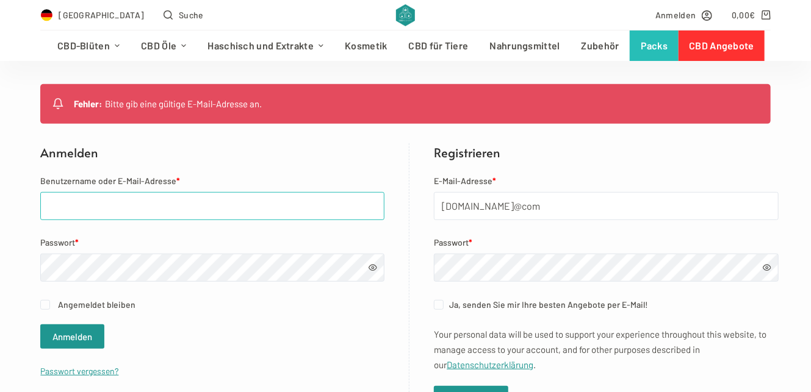
type input "[EMAIL_ADDRESS][DOMAIN_NAME]"
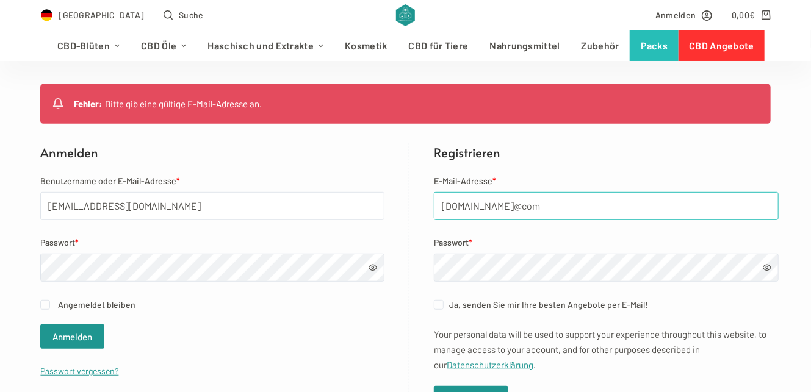
drag, startPoint x: 546, startPoint y: 203, endPoint x: 434, endPoint y: 195, distance: 112.0
click at [434, 195] on input "karimakadj18.gmail@com" at bounding box center [606, 206] width 345 height 28
click at [369, 268] on span at bounding box center [373, 268] width 9 height 9
drag, startPoint x: 552, startPoint y: 208, endPoint x: 431, endPoint y: 198, distance: 121.3
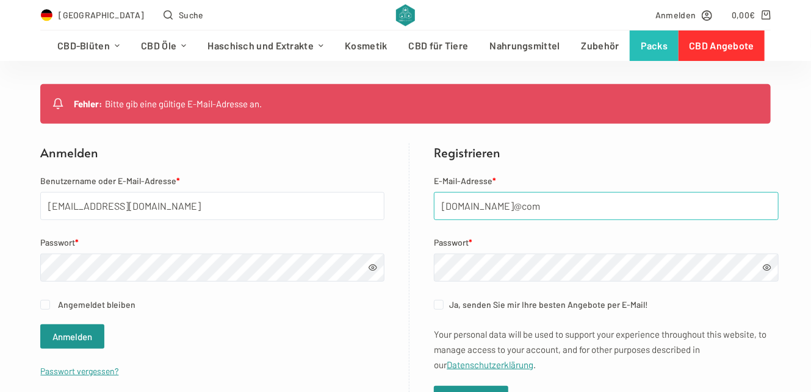
click at [434, 198] on input "karimakadj18.gmail@com" at bounding box center [606, 206] width 345 height 28
type input "[EMAIL_ADDRESS][DOMAIN_NAME]"
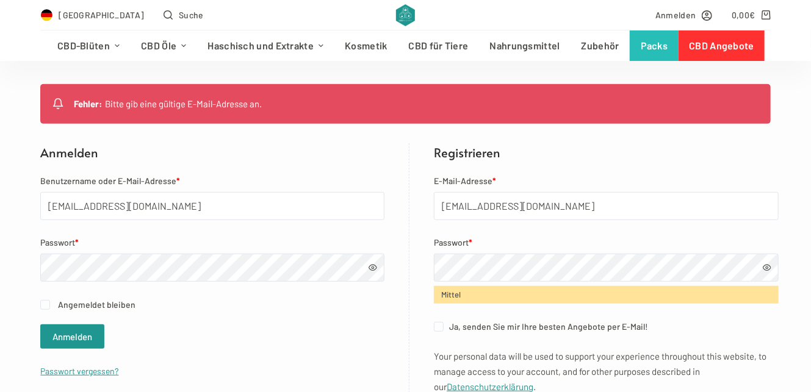
click at [763, 267] on span at bounding box center [767, 268] width 9 height 9
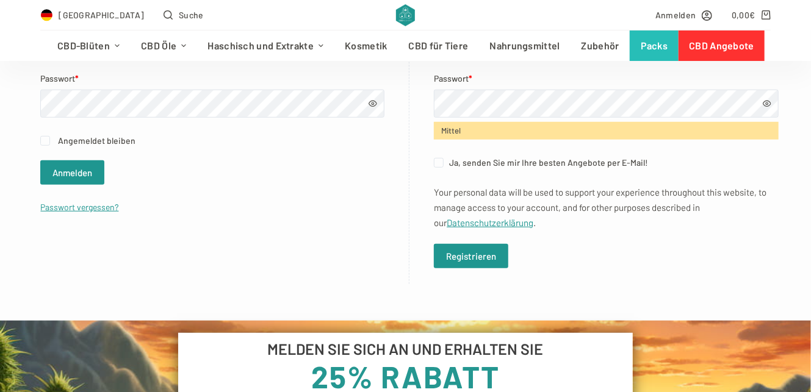
scroll to position [388, 0]
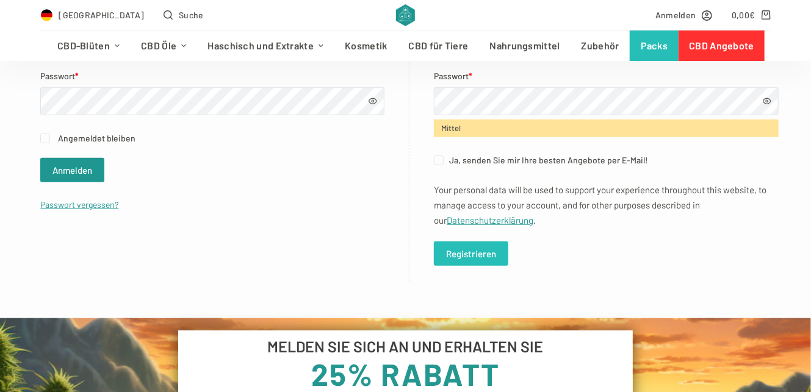
click at [459, 246] on button "Registrieren" at bounding box center [471, 254] width 74 height 24
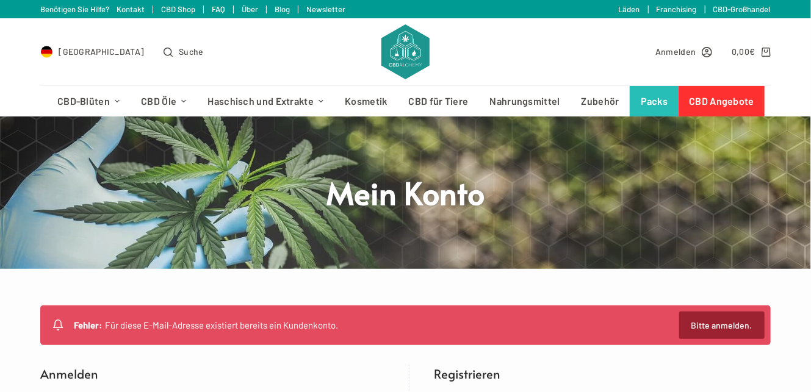
type input "[EMAIL_ADDRESS][DOMAIN_NAME]"
click at [713, 319] on link "Bitte anmelden." at bounding box center [721, 325] width 85 height 27
click at [708, 322] on link "Bitte anmelden." at bounding box center [721, 325] width 85 height 27
click at [704, 323] on link "Bitte anmelden." at bounding box center [721, 325] width 85 height 27
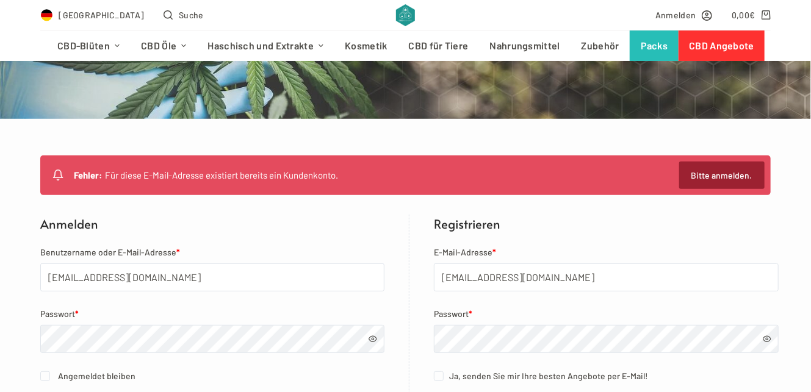
scroll to position [166, 0]
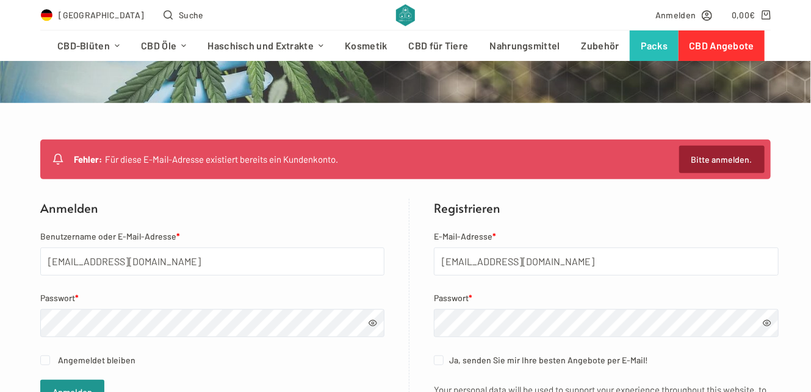
click at [724, 157] on link "Bitte anmelden." at bounding box center [721, 159] width 85 height 27
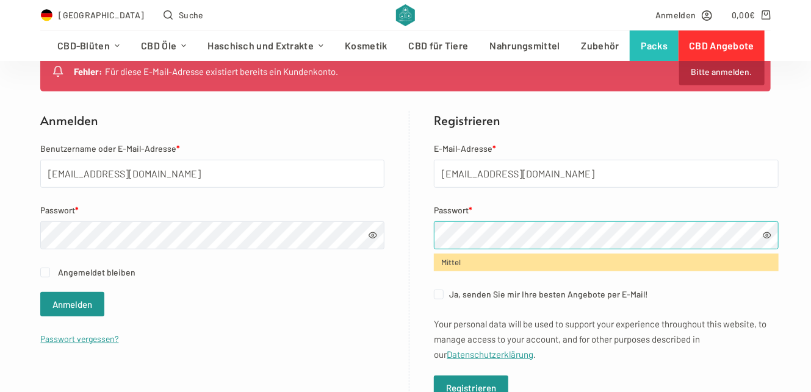
scroll to position [277, 0]
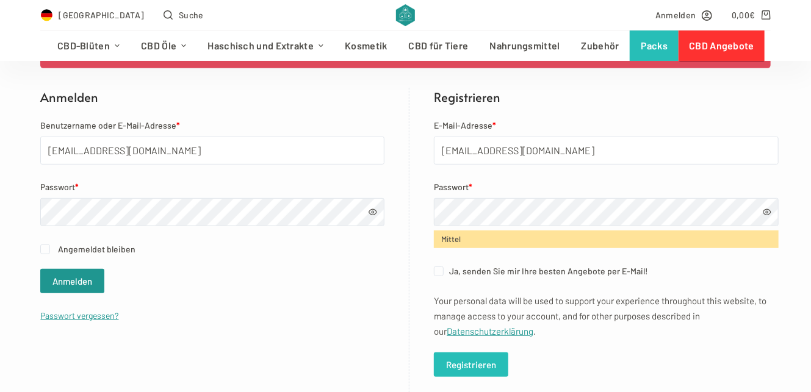
click at [481, 360] on button "Registrieren" at bounding box center [471, 365] width 74 height 24
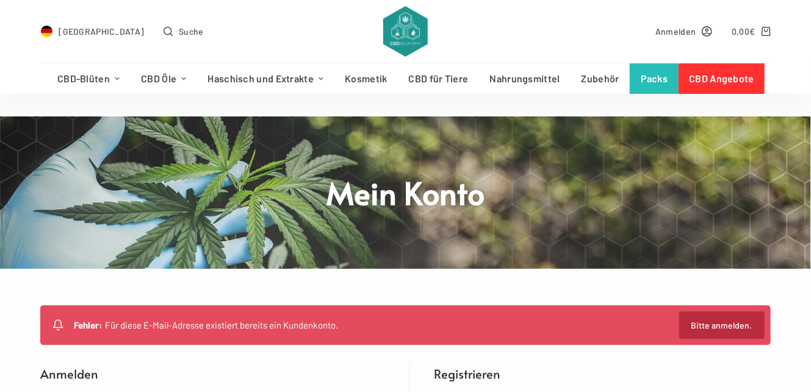
scroll to position [55, 0]
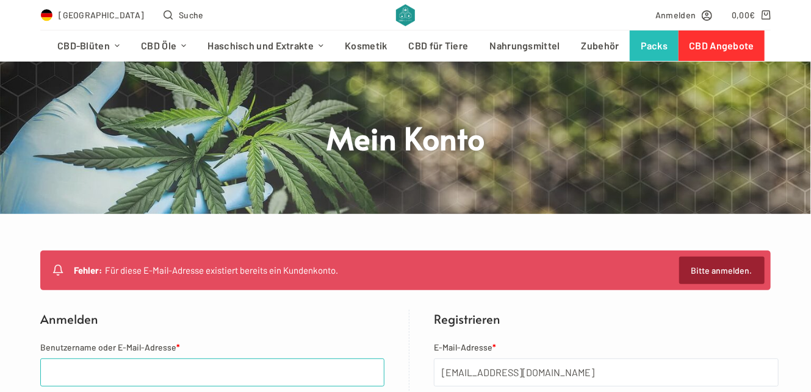
type input "[EMAIL_ADDRESS][DOMAIN_NAME]"
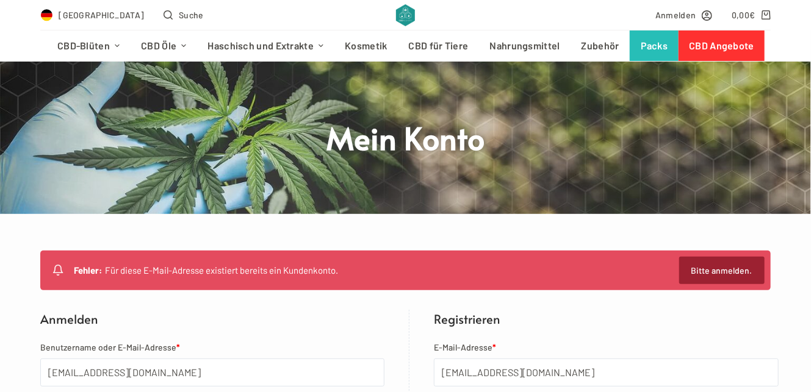
click at [734, 275] on link "Bitte anmelden." at bounding box center [721, 270] width 85 height 27
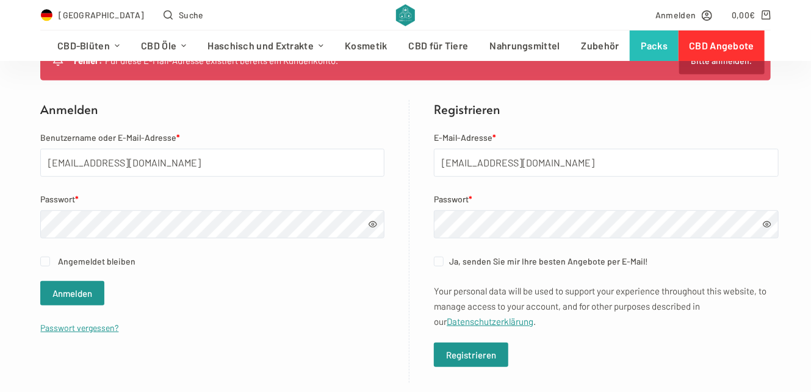
scroll to position [333, 0]
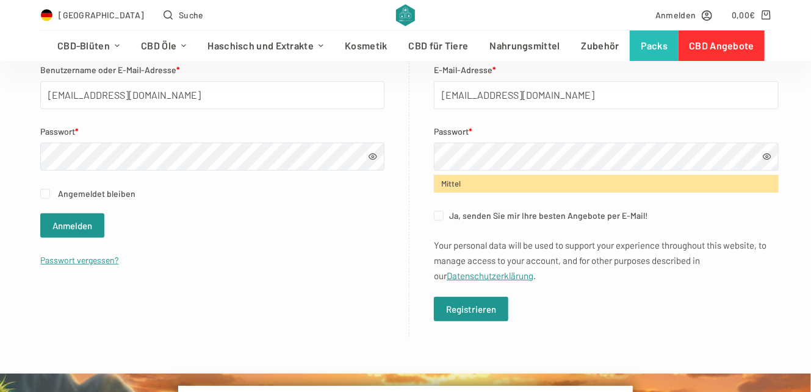
click at [763, 153] on span at bounding box center [767, 157] width 9 height 9
drag, startPoint x: 624, startPoint y: 246, endPoint x: 670, endPoint y: 286, distance: 61.4
click at [670, 286] on form "E-Mail-Adresse * sos70@gmx.de Passwort * Mittel Ja, senden Sie mir Ihre besten …" at bounding box center [606, 192] width 345 height 259
click at [489, 310] on button "Registrieren" at bounding box center [471, 309] width 74 height 24
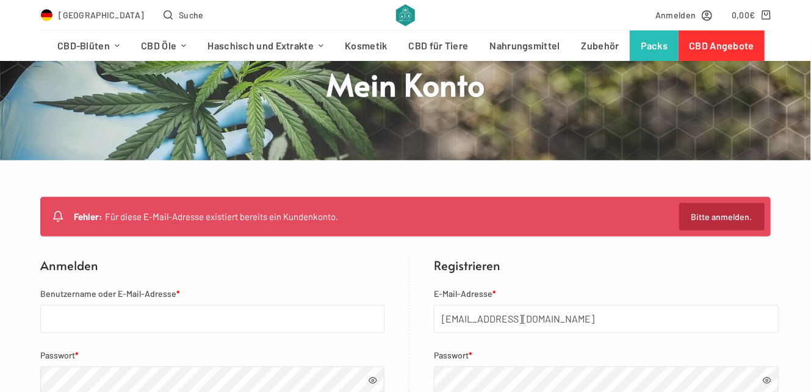
scroll to position [110, 0]
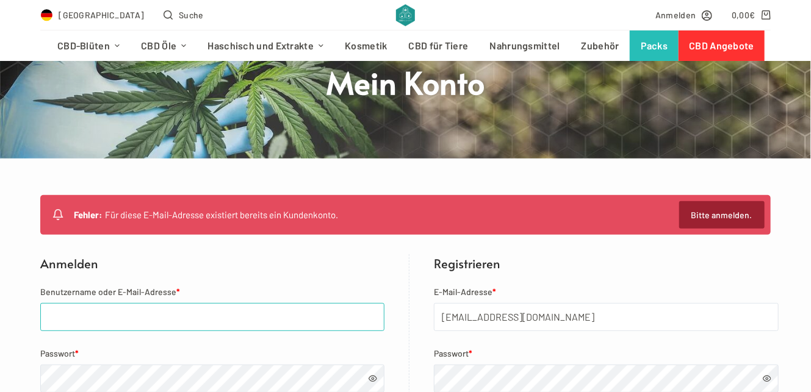
type input "[EMAIL_ADDRESS][DOMAIN_NAME]"
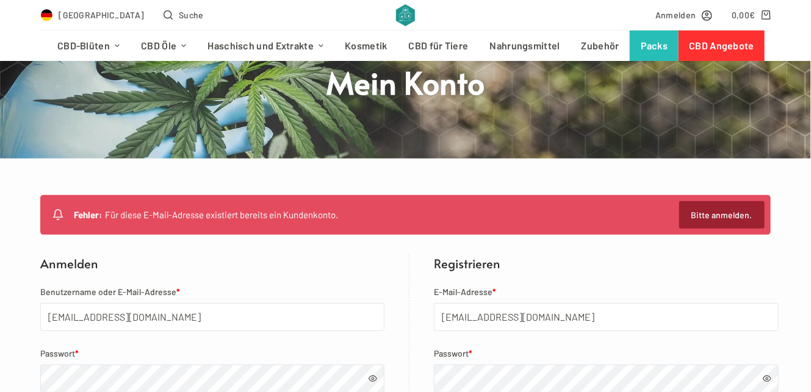
click at [720, 214] on link "Bitte anmelden." at bounding box center [721, 214] width 85 height 27
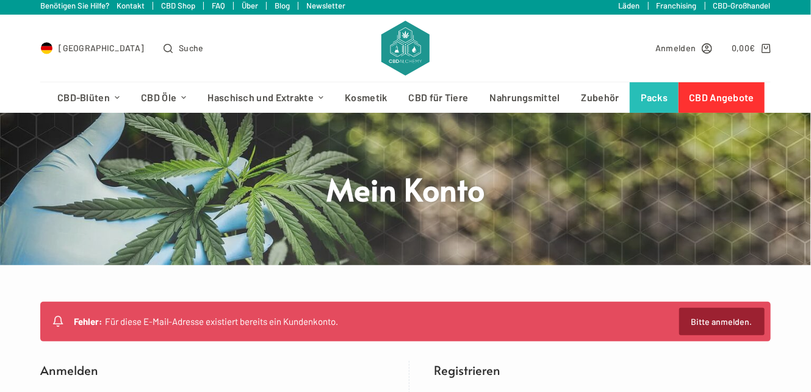
scroll to position [0, 0]
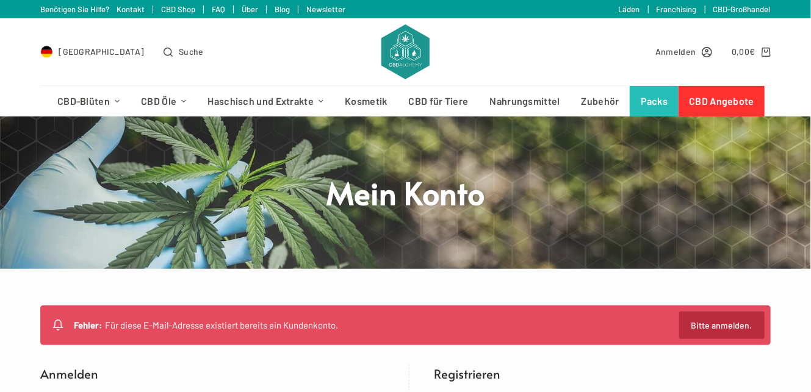
click at [404, 41] on img at bounding box center [405, 51] width 48 height 55
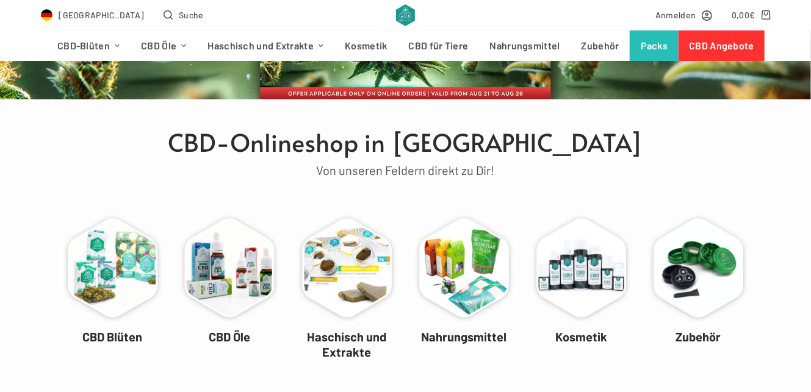
scroll to position [222, 0]
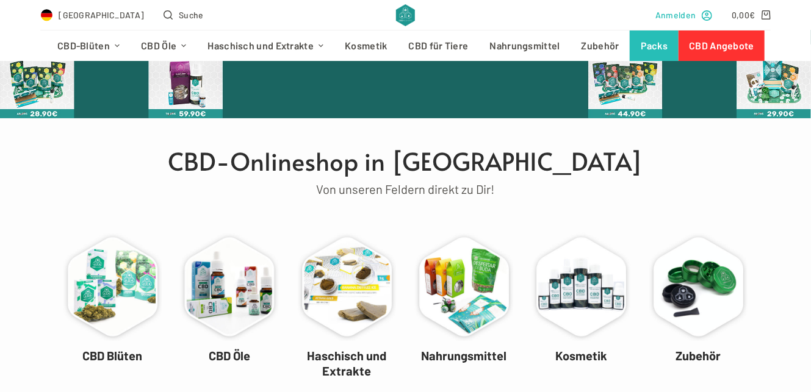
click at [684, 13] on span "Anmelden" at bounding box center [675, 15] width 40 height 14
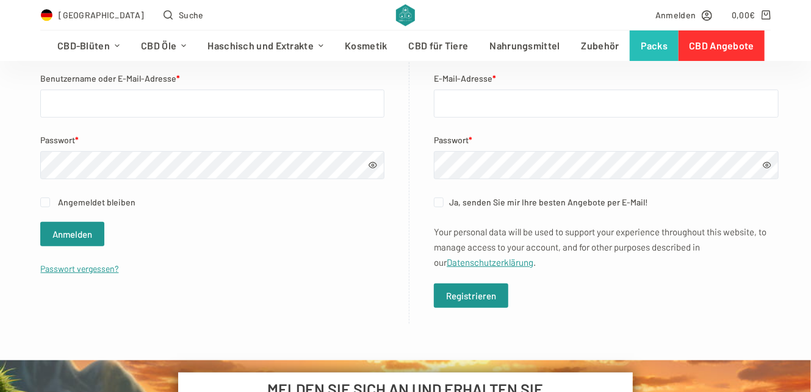
scroll to position [277, 0]
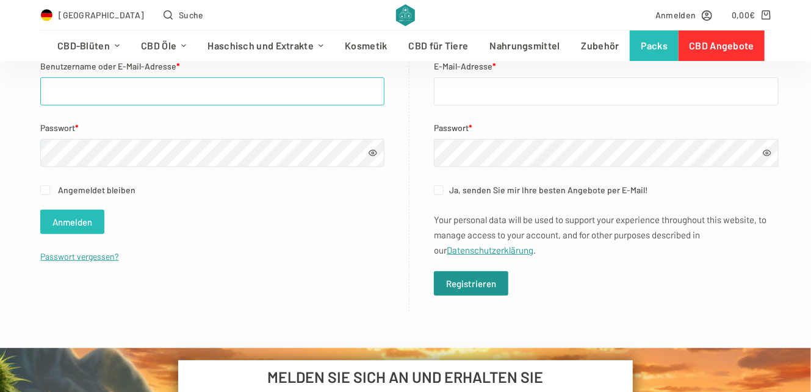
type input "[EMAIL_ADDRESS][DOMAIN_NAME]"
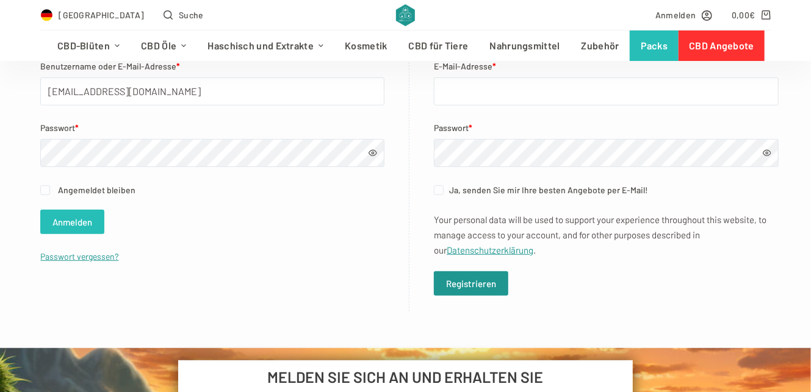
click at [55, 217] on button "Anmelden" at bounding box center [72, 222] width 64 height 24
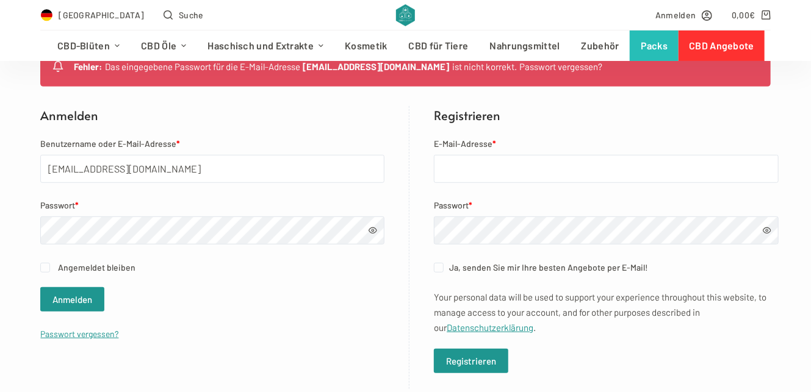
scroll to position [277, 0]
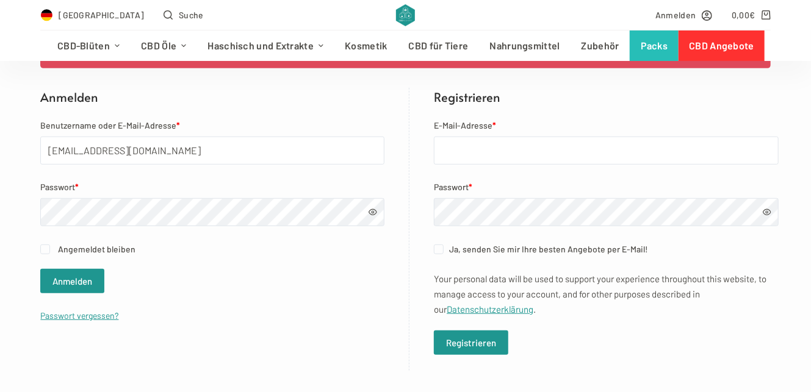
click at [48, 249] on label "Angemeldet bleiben" at bounding box center [212, 249] width 344 height 14
click at [48, 249] on input "Angemeldet bleiben" at bounding box center [45, 250] width 10 height 10
checkbox input "true"
click at [89, 284] on button "Anmelden" at bounding box center [72, 281] width 64 height 24
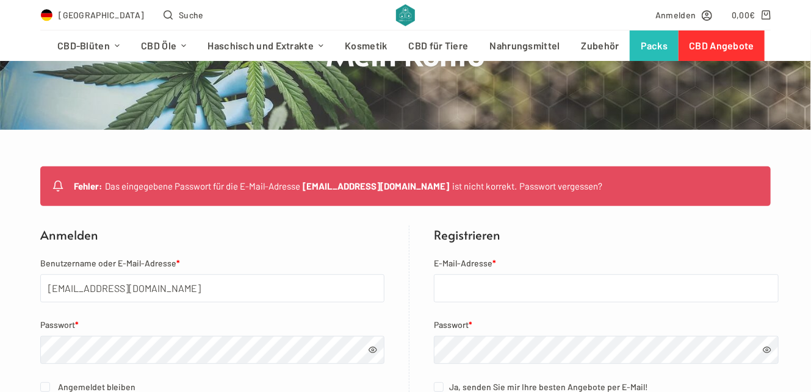
scroll to position [166, 0]
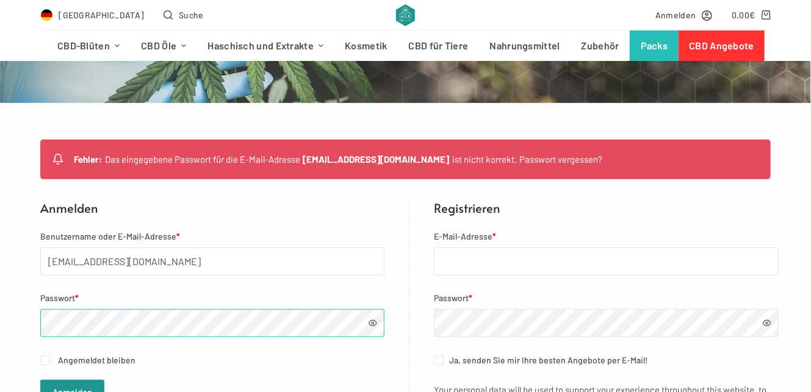
click at [15, 315] on div "Fehler: Das eingegebene Passwort für die E-Mail-Adresse sos70@gmx.de ist nicht …" at bounding box center [405, 311] width 811 height 342
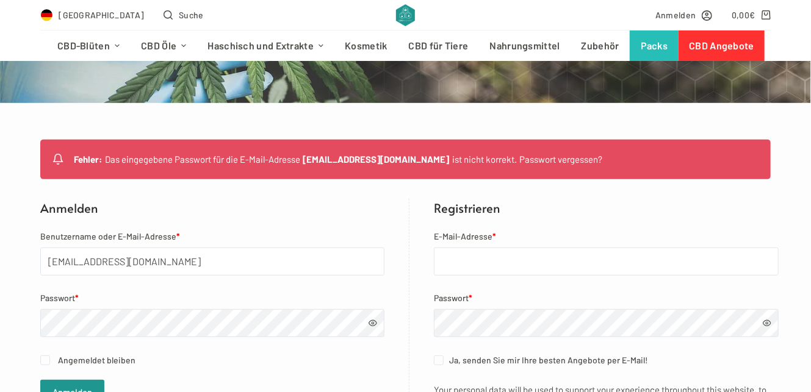
click at [369, 324] on span at bounding box center [373, 323] width 9 height 9
click at [369, 319] on span at bounding box center [373, 323] width 9 height 9
click at [522, 268] on input "E-Mail-Adresse *" at bounding box center [606, 262] width 345 height 28
type input "[EMAIL_ADDRESS][DOMAIN_NAME]"
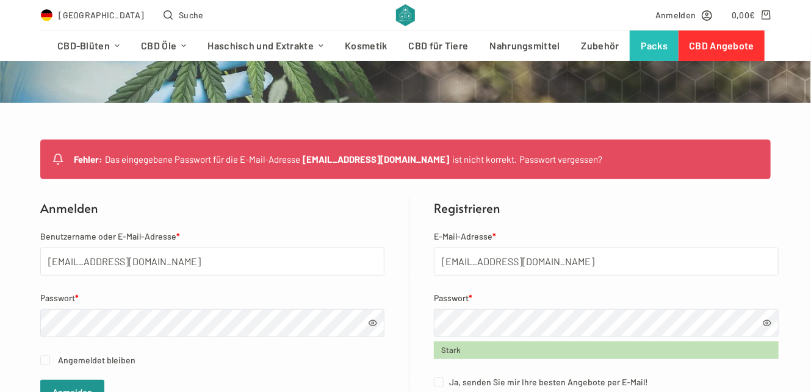
click at [763, 322] on span at bounding box center [767, 323] width 9 height 9
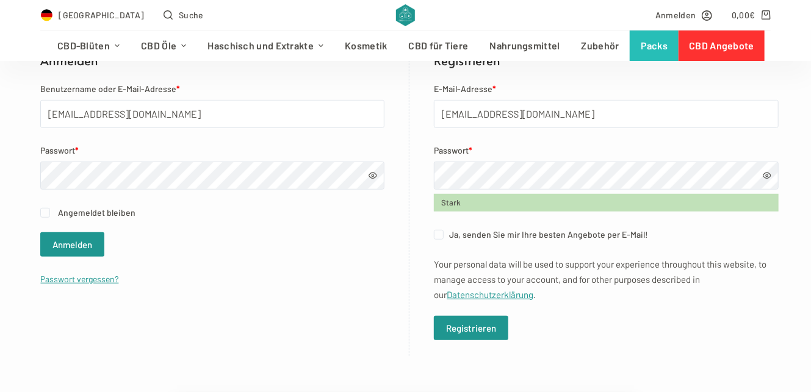
scroll to position [333, 0]
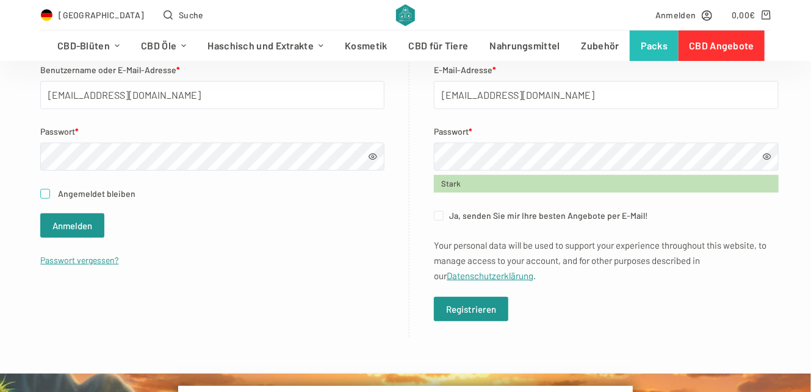
click at [40, 193] on input "Angemeldet bleiben" at bounding box center [45, 194] width 10 height 10
checkbox input "true"
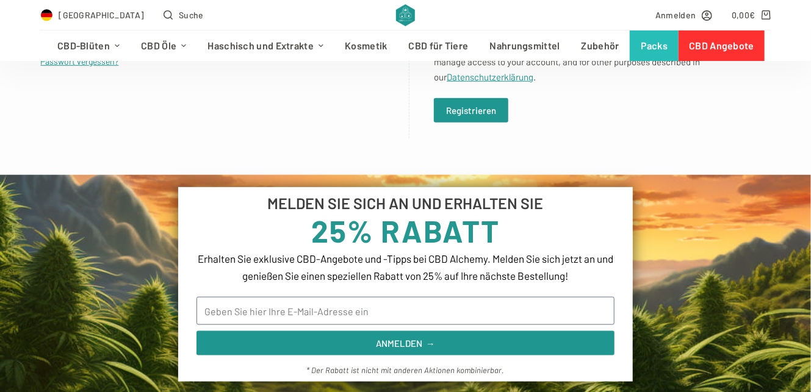
scroll to position [555, 0]
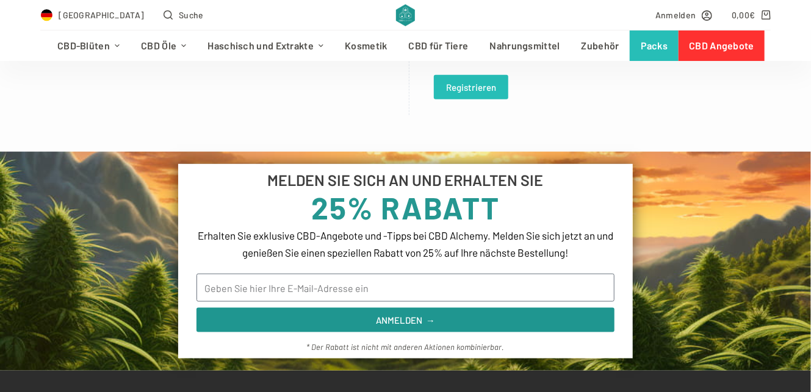
click at [459, 85] on button "Registrieren" at bounding box center [471, 87] width 74 height 24
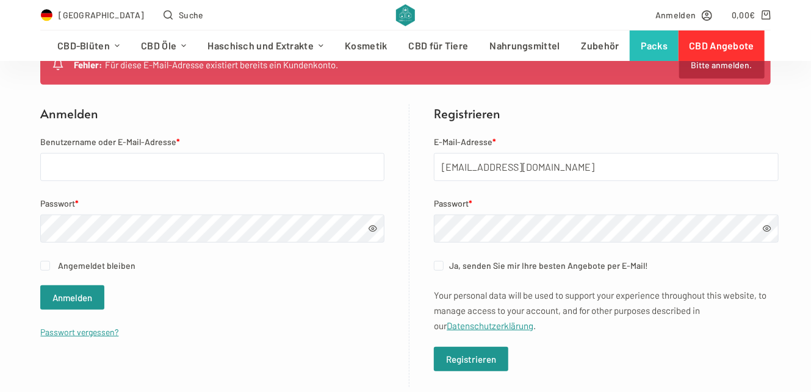
scroll to position [277, 0]
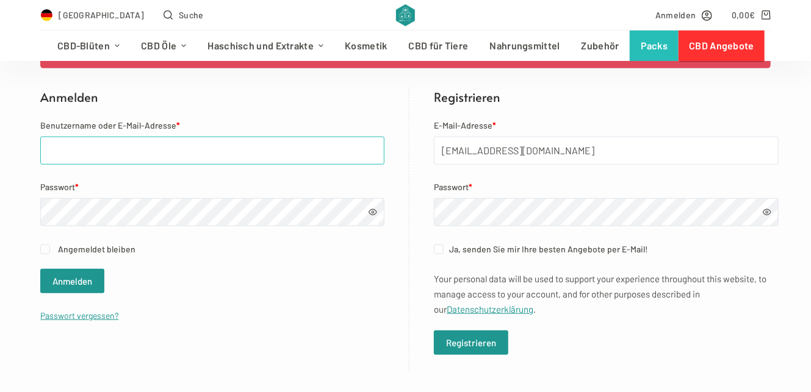
type input "[EMAIL_ADDRESS][DOMAIN_NAME]"
drag, startPoint x: 521, startPoint y: 148, endPoint x: 429, endPoint y: 146, distance: 91.5
click at [429, 146] on div "Registrieren E-Mail-Adresse * [EMAIL_ADDRESS][DOMAIN_NAME] Passwort * Ja, sende…" at bounding box center [593, 229] width 369 height 283
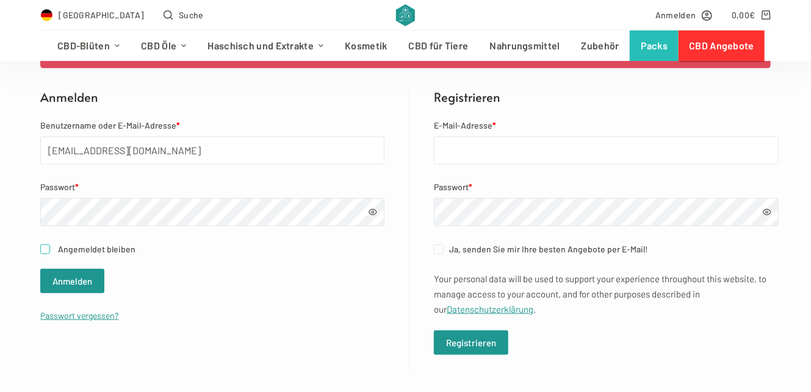
click at [41, 248] on input "Angemeldet bleiben" at bounding box center [45, 250] width 10 height 10
checkbox input "true"
click at [54, 284] on button "Anmelden" at bounding box center [72, 281] width 64 height 24
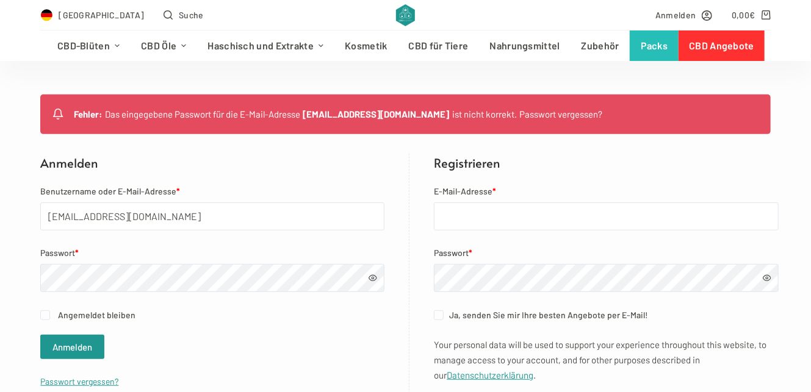
scroll to position [222, 0]
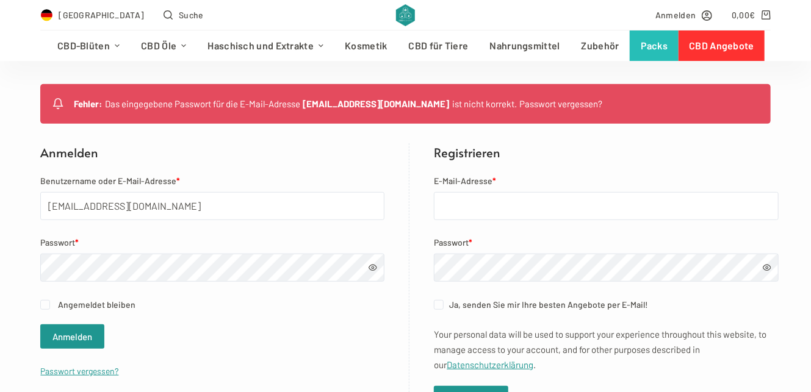
click at [369, 269] on span at bounding box center [373, 268] width 9 height 9
click at [369, 266] on span at bounding box center [373, 268] width 9 height 9
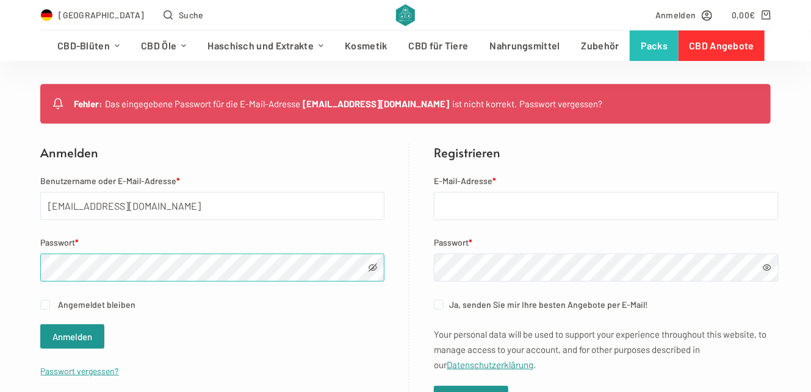
click at [35, 261] on div "Fehler: Das eingegebene Passwort für die E-Mail-Adresse sos70@gmx.de ist nicht …" at bounding box center [405, 255] width 811 height 342
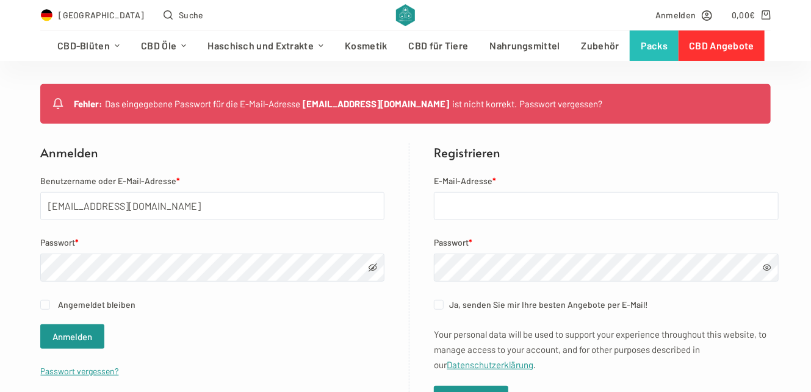
click at [369, 268] on span at bounding box center [373, 268] width 9 height 9
click at [43, 331] on button "Anmelden" at bounding box center [72, 337] width 64 height 24
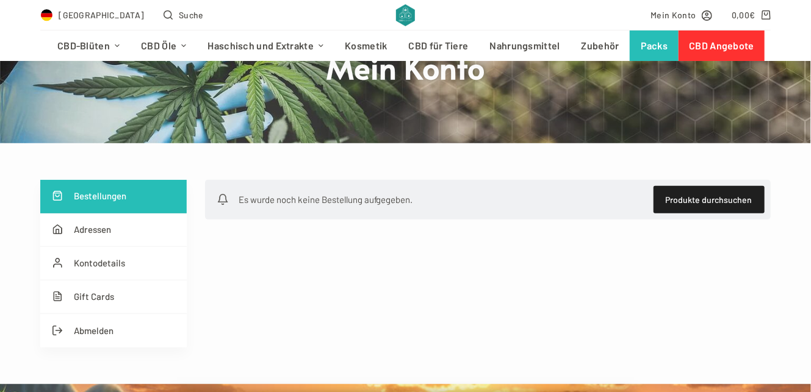
scroll to position [166, 0]
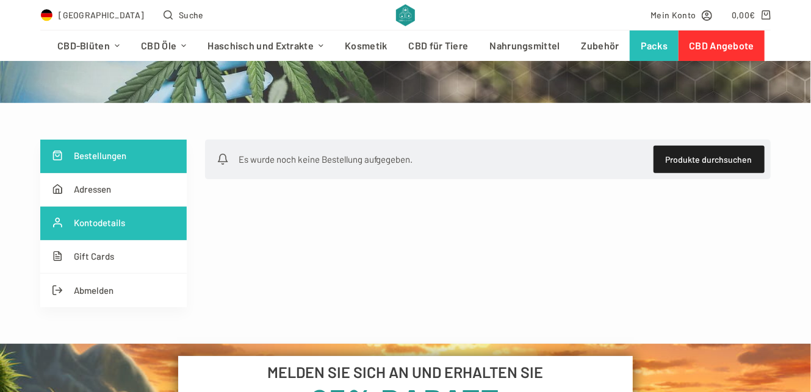
click at [101, 219] on link "Kontodetails" at bounding box center [113, 224] width 146 height 34
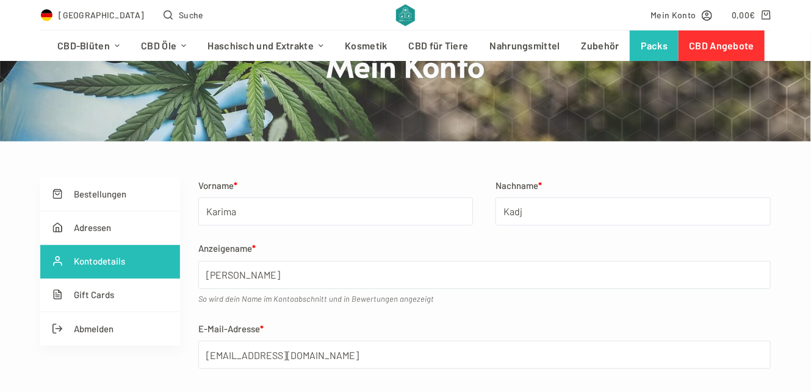
scroll to position [110, 0]
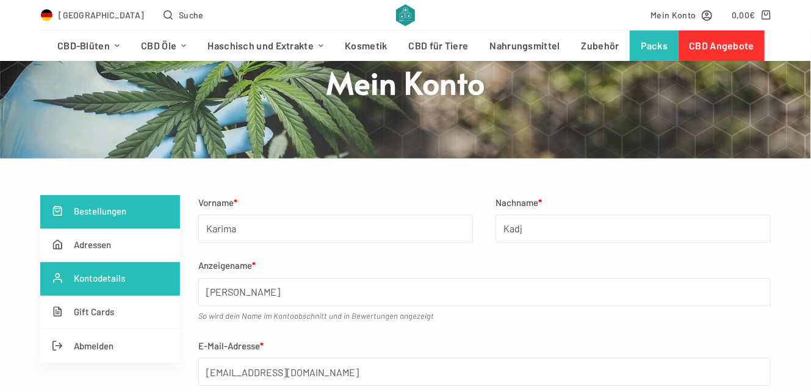
click at [93, 212] on link "Bestellungen" at bounding box center [109, 212] width 139 height 34
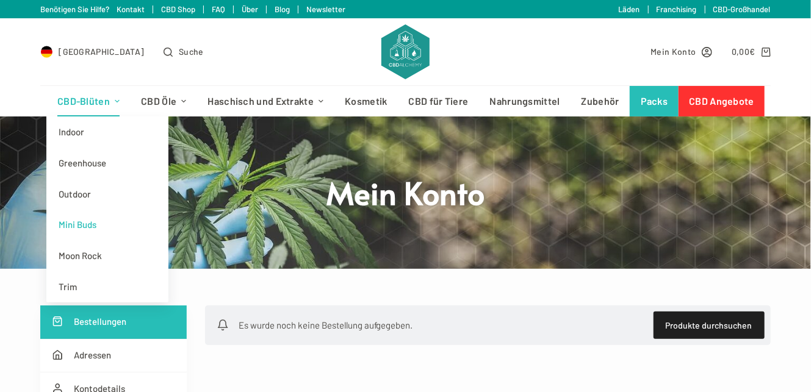
click at [92, 223] on link "Mini Buds" at bounding box center [107, 224] width 122 height 31
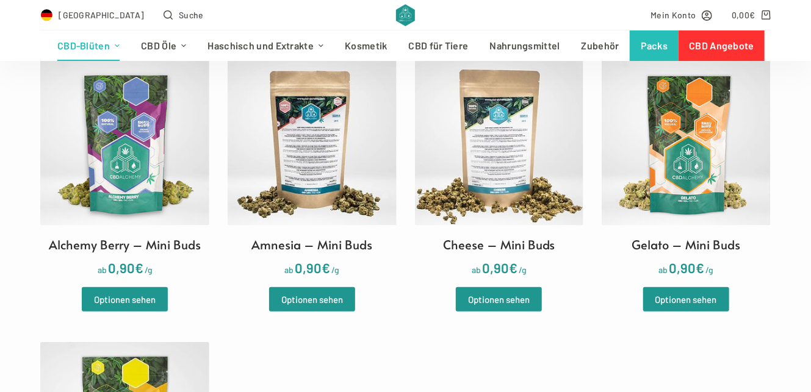
scroll to position [388, 0]
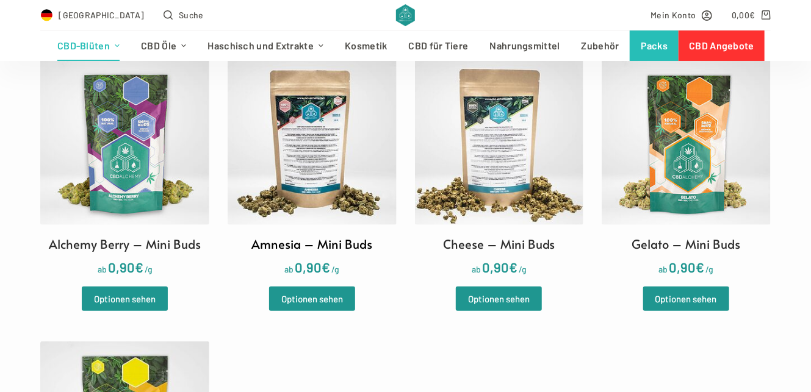
click at [308, 238] on h2 "Amnesia – Mini Buds" at bounding box center [311, 244] width 121 height 18
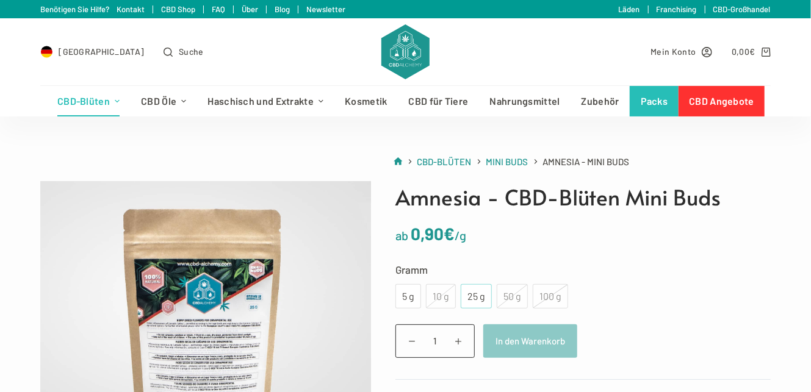
click at [470, 299] on div "25 g" at bounding box center [476, 297] width 16 height 16
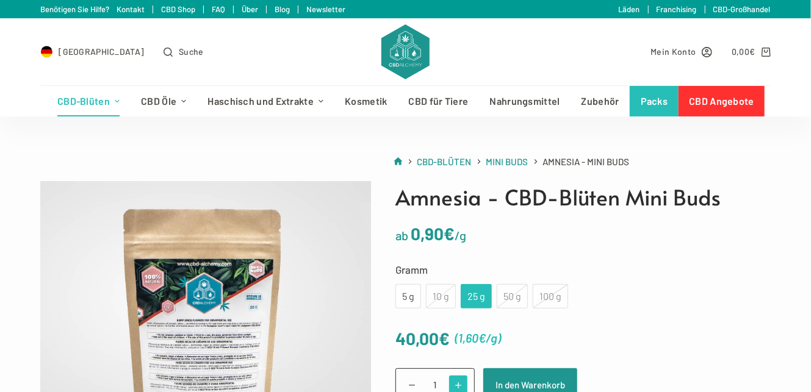
click at [452, 384] on span at bounding box center [458, 385] width 19 height 19
type input "4"
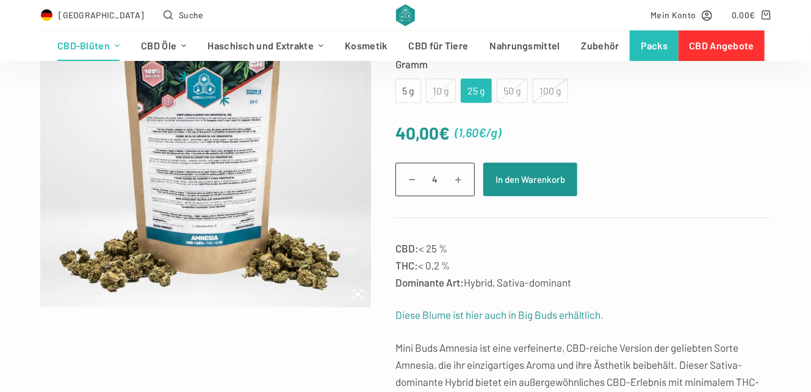
scroll to position [222, 0]
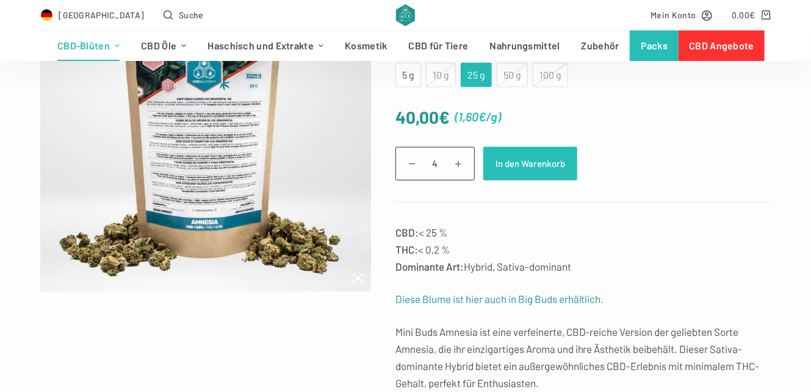
click at [512, 163] on button "In den Warenkorb" at bounding box center [530, 164] width 94 height 34
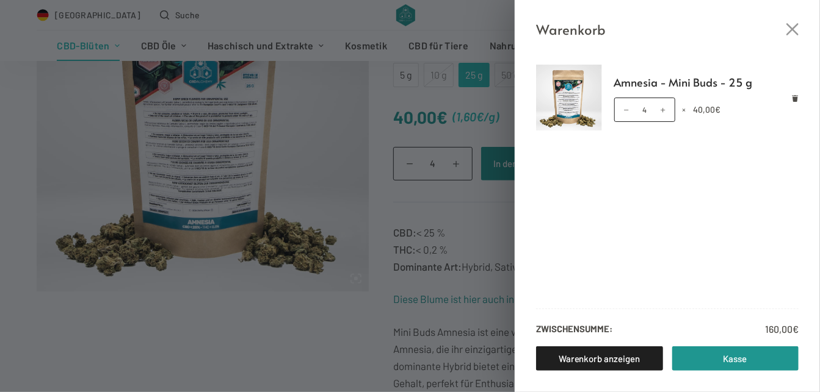
click at [549, 260] on ul "Amnesia - Mini Buds - 25 g Amnesia - Mini Buds - 25 g Menge 4 × 40,00 €" at bounding box center [666, 180] width 305 height 231
click at [681, 351] on link "Kasse" at bounding box center [735, 359] width 127 height 24
click at [627, 107] on span at bounding box center [625, 109] width 13 height 13
type input "2"
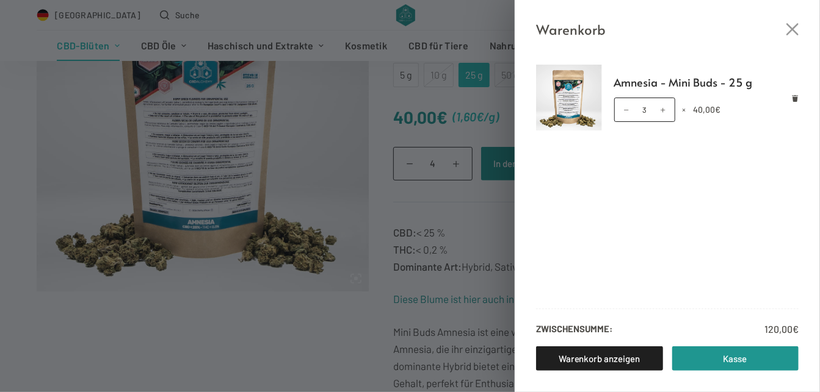
click at [627, 107] on span at bounding box center [625, 109] width 13 height 13
type input "2"
click at [625, 110] on span at bounding box center [625, 109] width 13 height 13
type input "0"
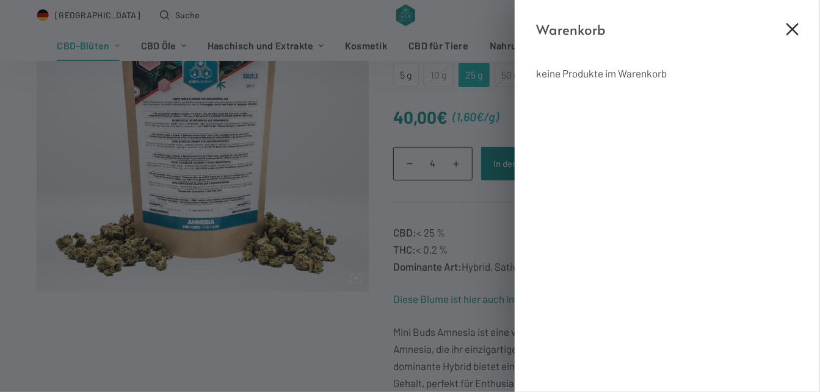
click at [794, 32] on icon "Close cart drawer" at bounding box center [792, 29] width 12 height 12
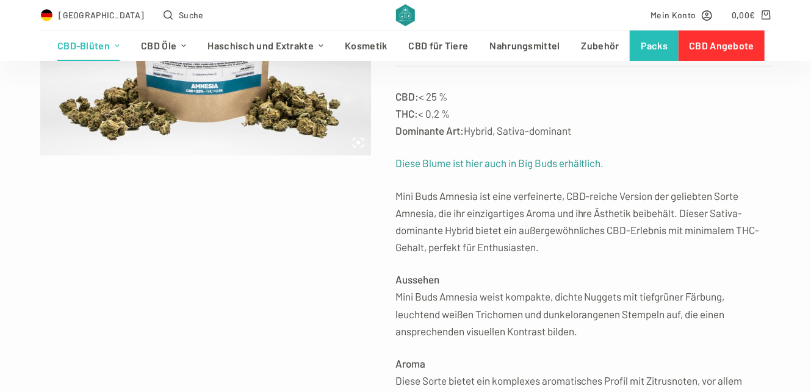
scroll to position [388, 0]
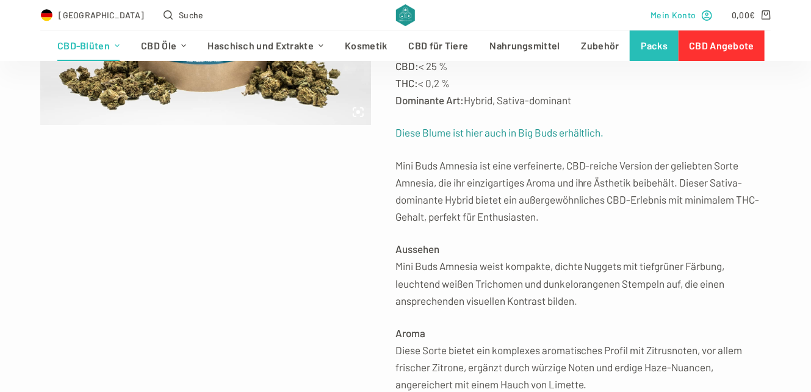
click at [707, 14] on icon "Mein Konto" at bounding box center [707, 15] width 10 height 10
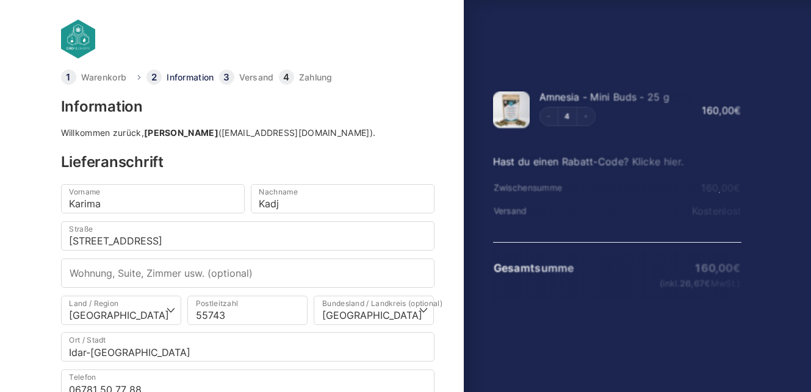
select select "DE-RP"
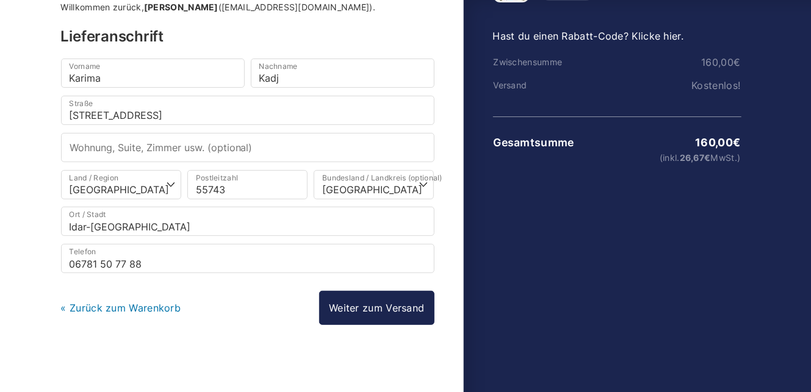
scroll to position [70, 0]
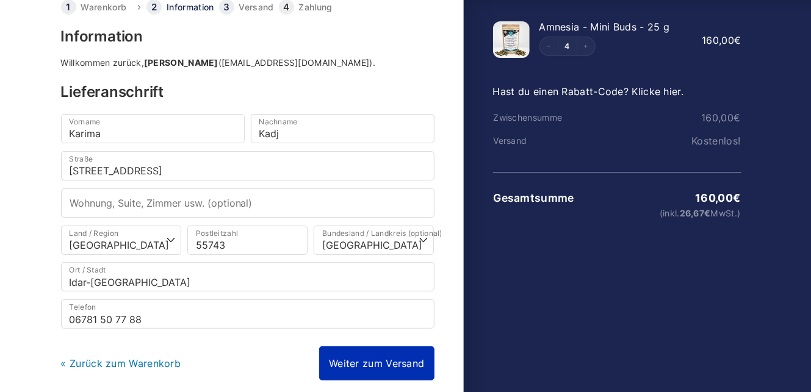
click at [346, 358] on link "Weiter zum Versand" at bounding box center [376, 364] width 115 height 34
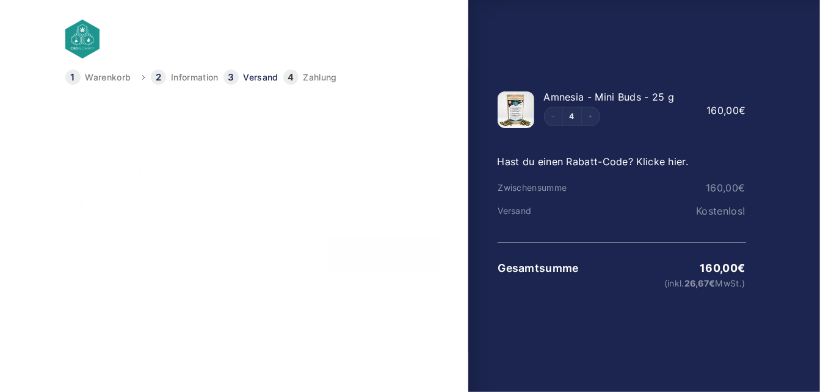
click at [379, 258] on link "Weiter zur Zahlung" at bounding box center [383, 254] width 109 height 34
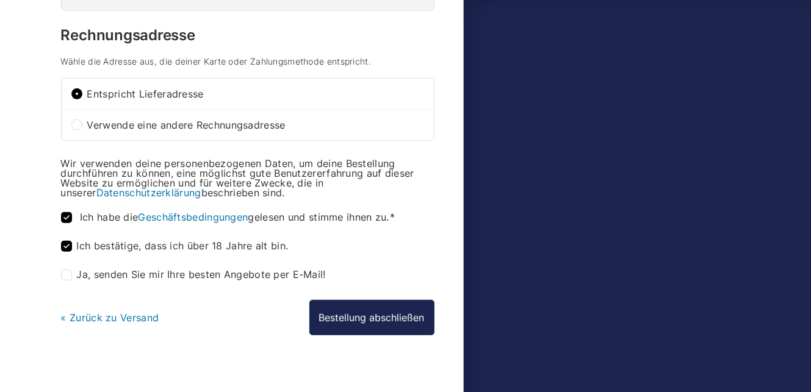
scroll to position [421, 0]
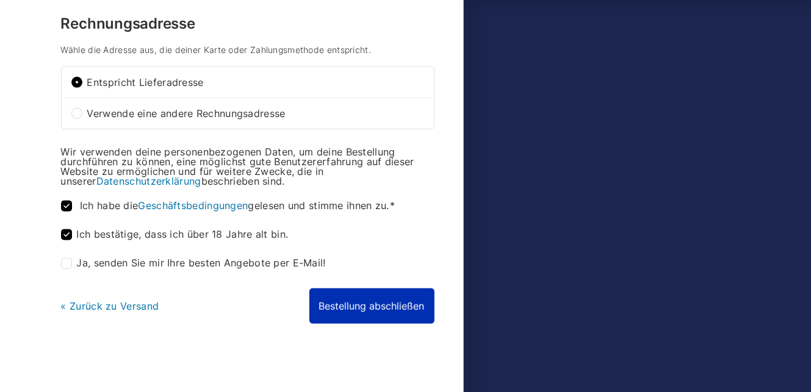
click at [376, 304] on button "Bestellung abschließen" at bounding box center [371, 306] width 125 height 35
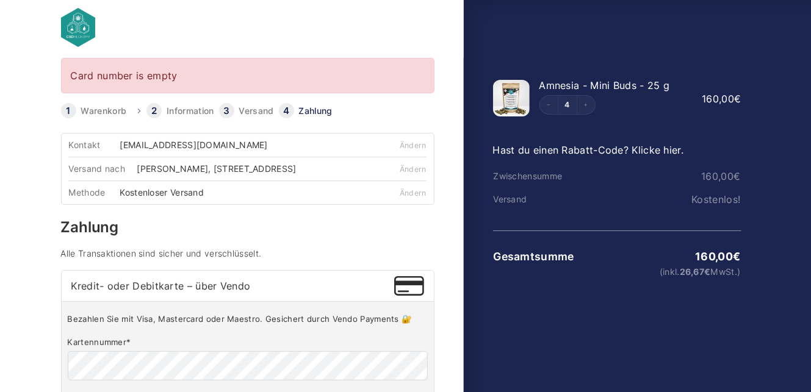
scroll to position [9, 0]
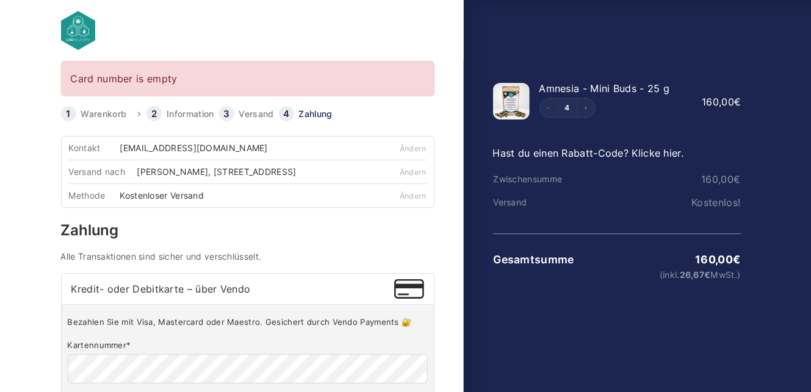
drag, startPoint x: 359, startPoint y: 167, endPoint x: 242, endPoint y: 168, distance: 117.2
click at [242, 168] on div "[PERSON_NAME], [STREET_ADDRESS]" at bounding box center [221, 172] width 168 height 9
click at [244, 193] on div "Methode Kostenloser Versand" at bounding box center [217, 196] width 298 height 24
click at [170, 113] on link "Information" at bounding box center [190, 114] width 47 height 9
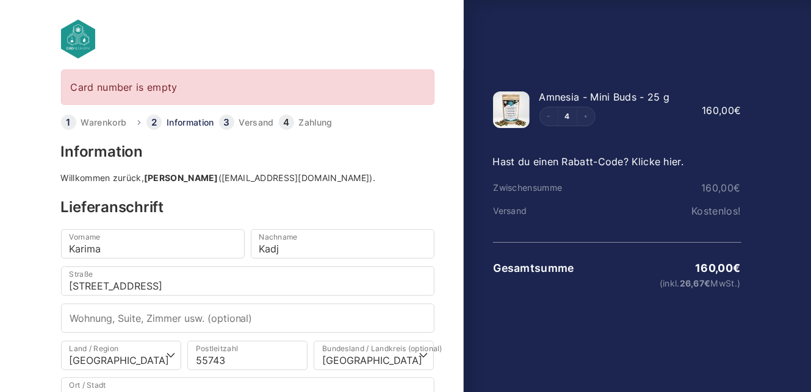
click at [315, 124] on link "Zahlung" at bounding box center [316, 122] width 34 height 9
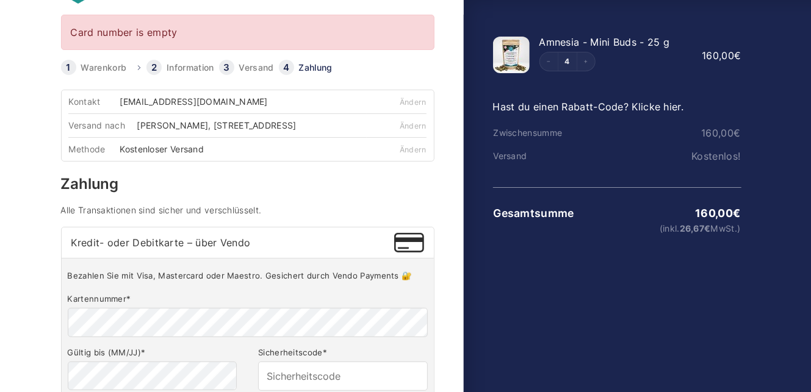
scroll to position [110, 0]
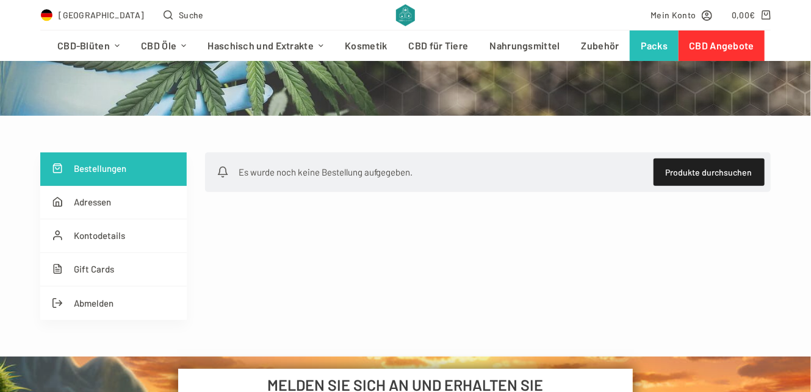
scroll to position [166, 0]
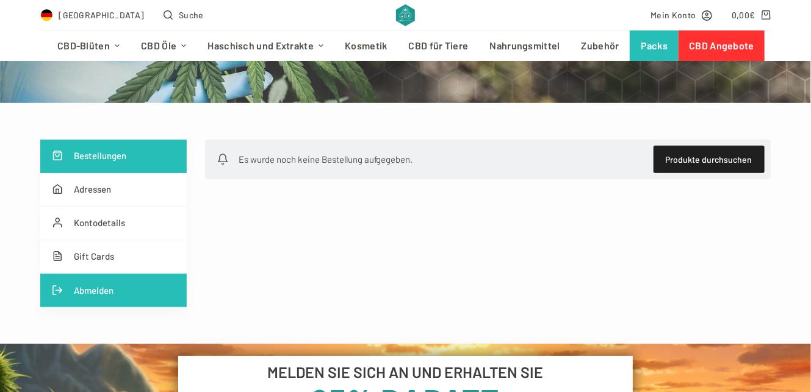
click at [101, 289] on link "Abmelden" at bounding box center [113, 291] width 146 height 34
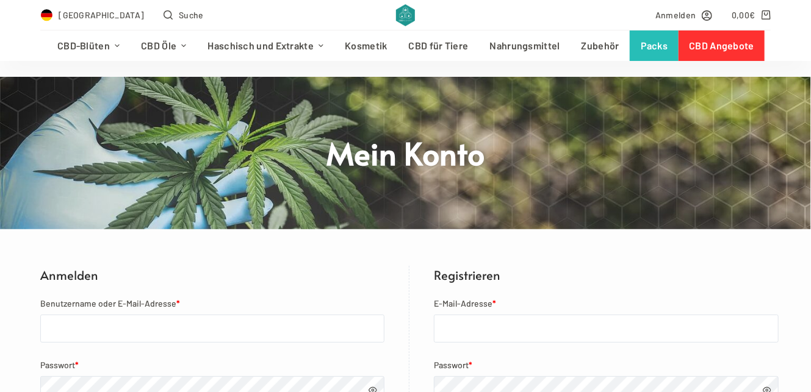
scroll to position [166, 0]
